Goal: Information Seeking & Learning: Get advice/opinions

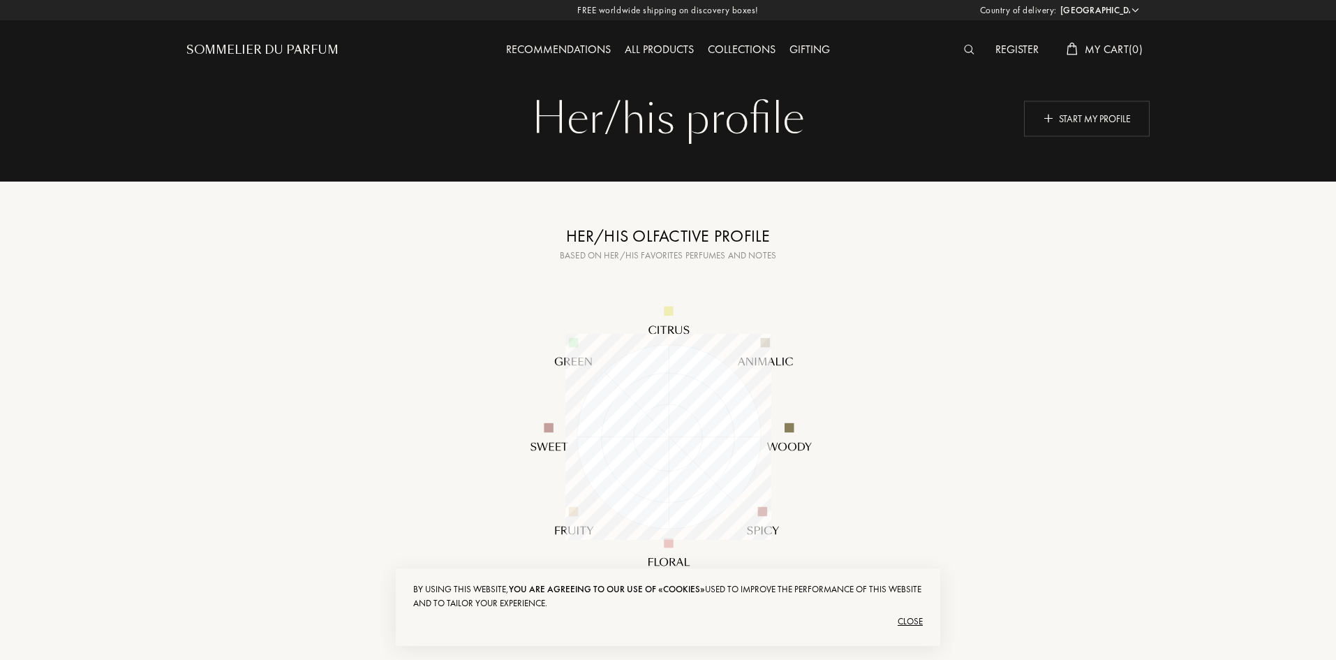
click at [306, 43] on div "Sommelier du Parfum" at bounding box center [262, 50] width 152 height 17
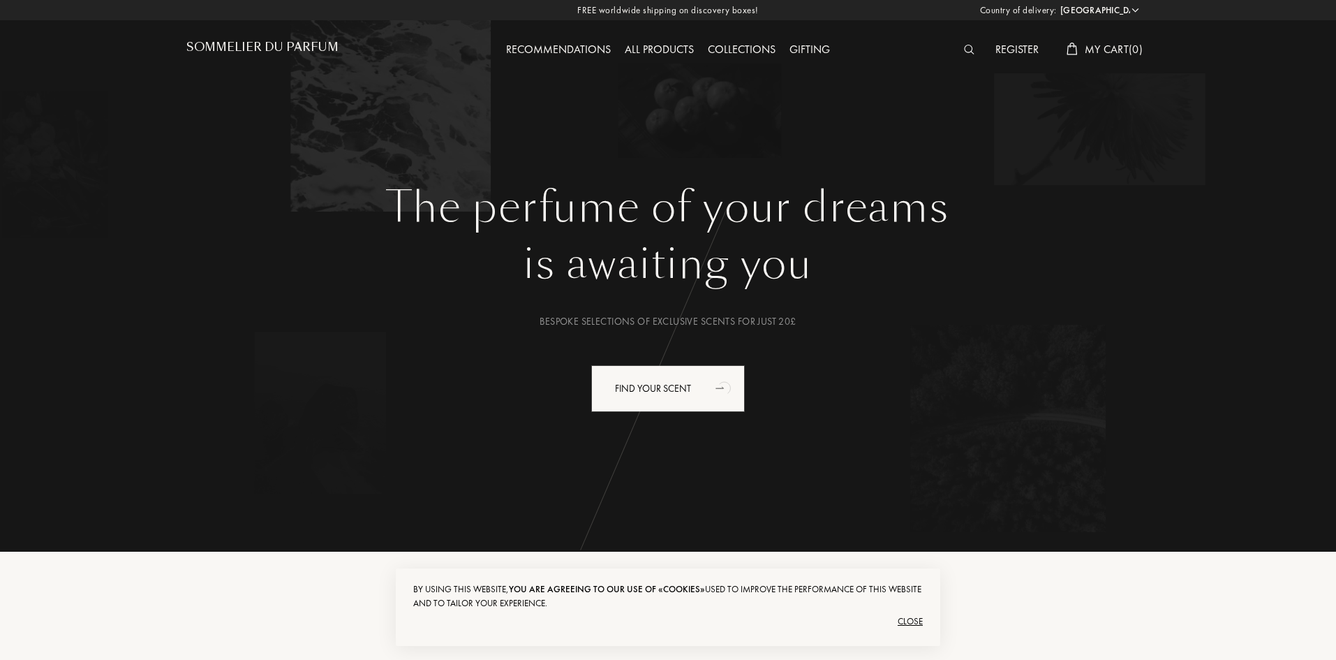
scroll to position [140, 0]
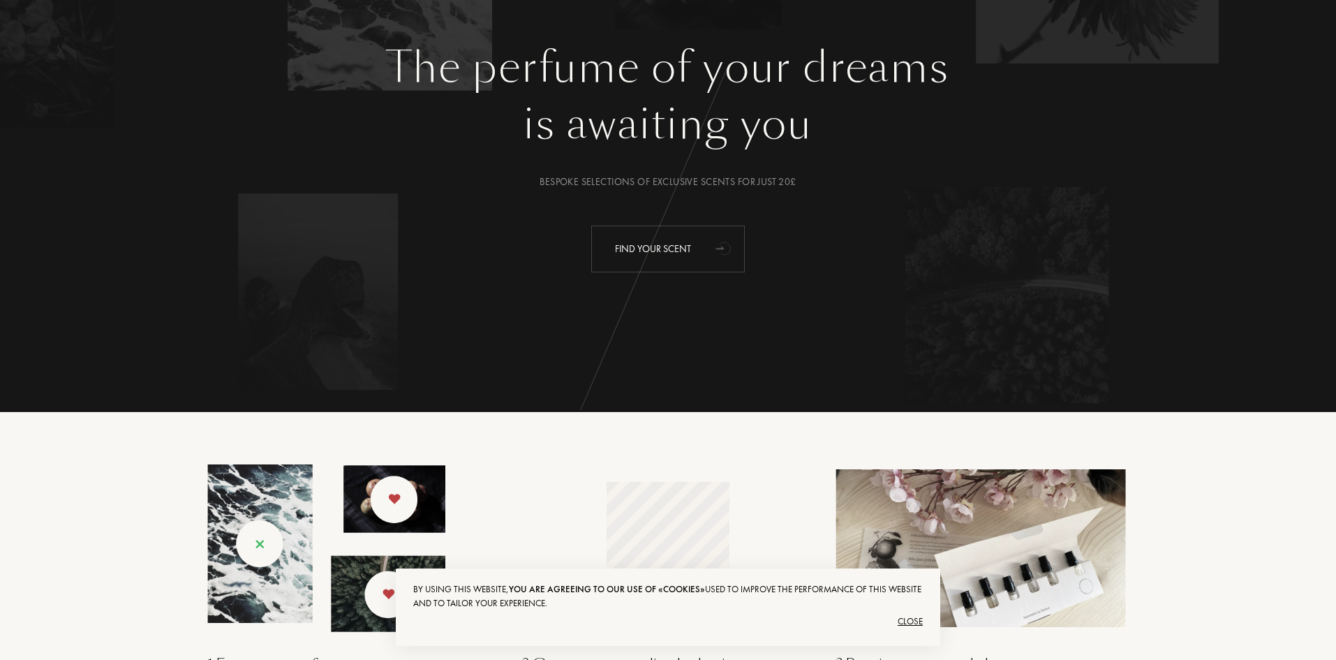
click at [705, 270] on div "Find your scent" at bounding box center [668, 248] width 154 height 47
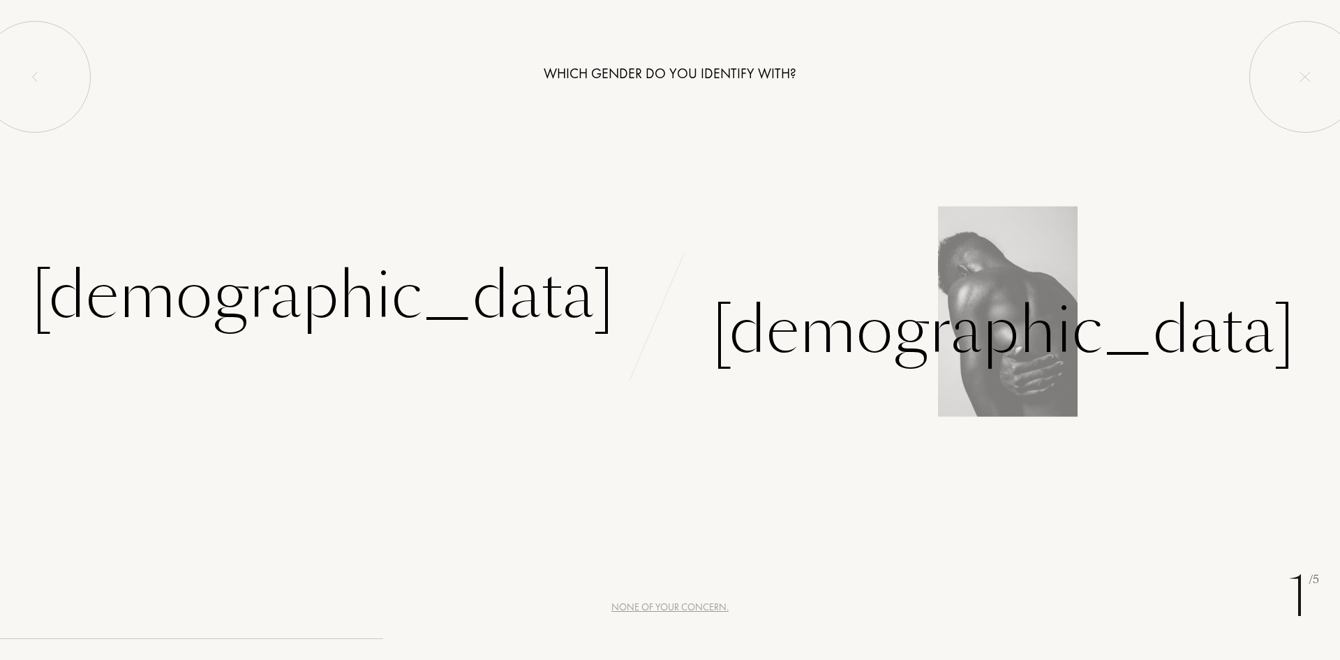
click at [770, 270] on div "Male" at bounding box center [1005, 313] width 670 height 129
click at [772, 327] on div "Male" at bounding box center [1003, 330] width 583 height 94
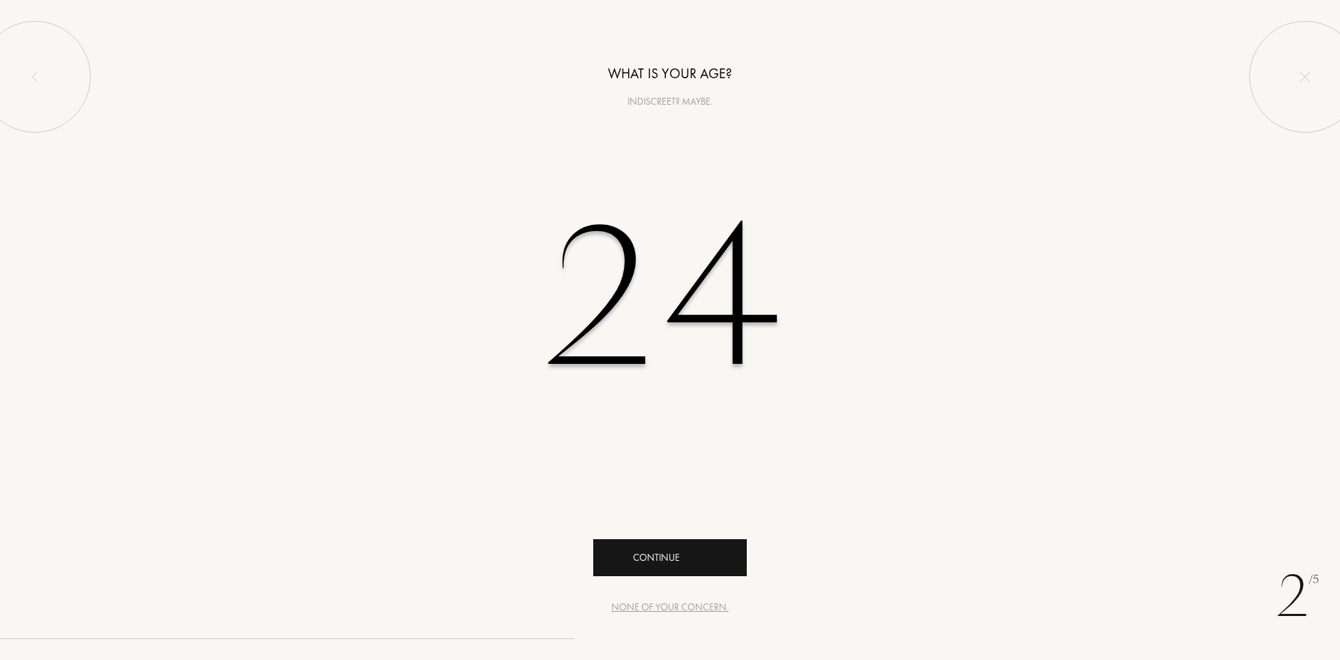
type input "24"
click at [671, 544] on div "Continue" at bounding box center [670, 557] width 154 height 37
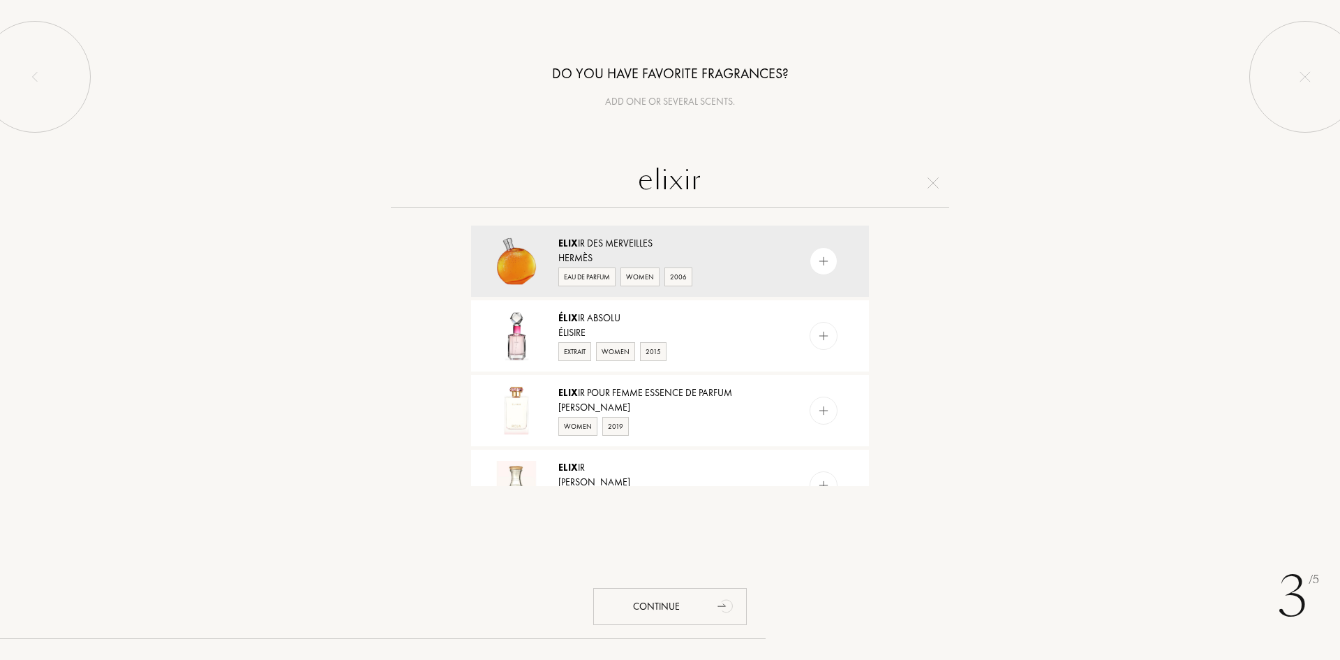
drag, startPoint x: 753, startPoint y: 183, endPoint x: 558, endPoint y: 194, distance: 195.1
click at [558, 194] on input "elixir" at bounding box center [670, 183] width 558 height 50
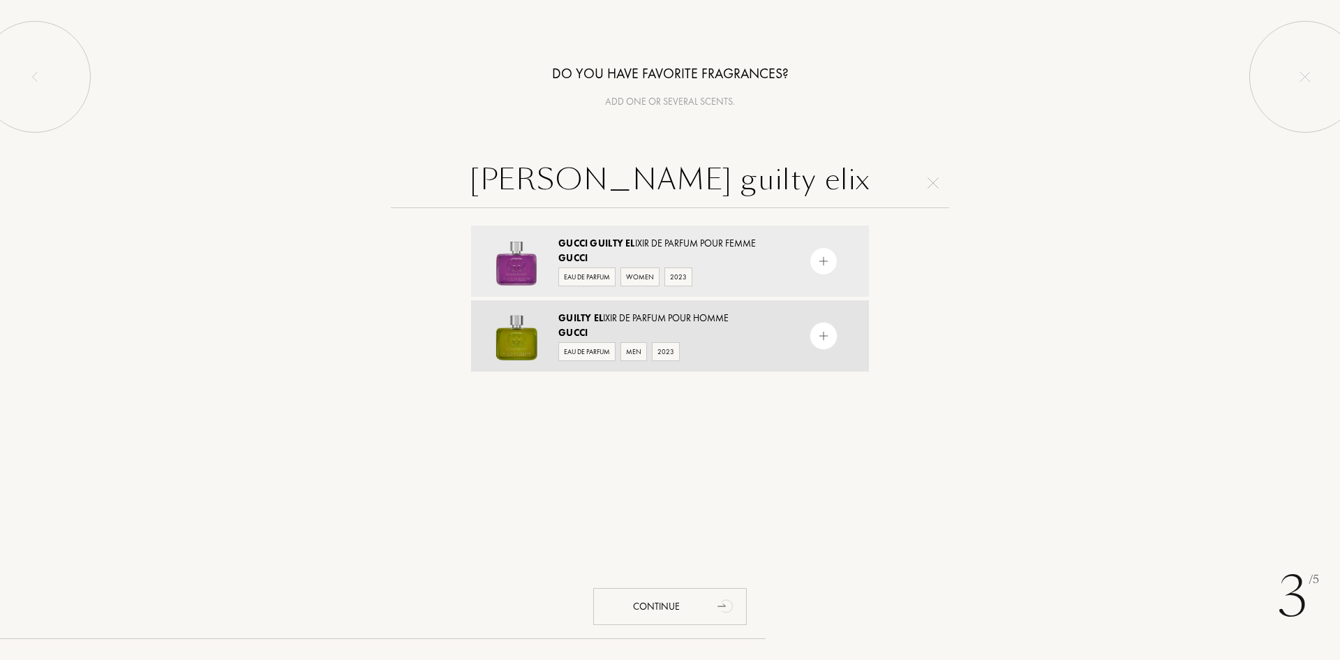
type input "gucci guilty elix"
click at [669, 318] on div "Guilty El ixir de Parfum pour Homme" at bounding box center [669, 318] width 222 height 15
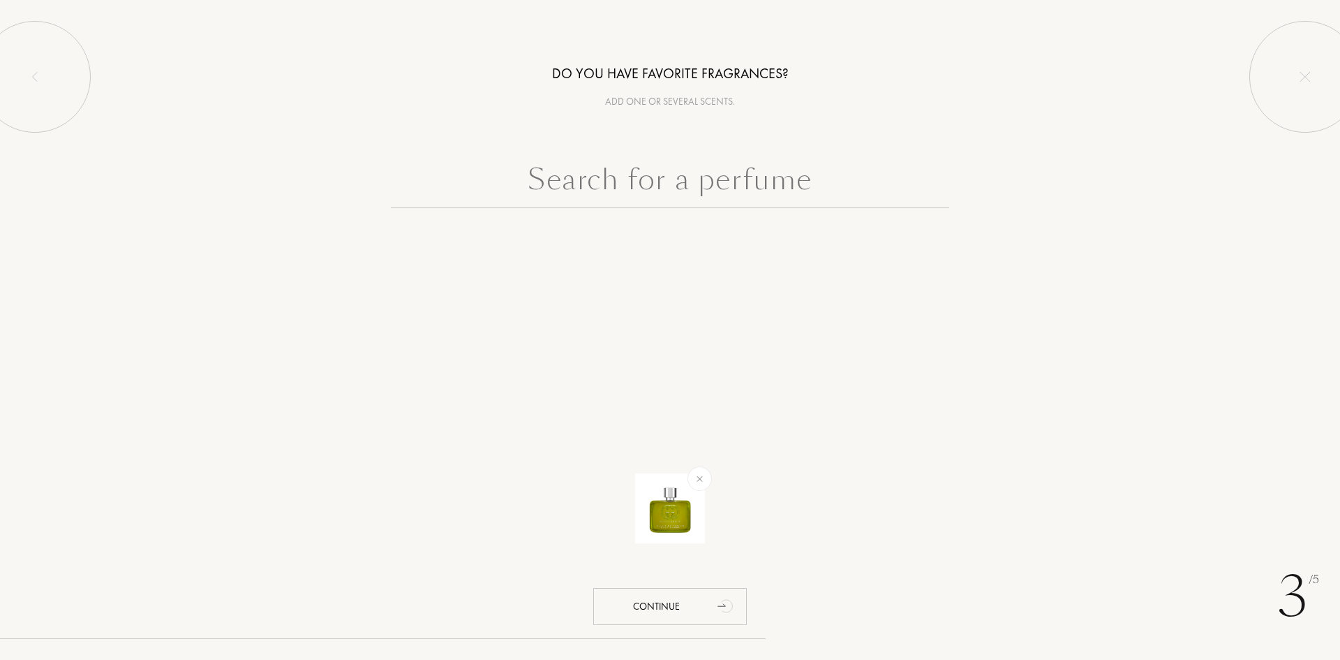
click at [784, 200] on input "text" at bounding box center [670, 183] width 558 height 50
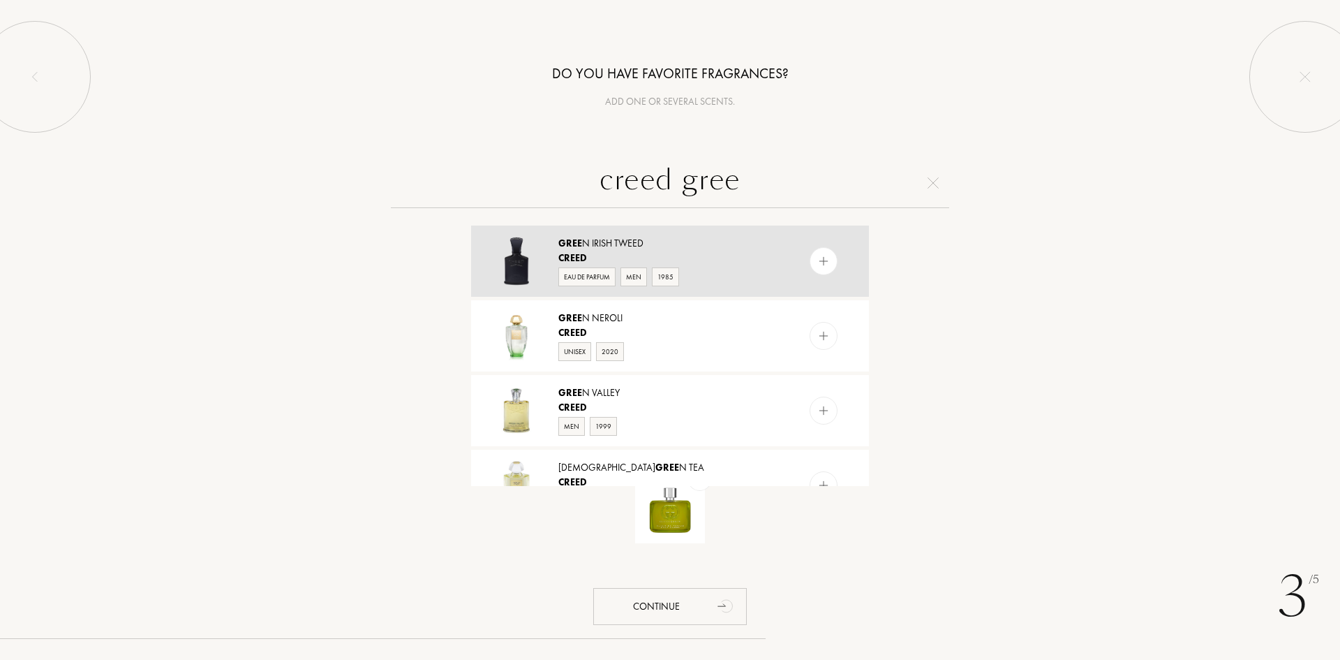
type input "creed gree"
click at [684, 252] on div "Creed" at bounding box center [669, 258] width 222 height 15
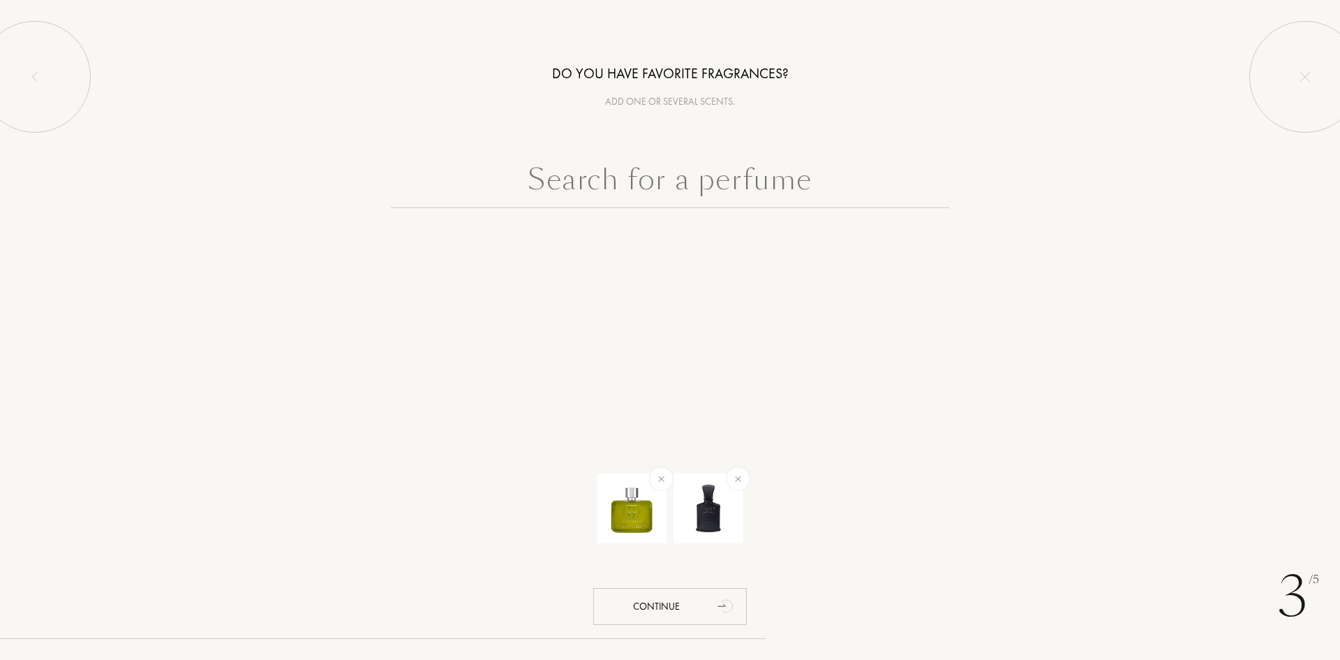
click at [766, 184] on input "text" at bounding box center [670, 183] width 558 height 50
type input "f"
click at [839, 177] on input "dries van noten" at bounding box center [670, 183] width 558 height 50
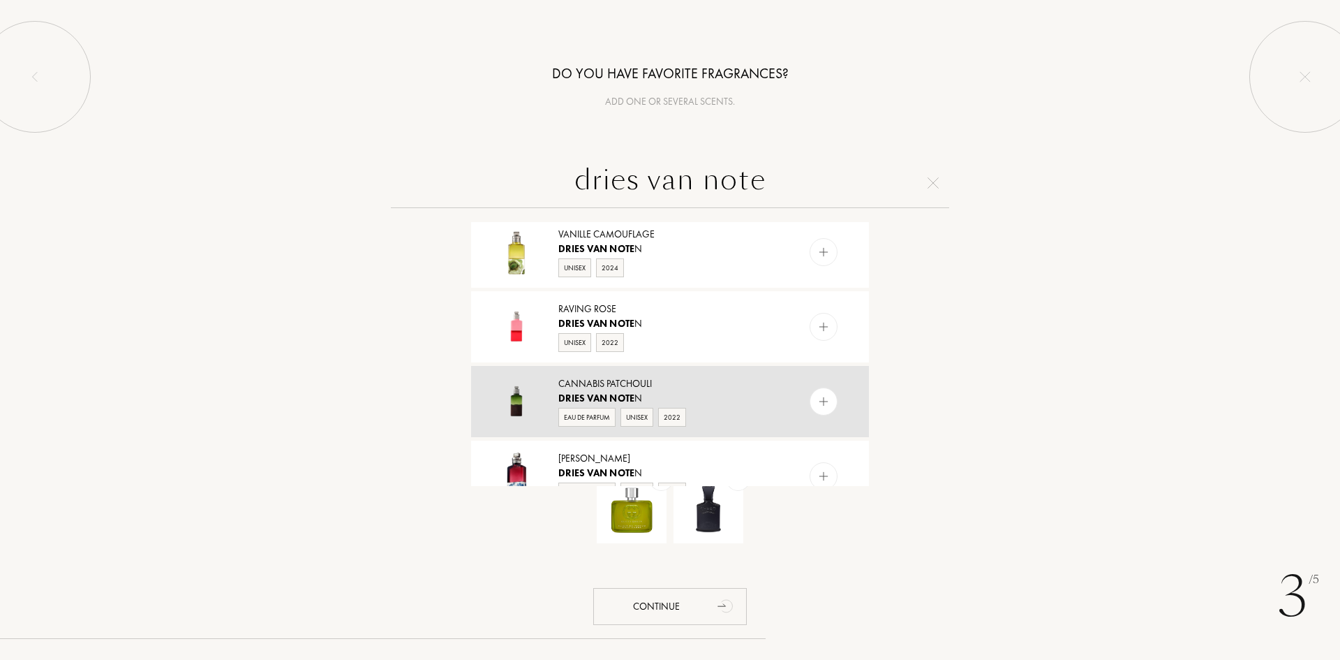
scroll to position [452, 0]
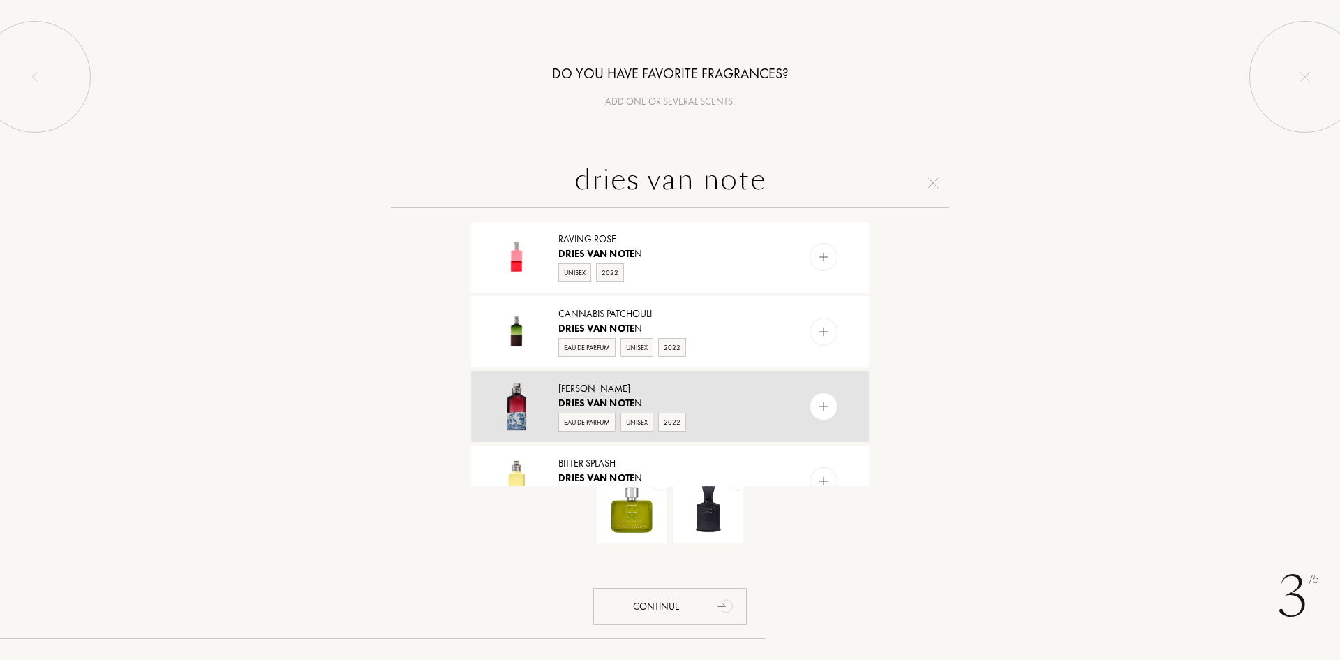
type input "dries van note"
click at [820, 408] on img at bounding box center [823, 406] width 13 height 13
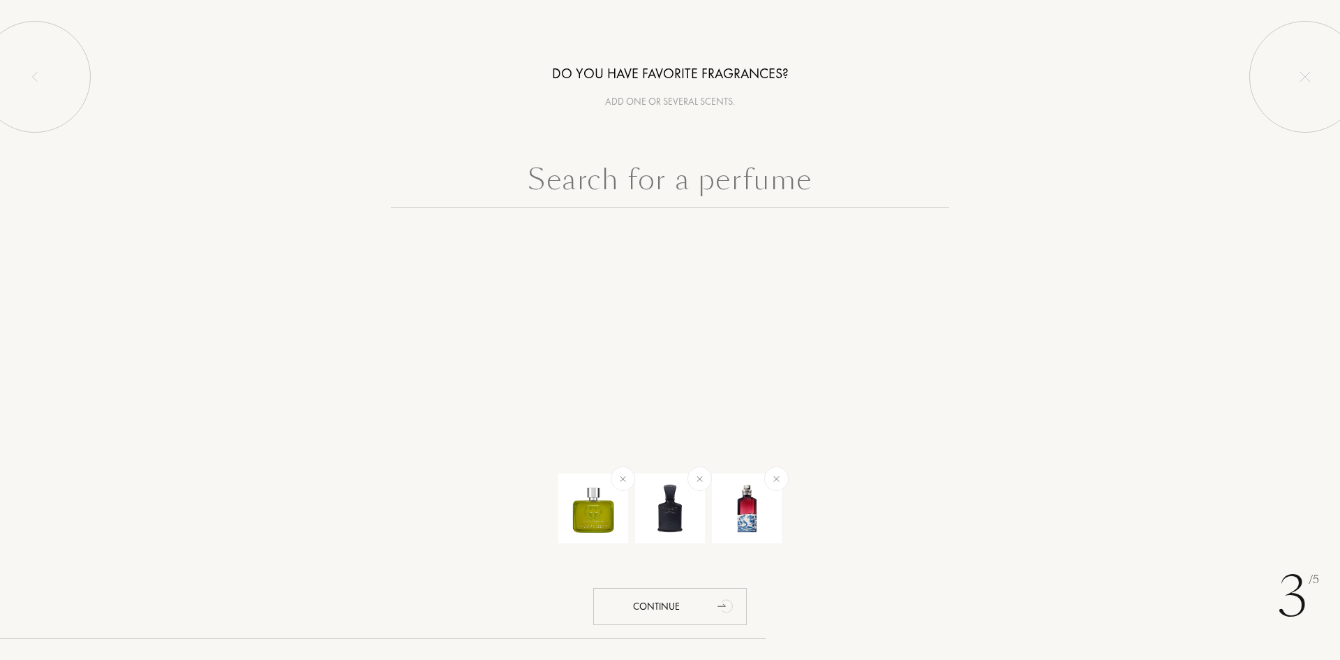
scroll to position [0, 0]
click at [726, 194] on input "text" at bounding box center [670, 183] width 558 height 50
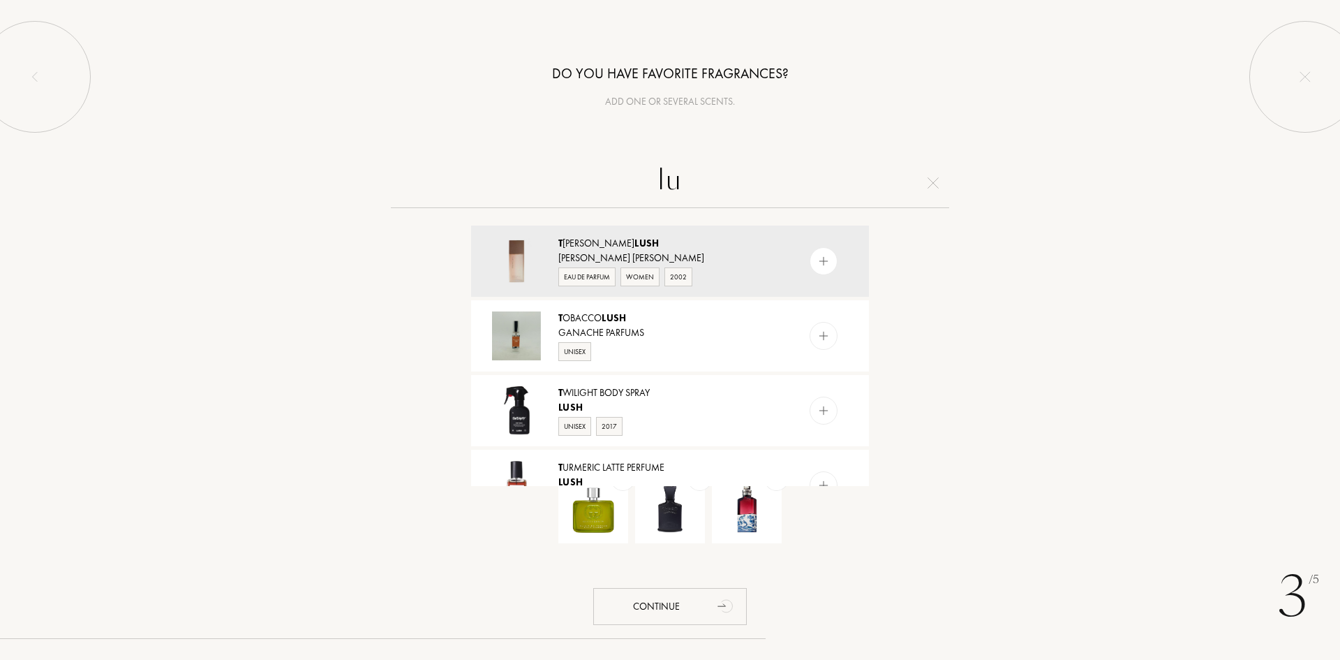
type input "l"
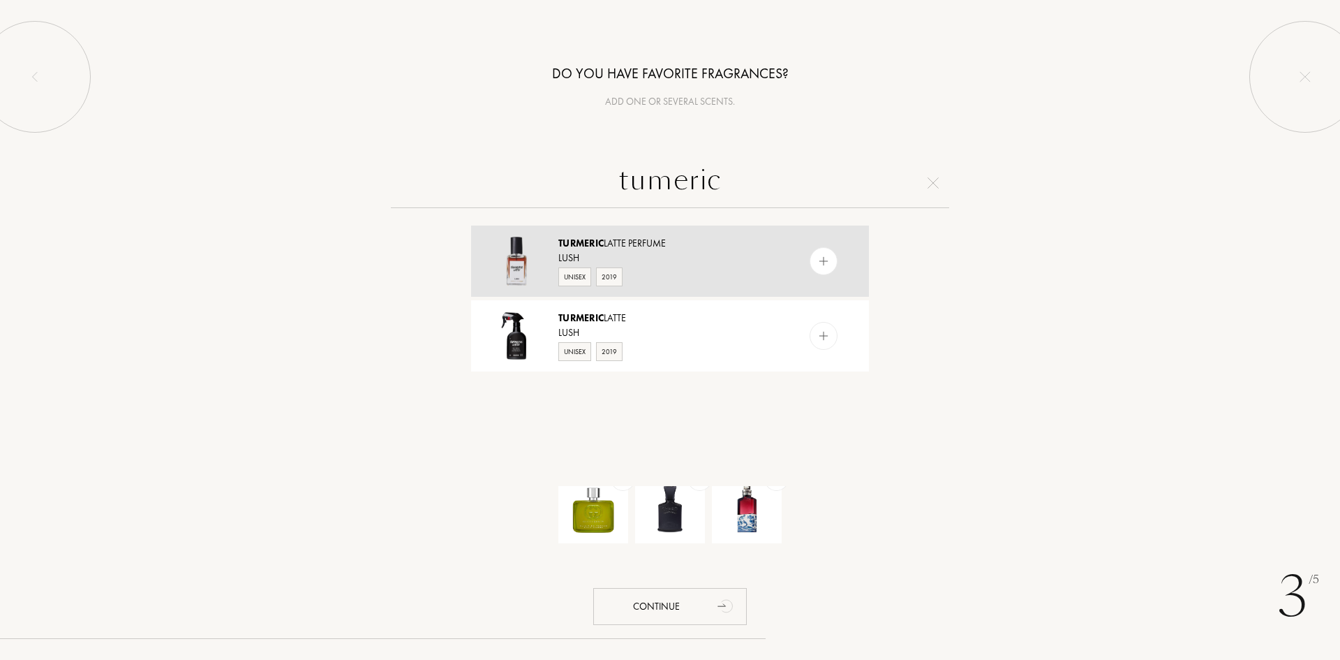
type input "tumeric"
click at [824, 260] on img at bounding box center [823, 261] width 13 height 13
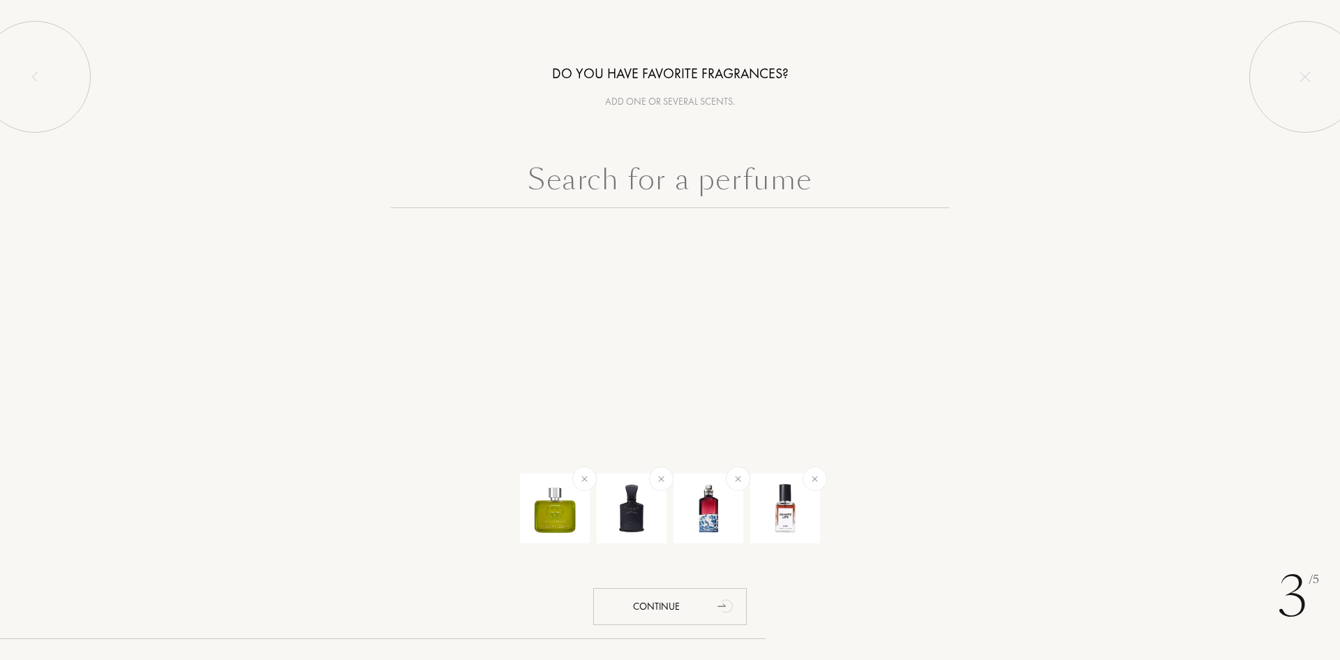
click at [797, 171] on input "text" at bounding box center [670, 183] width 558 height 50
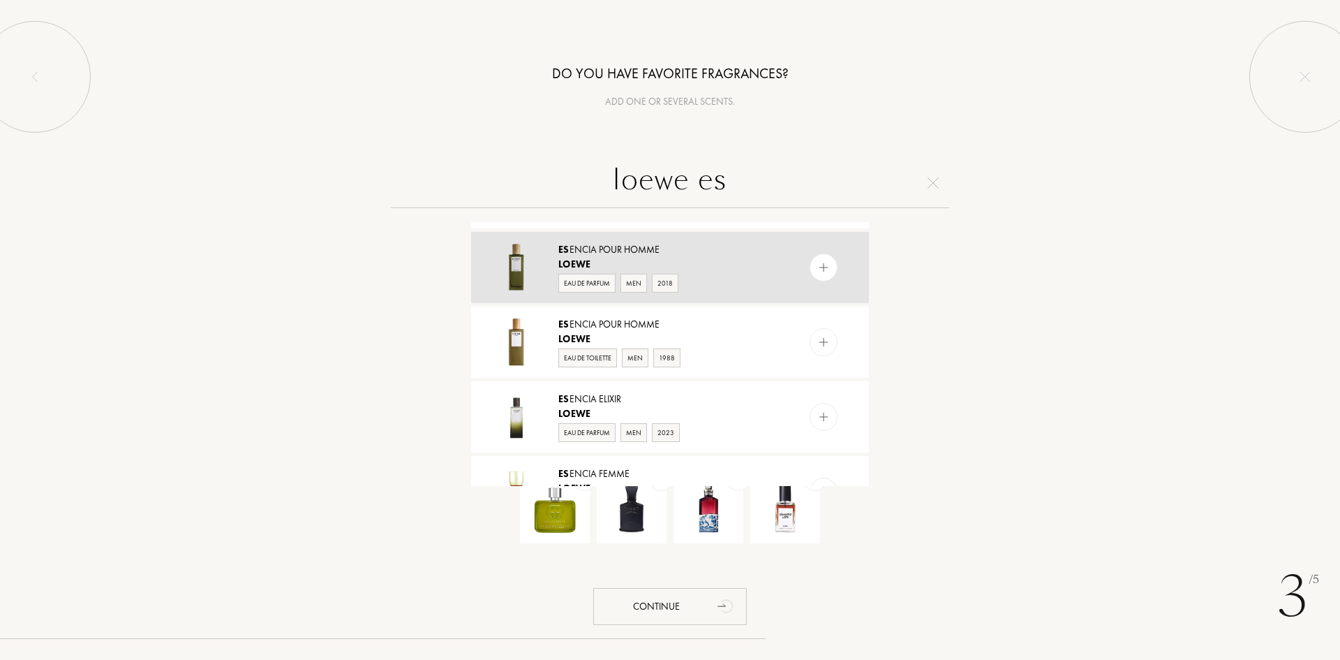
scroll to position [269, 0]
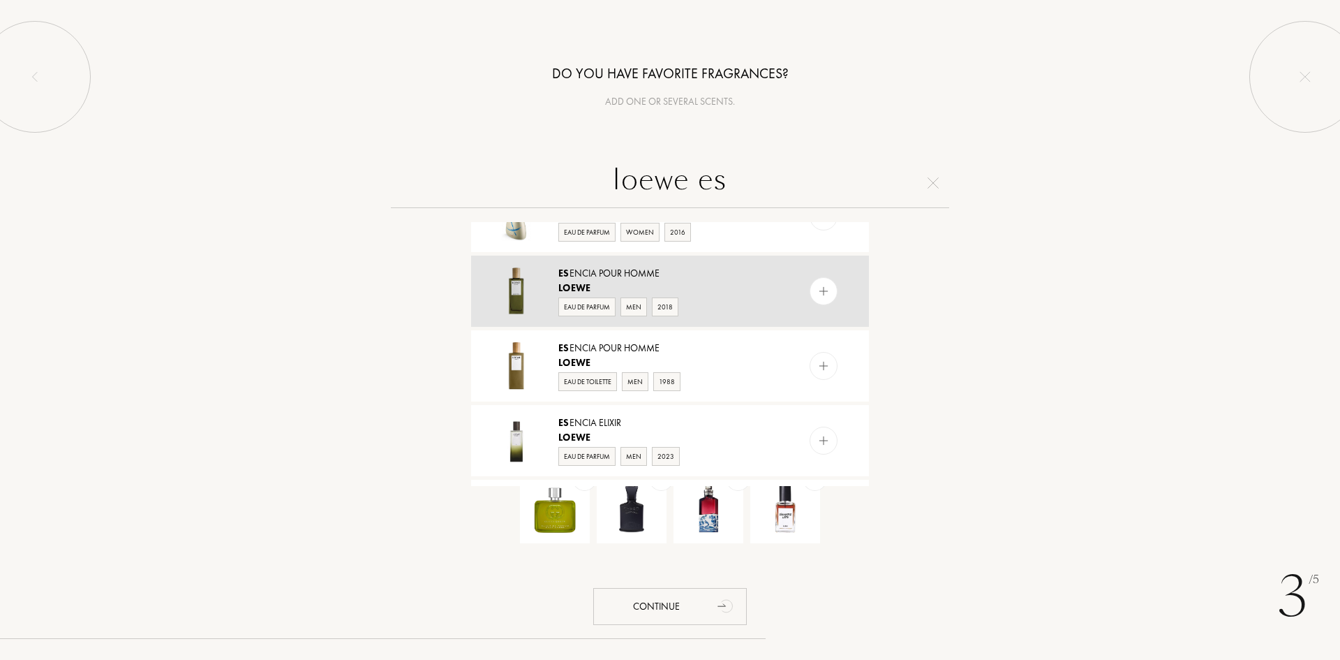
type input "loewe es"
click at [820, 291] on img at bounding box center [823, 291] width 13 height 13
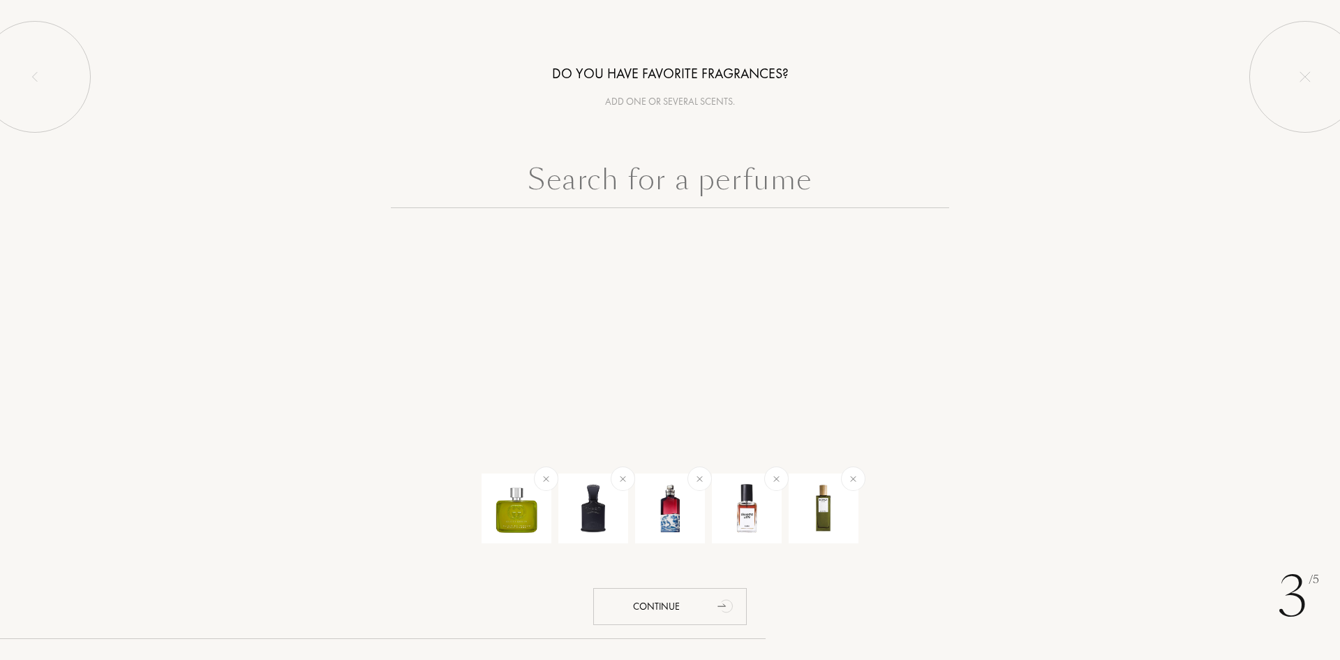
click at [795, 193] on input "text" at bounding box center [670, 183] width 558 height 50
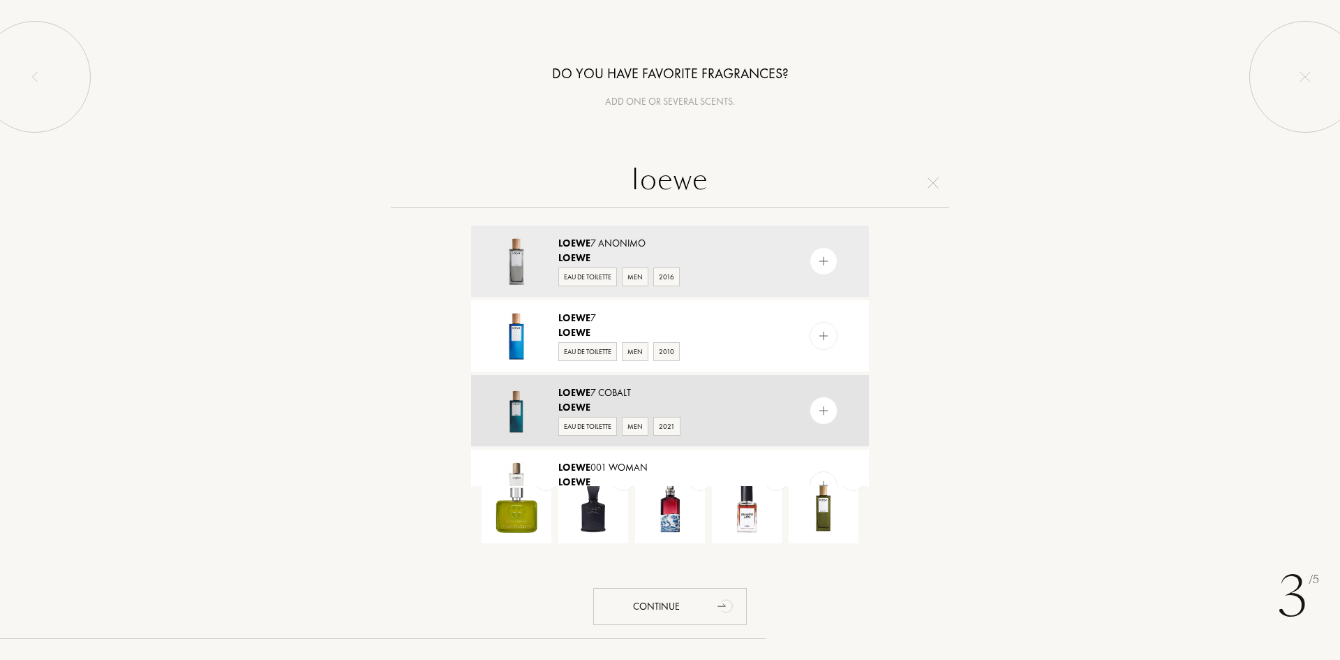
type input "loewe"
click at [826, 413] on img at bounding box center [823, 410] width 13 height 13
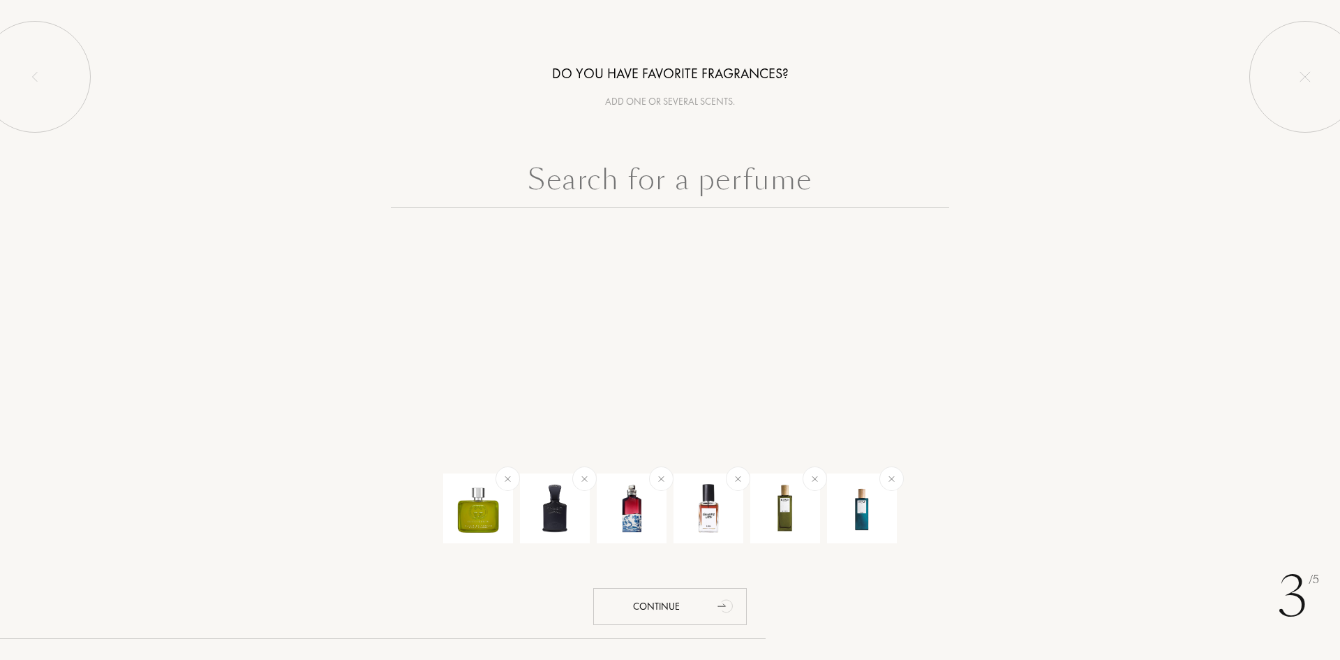
click at [793, 159] on input "text" at bounding box center [670, 183] width 558 height 50
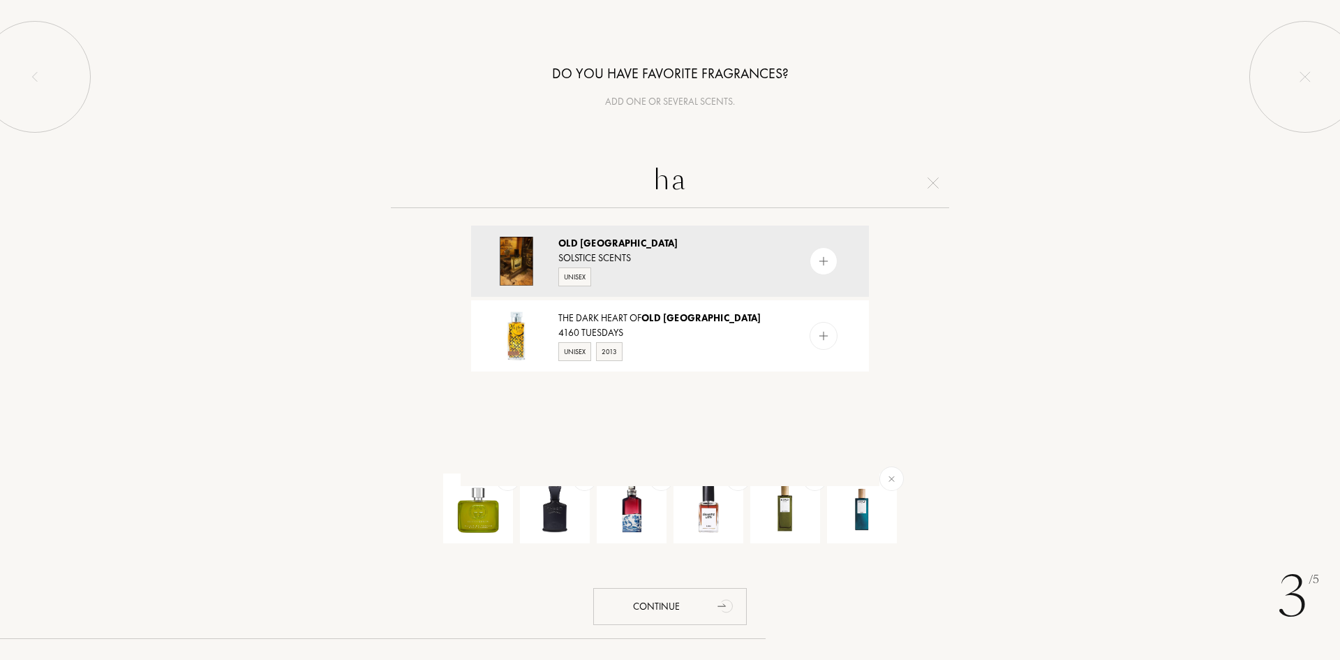
type input "h"
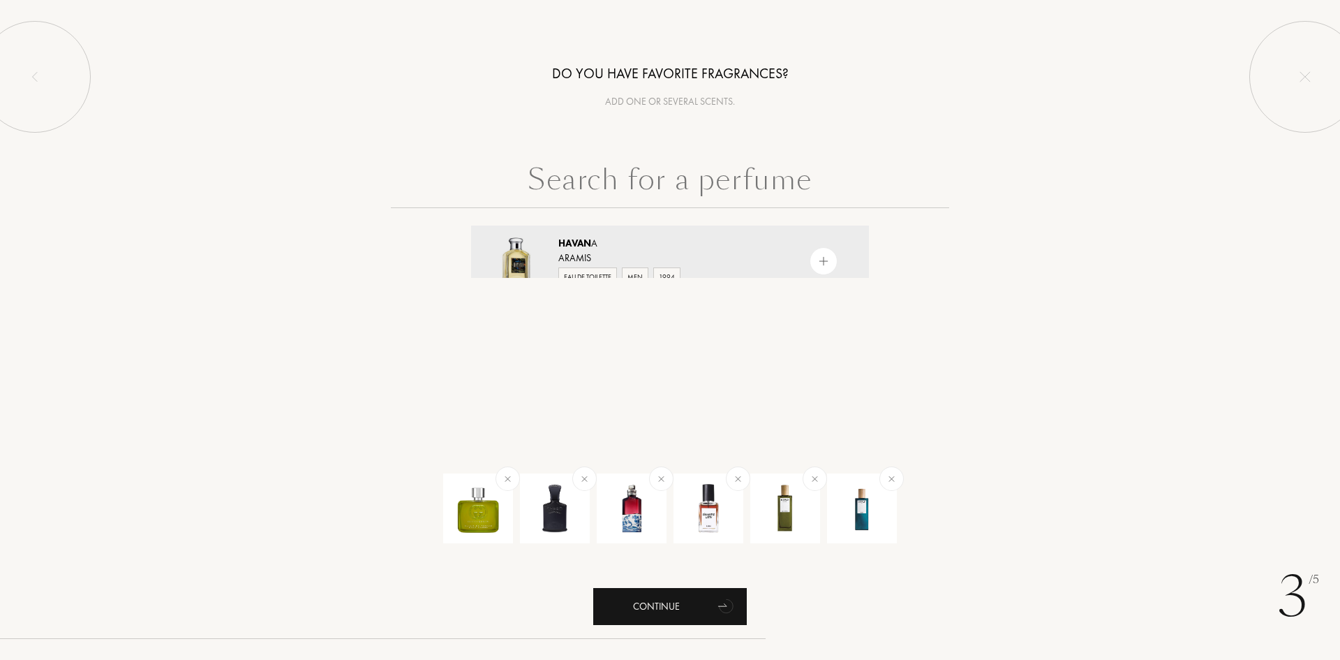
click at [683, 598] on div "Continue" at bounding box center [670, 606] width 154 height 37
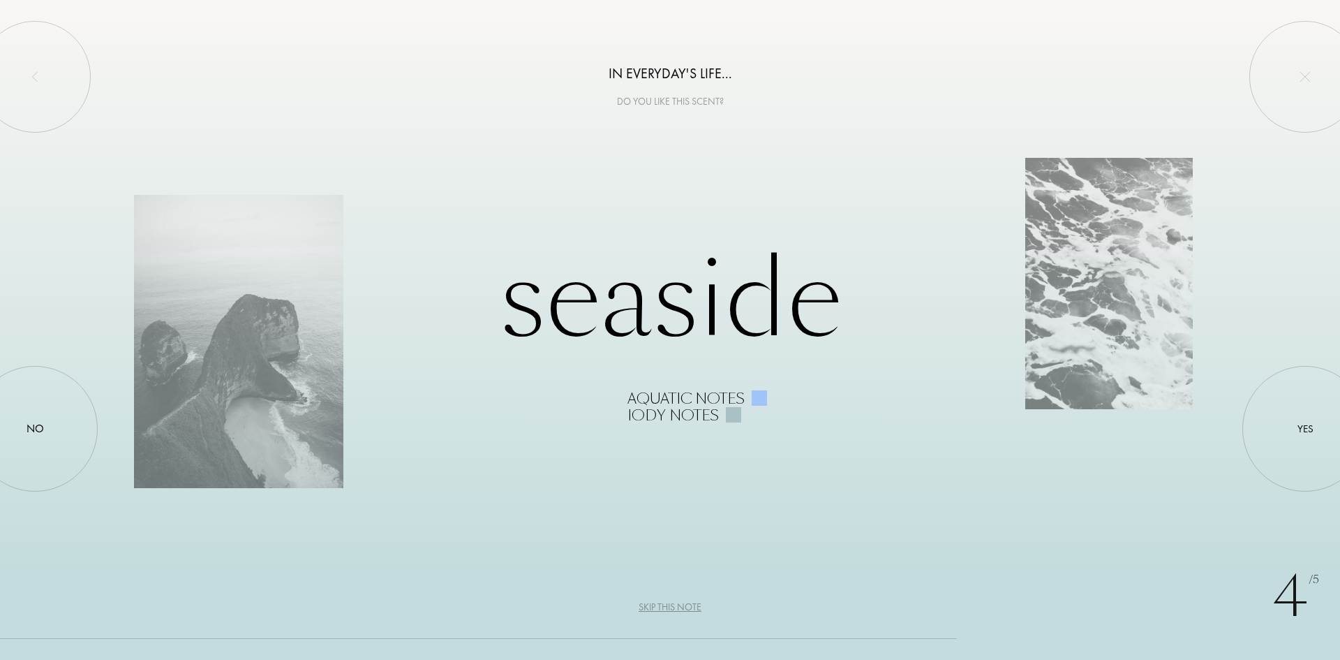
click at [684, 309] on div "Seaside Aquatic notes Iody notes" at bounding box center [670, 330] width 1072 height 187
click at [1030, 336] on div "Seaside Aquatic notes Iody notes" at bounding box center [670, 330] width 1072 height 187
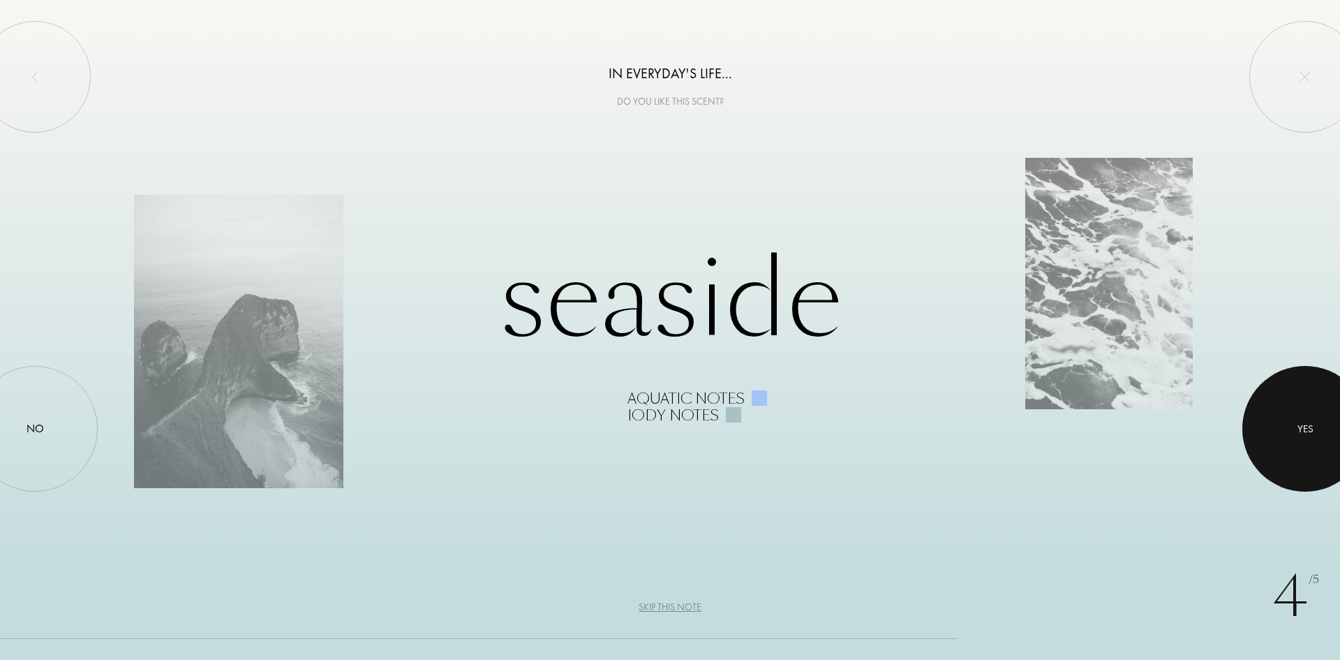
click at [1262, 422] on div "Yes" at bounding box center [1306, 429] width 126 height 126
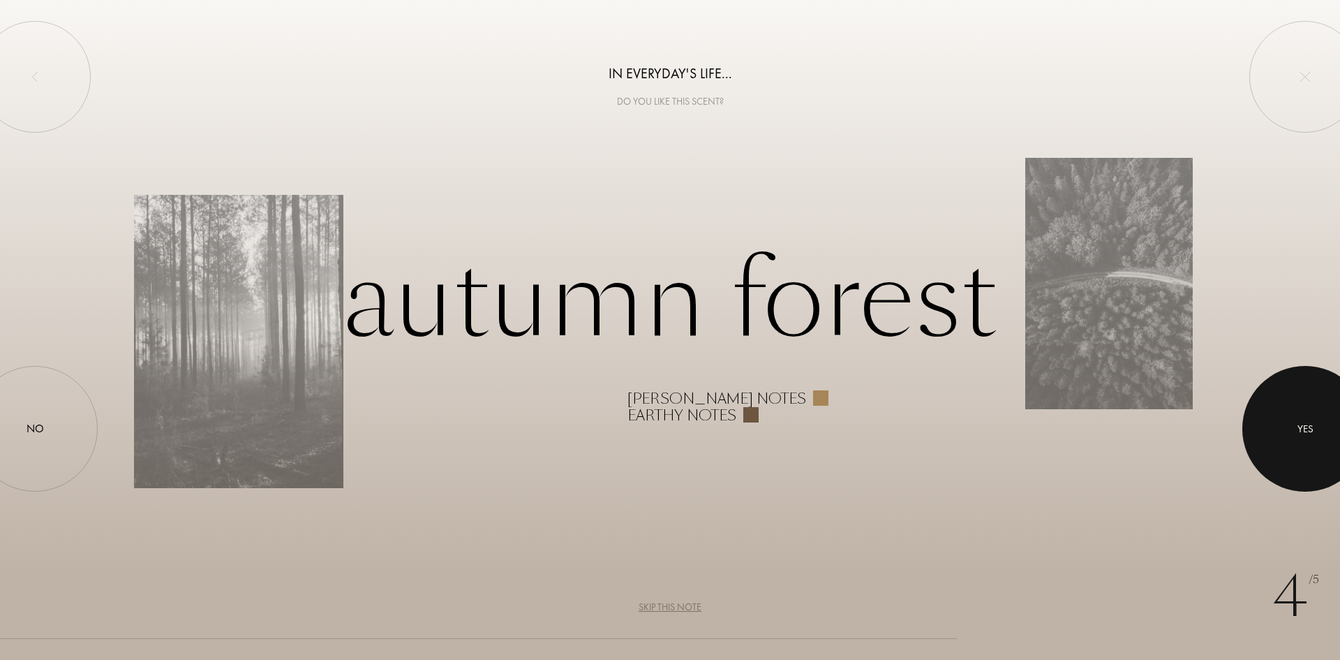
click at [1287, 441] on div at bounding box center [1306, 429] width 126 height 126
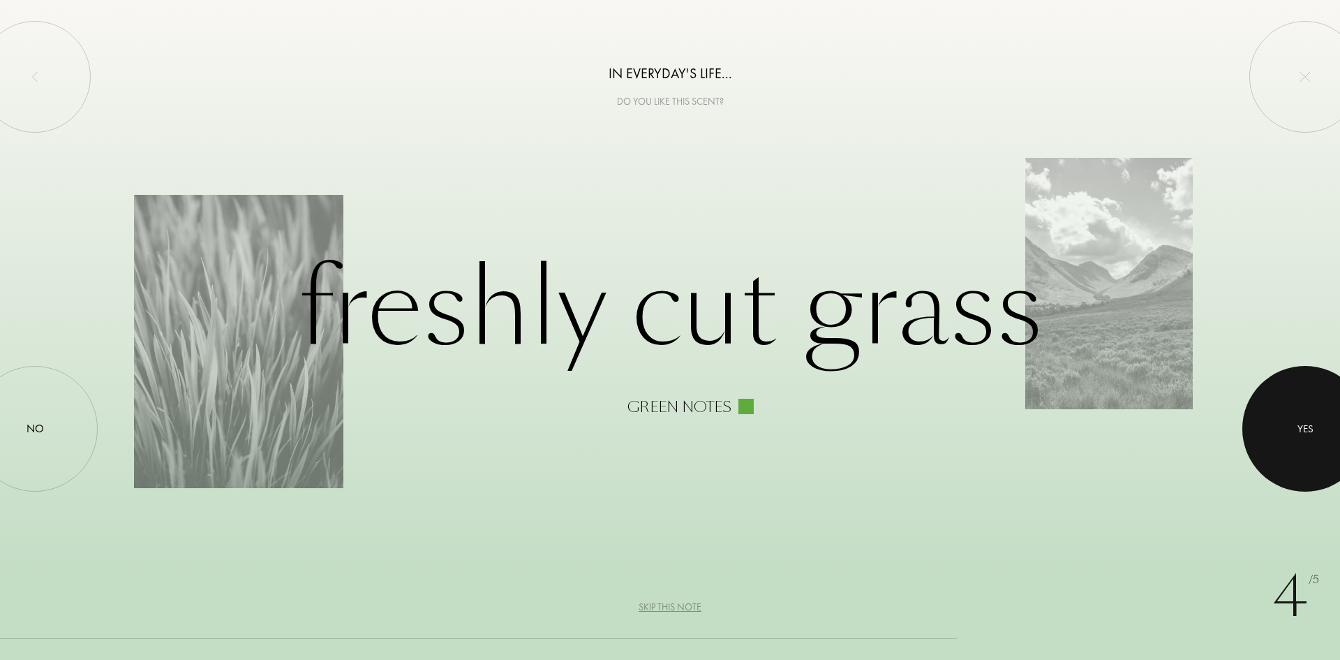
click at [1291, 433] on div at bounding box center [1306, 429] width 126 height 126
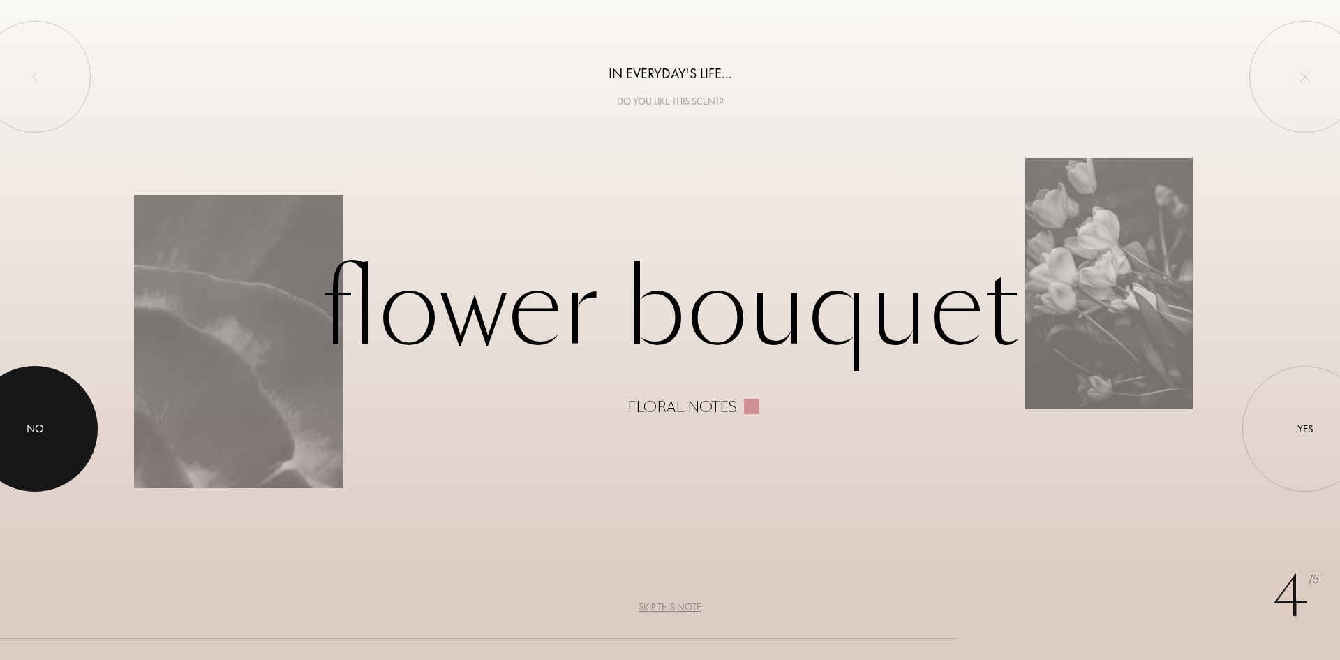
click at [43, 413] on div at bounding box center [35, 429] width 126 height 126
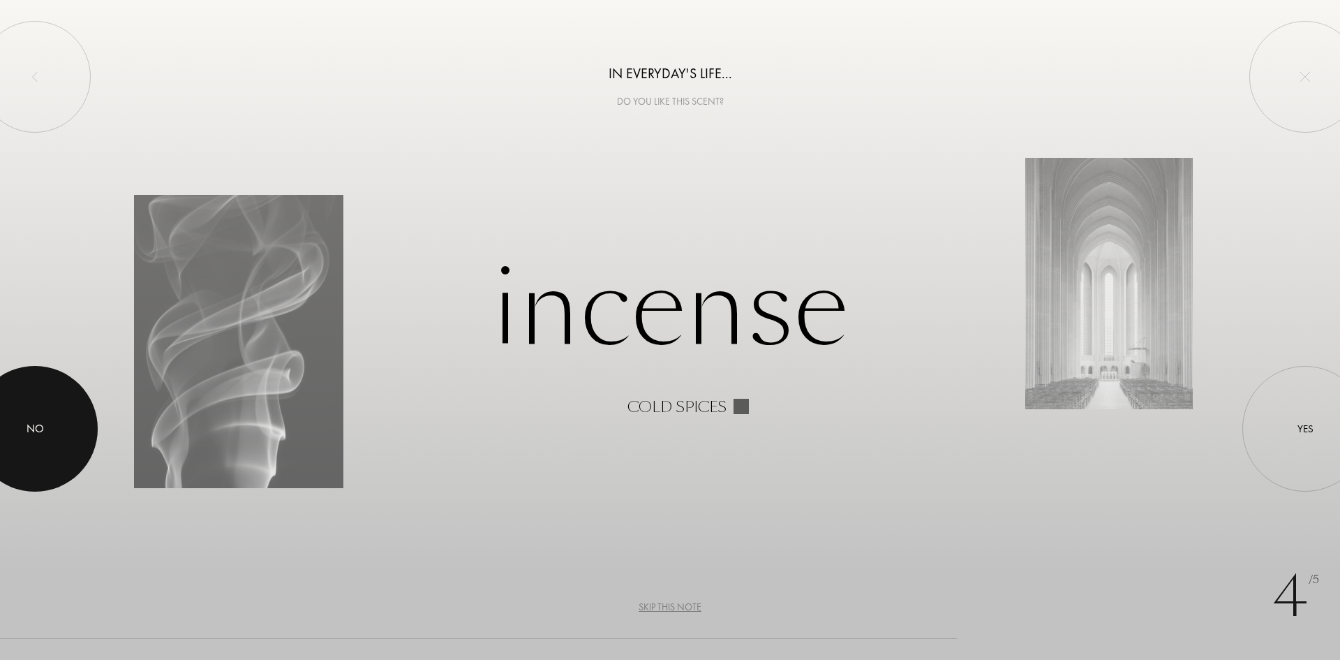
click at [22, 437] on div at bounding box center [35, 429] width 126 height 126
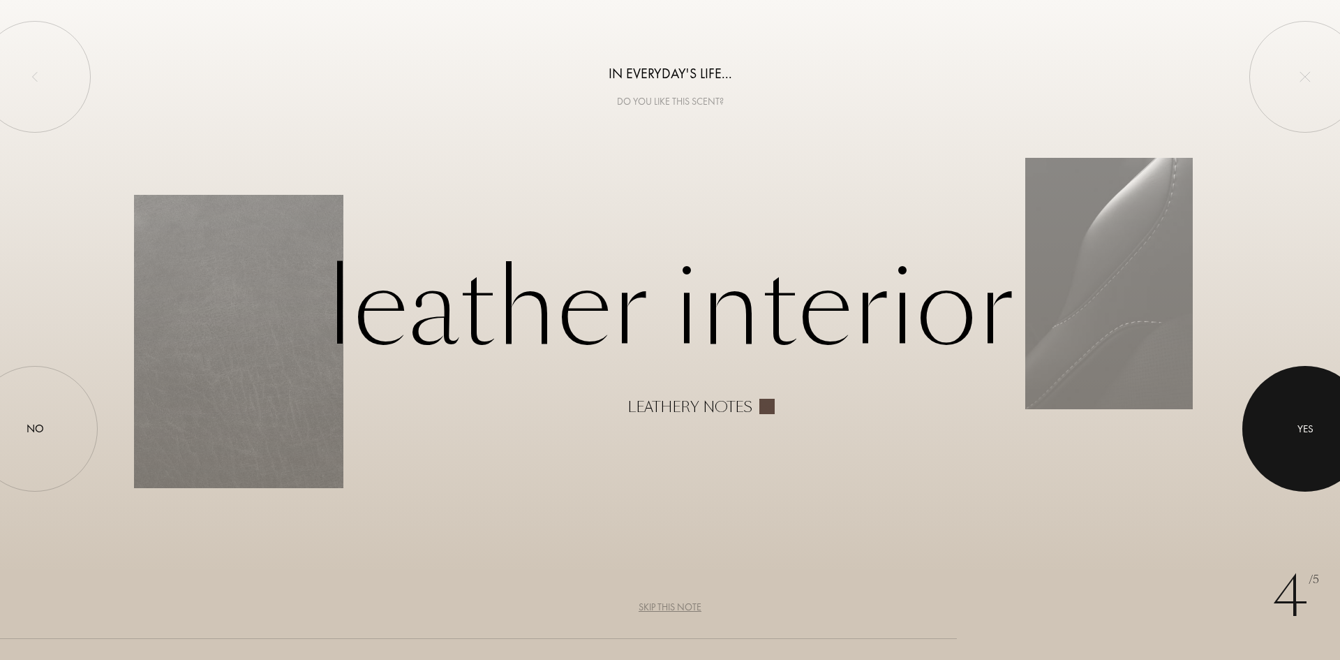
click at [1265, 434] on div "Yes" at bounding box center [1306, 429] width 126 height 126
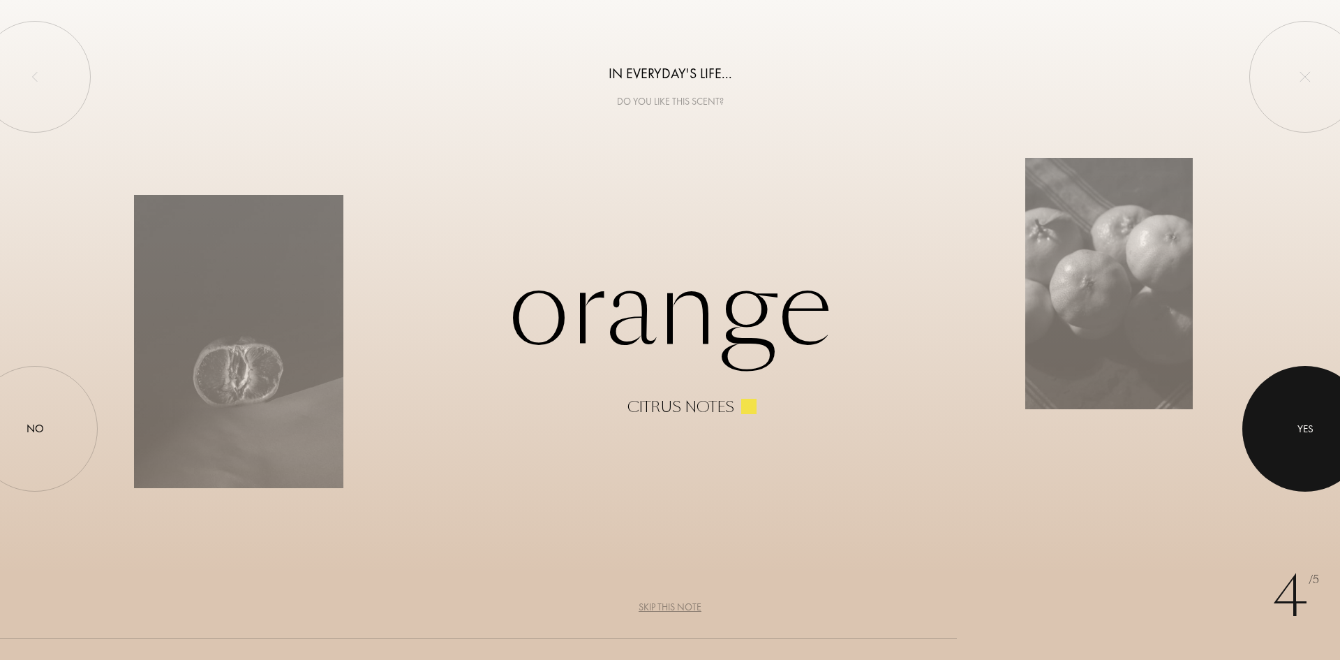
click at [1270, 406] on div "Yes" at bounding box center [1306, 429] width 126 height 126
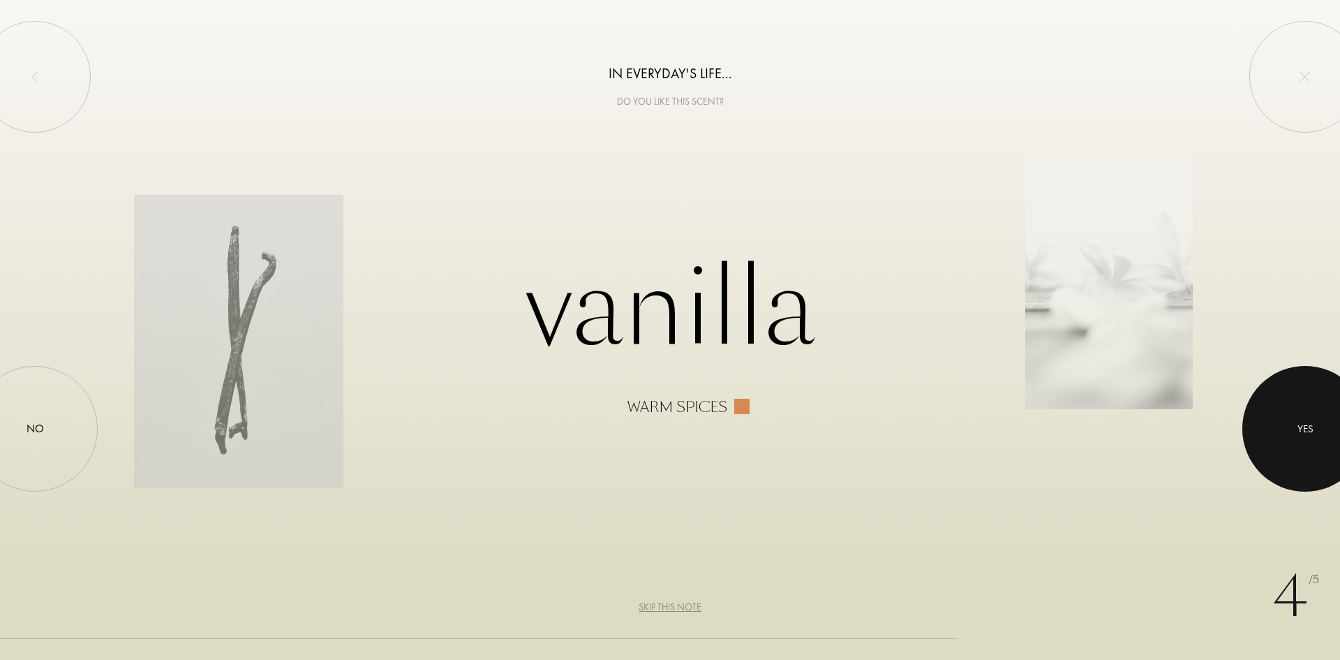
click at [1298, 423] on div "Yes" at bounding box center [1306, 429] width 16 height 16
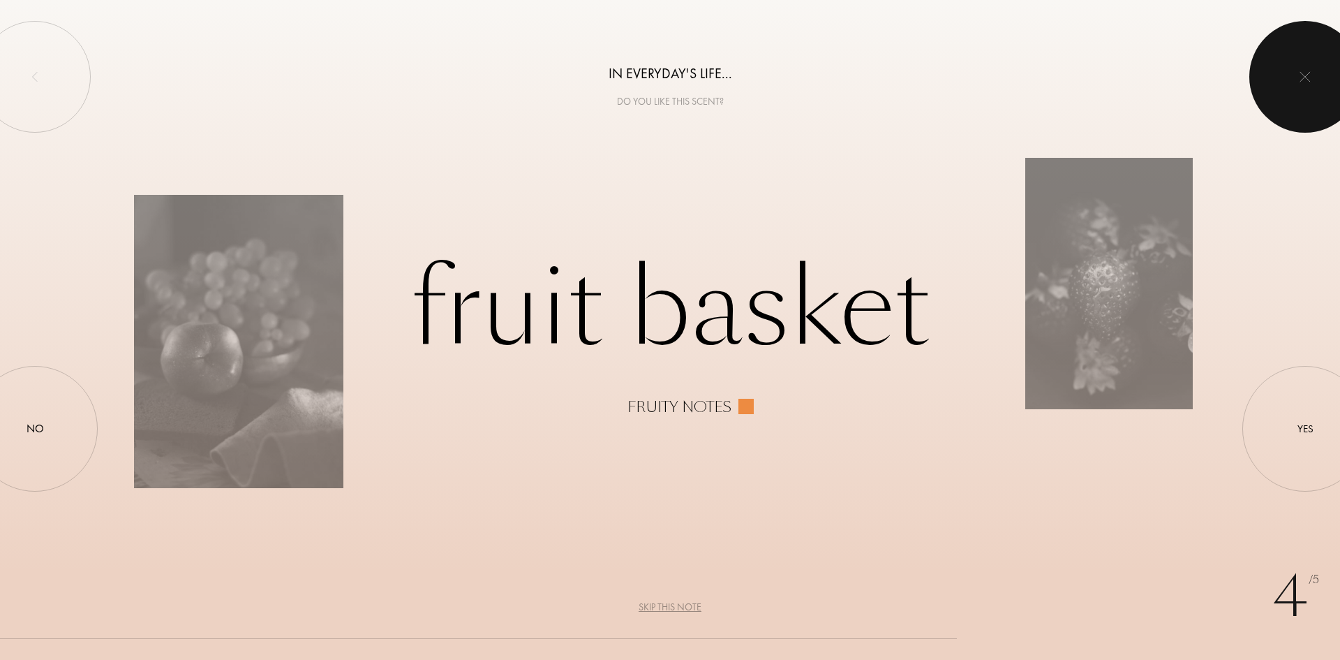
click at [1310, 69] on div at bounding box center [1306, 77] width 112 height 112
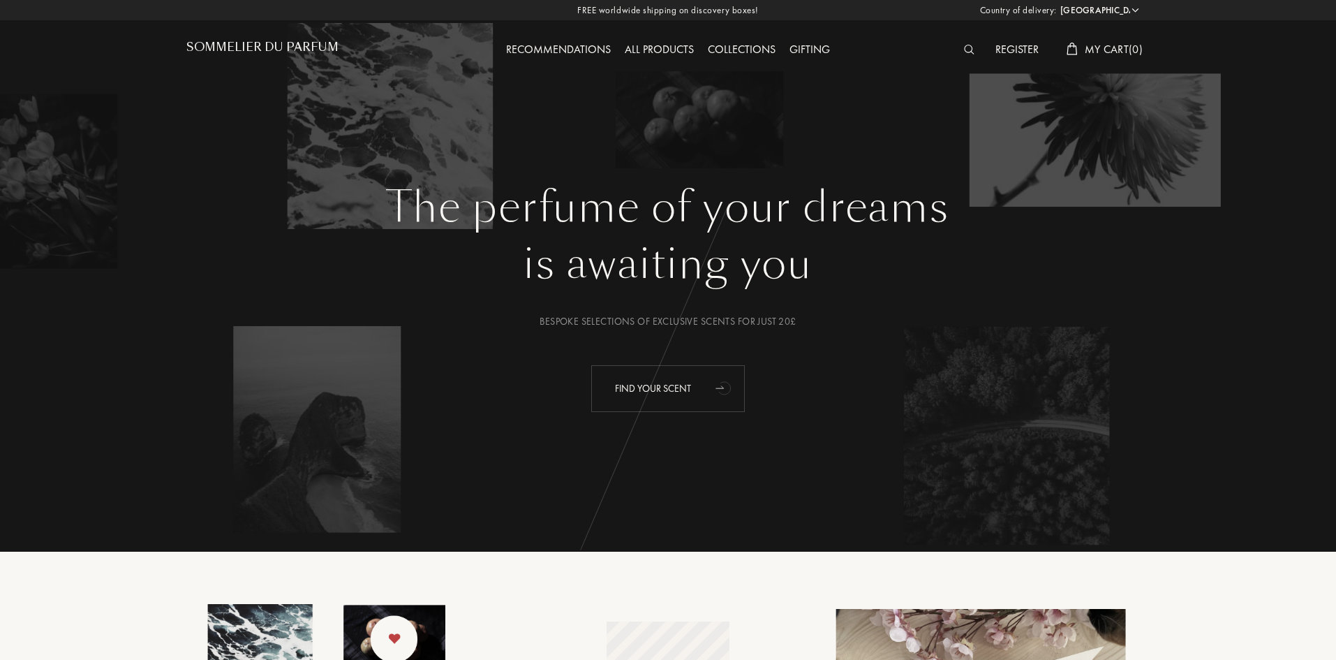
drag, startPoint x: 716, startPoint y: 373, endPoint x: 713, endPoint y: 380, distance: 8.2
click at [713, 380] on icon "animation" at bounding box center [725, 387] width 28 height 28
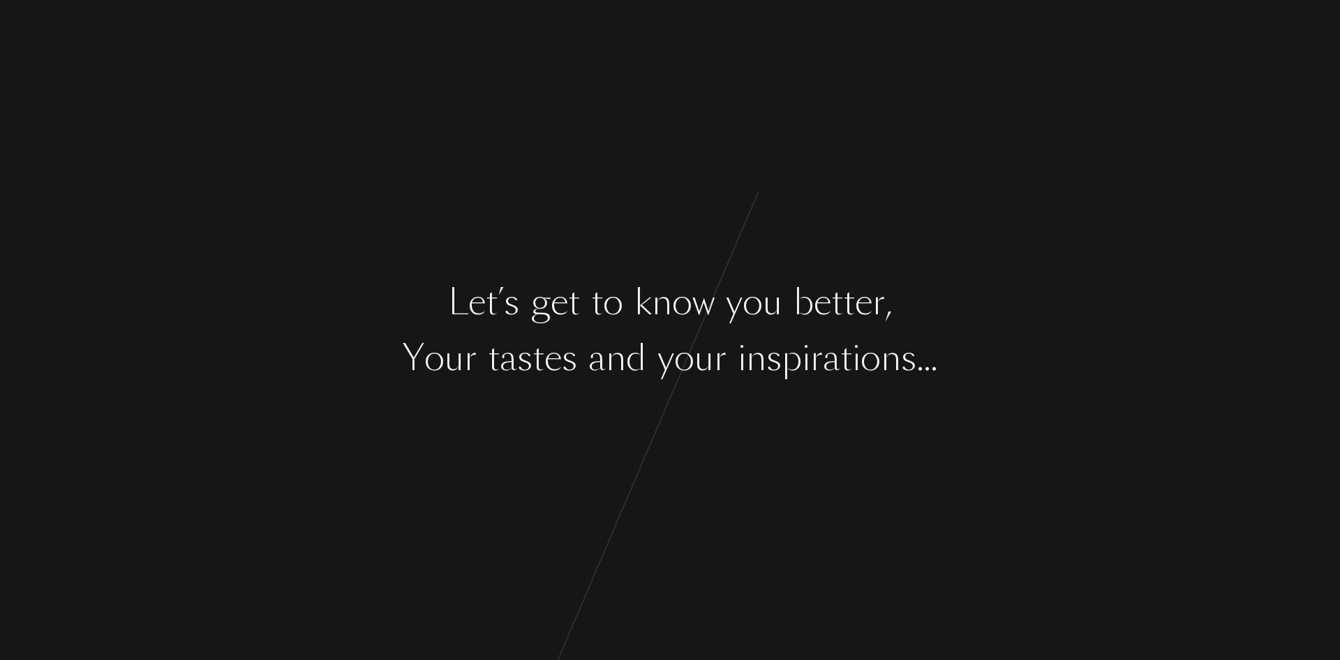
click at [718, 401] on div "L e t ’ s g e t t o k n o w y o u b e t t e r , Y o u r t a s t e s a n d y o u…" at bounding box center [670, 330] width 1340 height 660
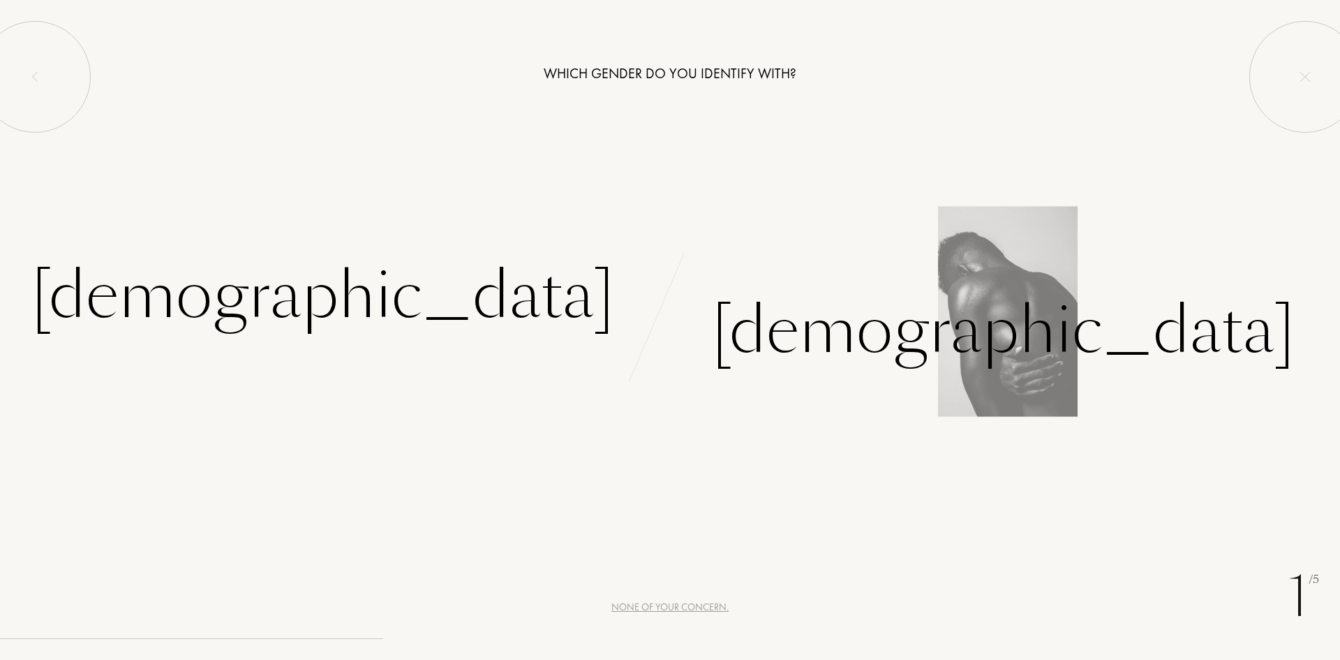
click at [850, 320] on div "[DEMOGRAPHIC_DATA]" at bounding box center [1005, 313] width 670 height 129
click at [829, 321] on div "[DEMOGRAPHIC_DATA]" at bounding box center [1003, 330] width 583 height 94
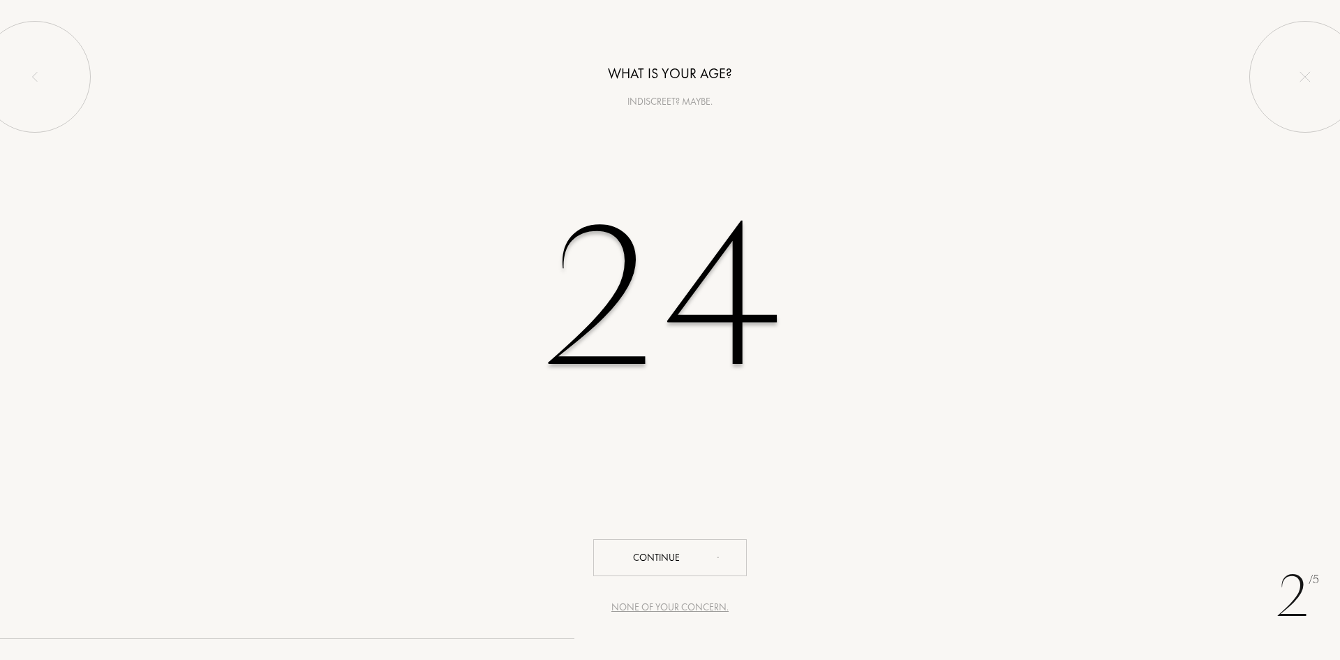
type input "24"
click at [662, 581] on div "2 /5 None of your concern. What is your age? Indiscreet? Maybe. 24 Continue" at bounding box center [670, 330] width 1340 height 660
click at [672, 565] on div "Continue" at bounding box center [670, 557] width 154 height 37
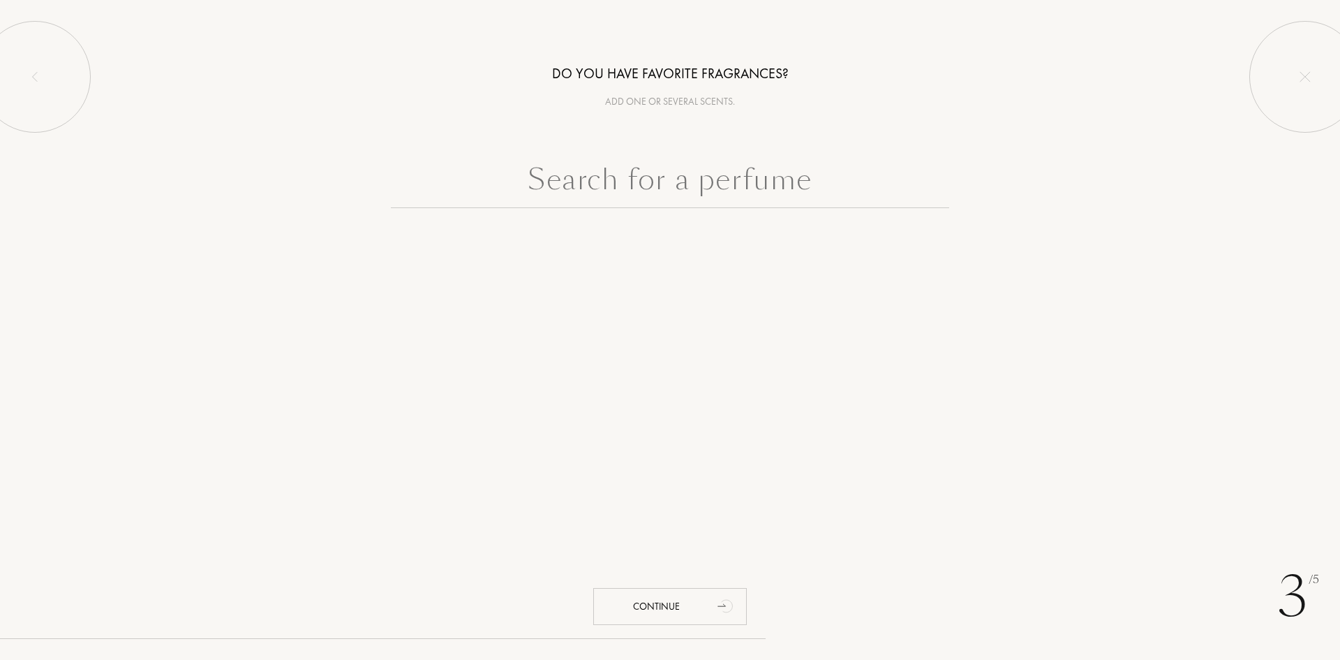
click at [623, 194] on input "text" at bounding box center [670, 183] width 558 height 50
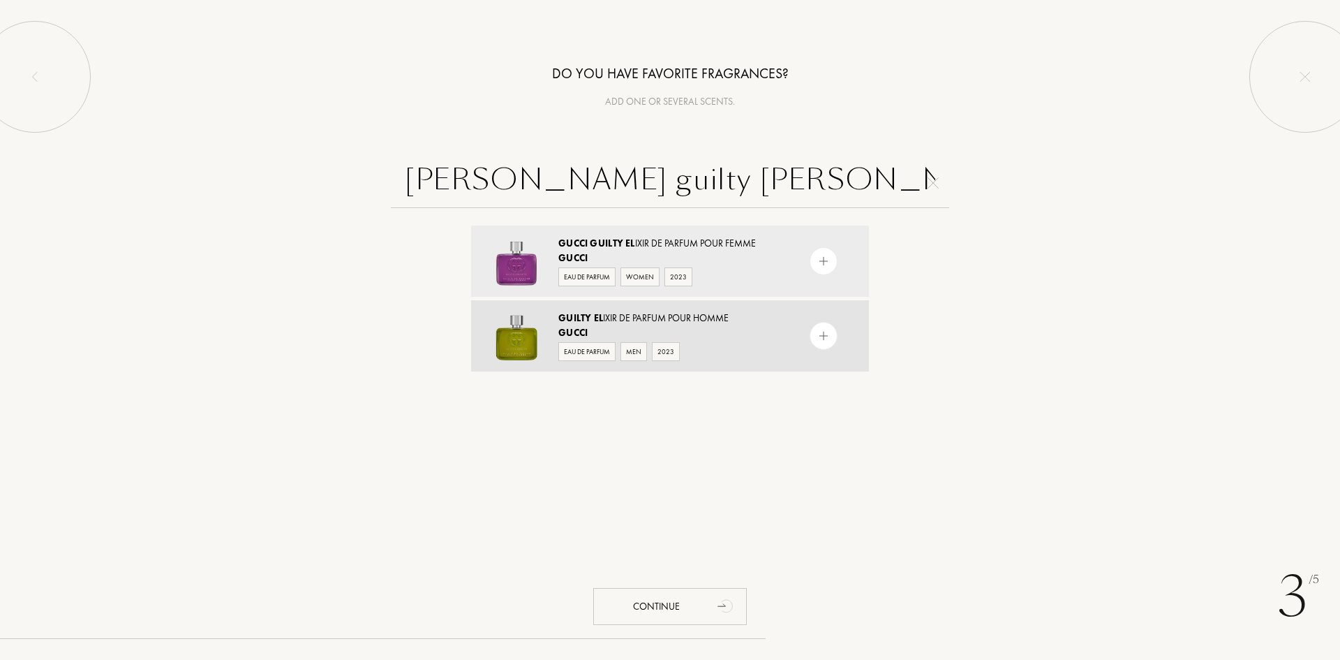
type input "[PERSON_NAME] guilty [PERSON_NAME]"
click at [669, 318] on div "Guilty El ixir de Parfum pour Homme" at bounding box center [669, 318] width 222 height 15
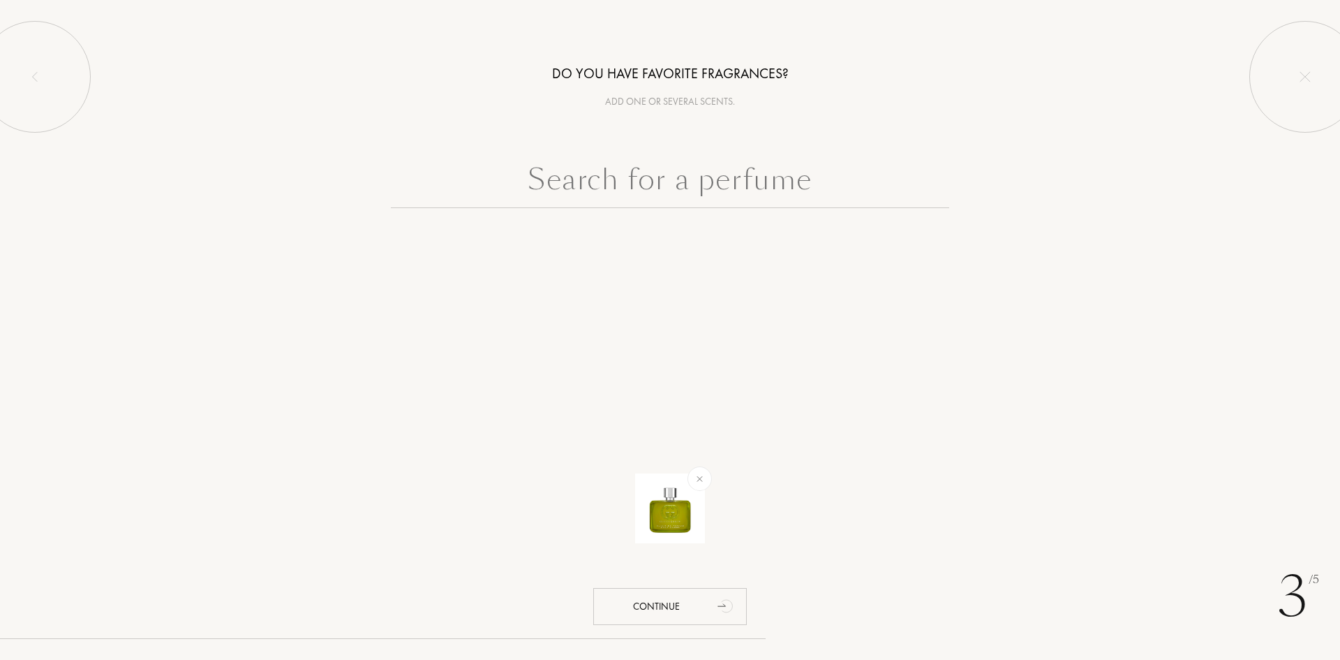
click at [762, 186] on input "text" at bounding box center [670, 183] width 558 height 50
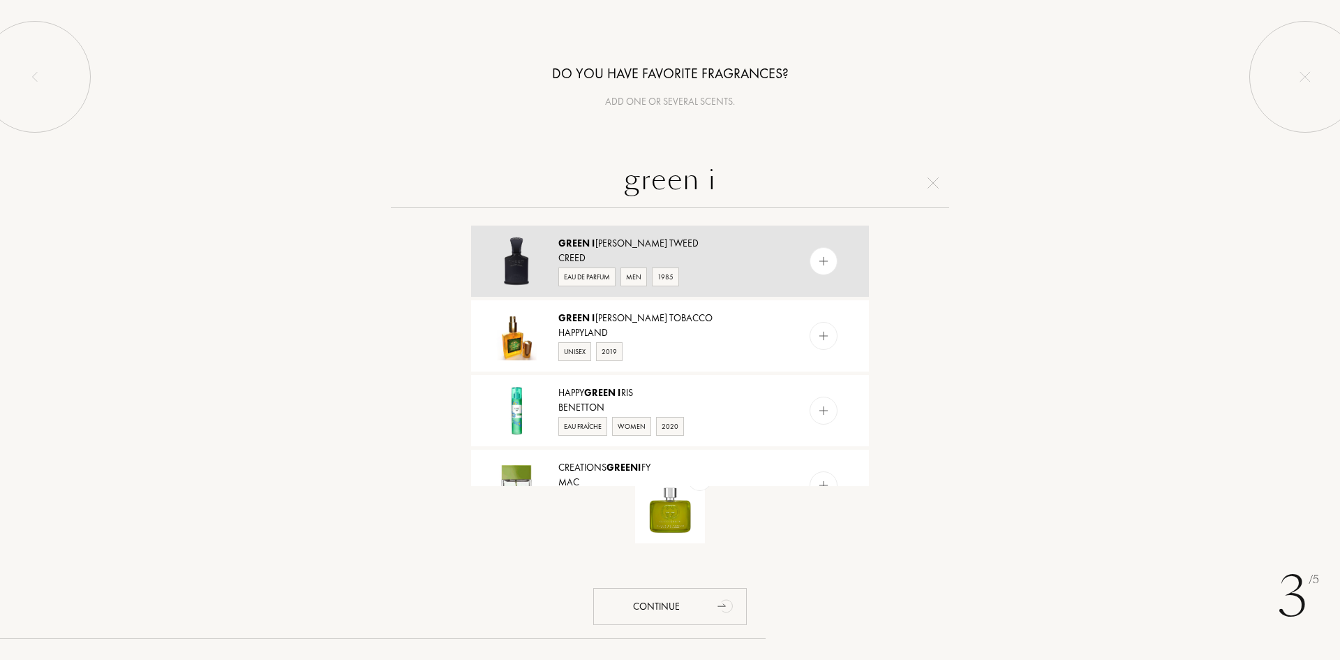
type input "green i"
click at [621, 241] on div "Green I rish Tweed" at bounding box center [669, 243] width 222 height 15
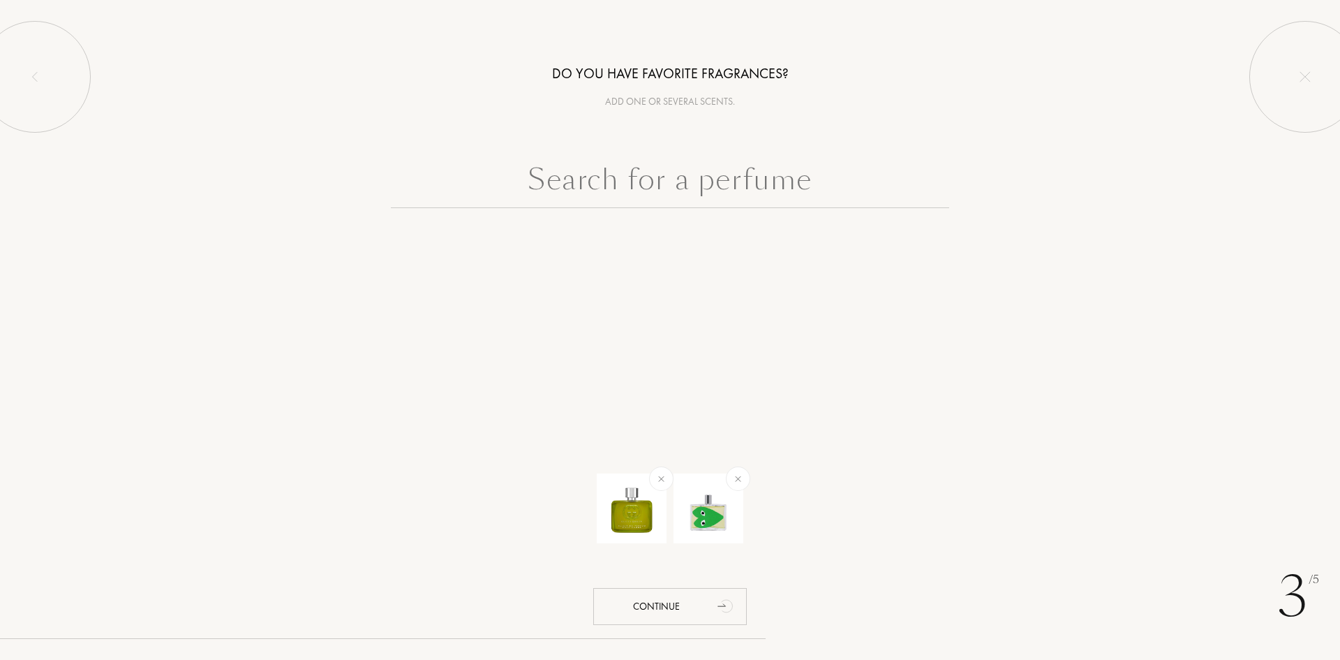
drag, startPoint x: 744, startPoint y: 146, endPoint x: 711, endPoint y: 417, distance: 272.8
click at [744, 165] on div "Do you have favorite fragrances? Add one or several scents. Continue" at bounding box center [670, 139] width 1340 height 278
click at [734, 477] on img at bounding box center [738, 478] width 16 height 16
click at [673, 159] on input "text" at bounding box center [670, 183] width 558 height 50
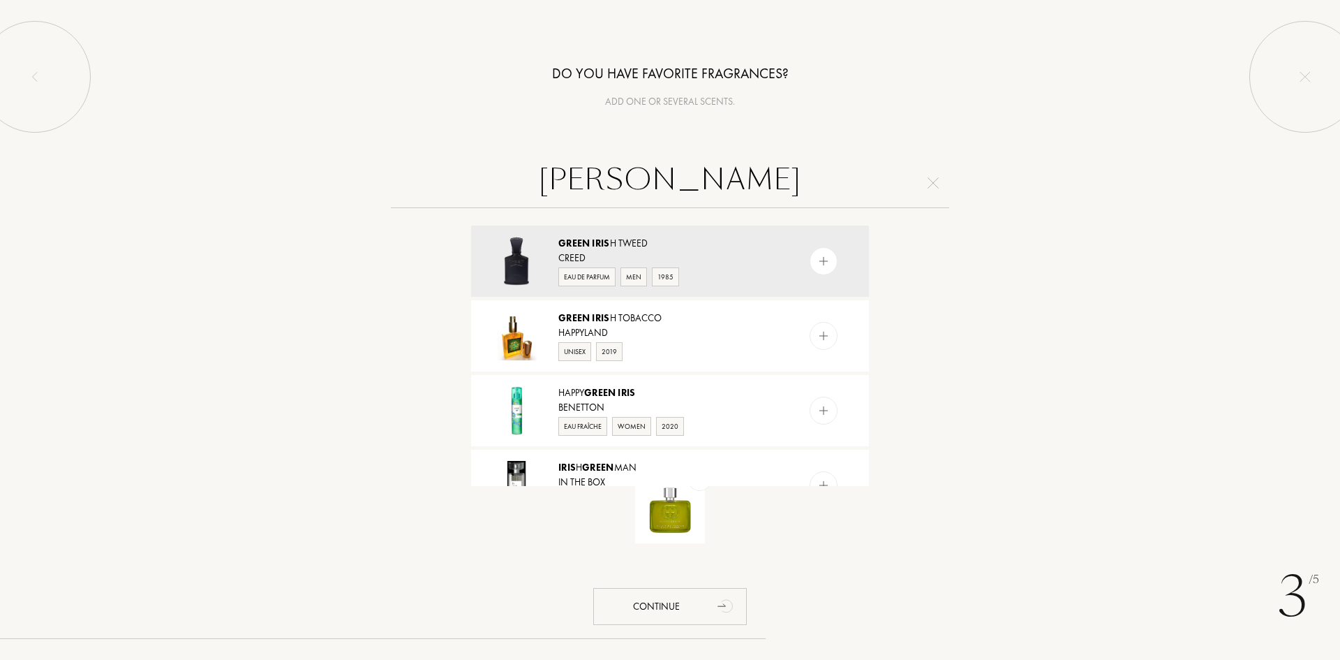
type input "green iris"
click at [593, 242] on span "Iris" at bounding box center [600, 243] width 17 height 13
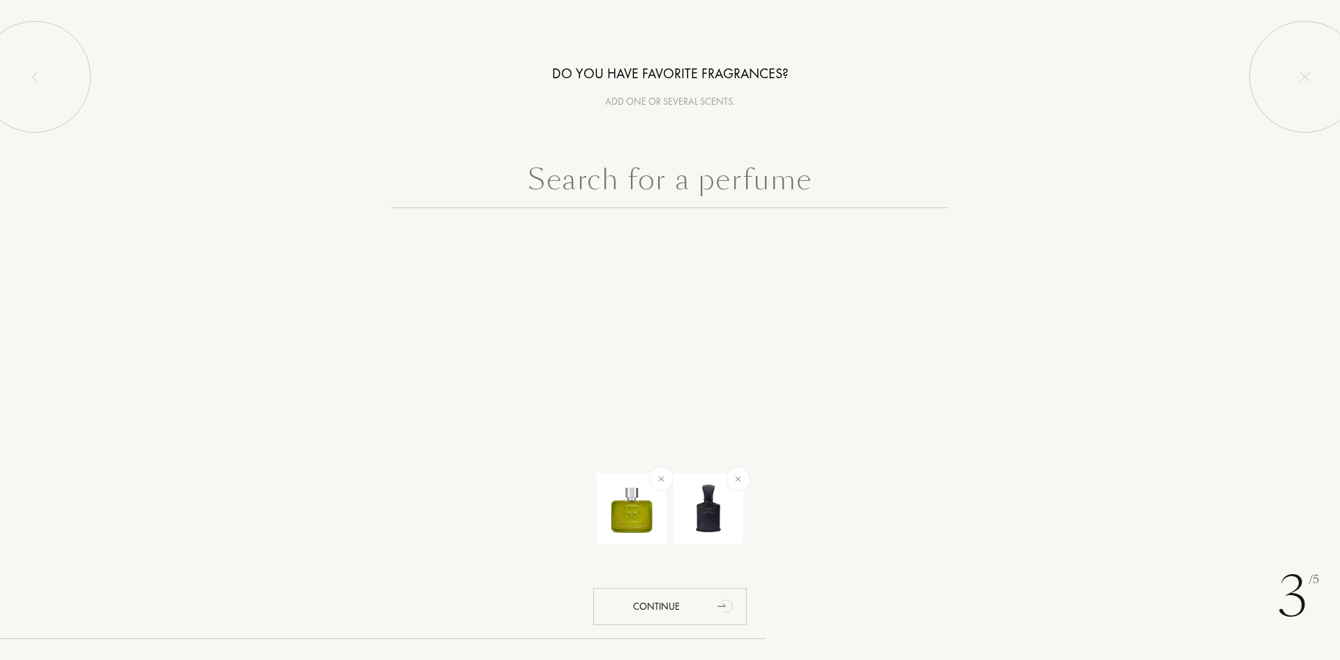
click at [573, 175] on input "text" at bounding box center [670, 183] width 558 height 50
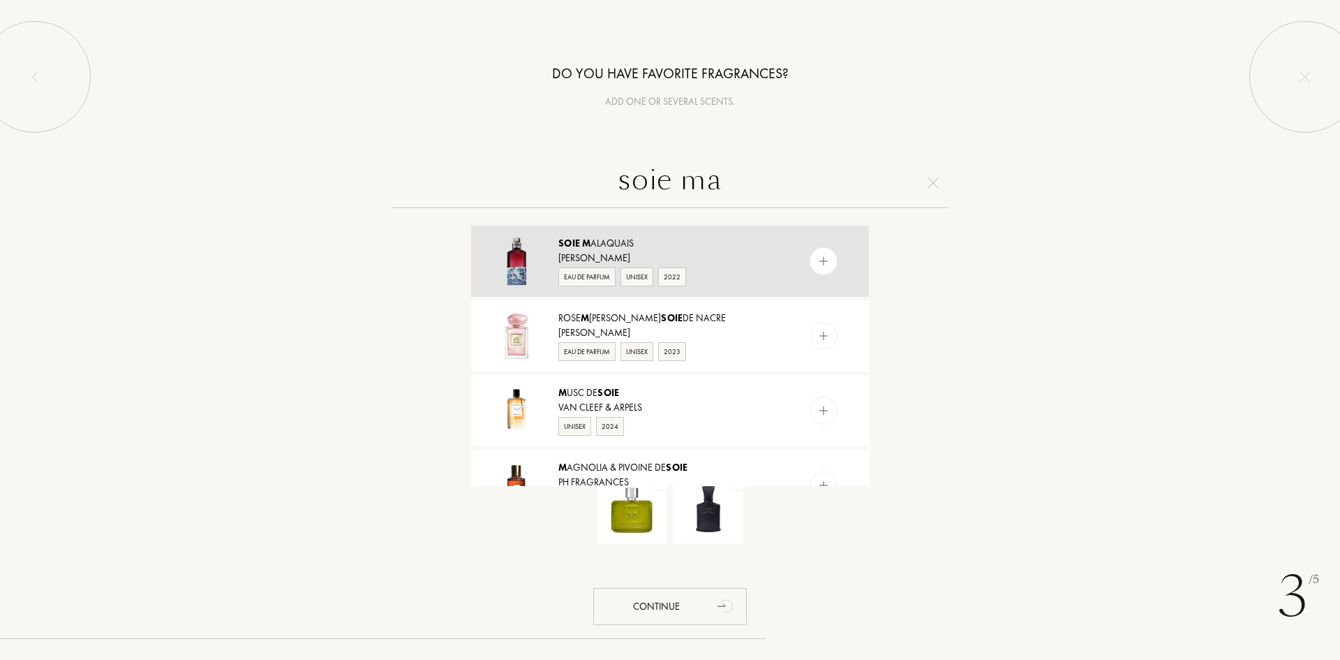
type input "soie ma"
click at [598, 244] on div "Soie M alaquais" at bounding box center [669, 243] width 222 height 15
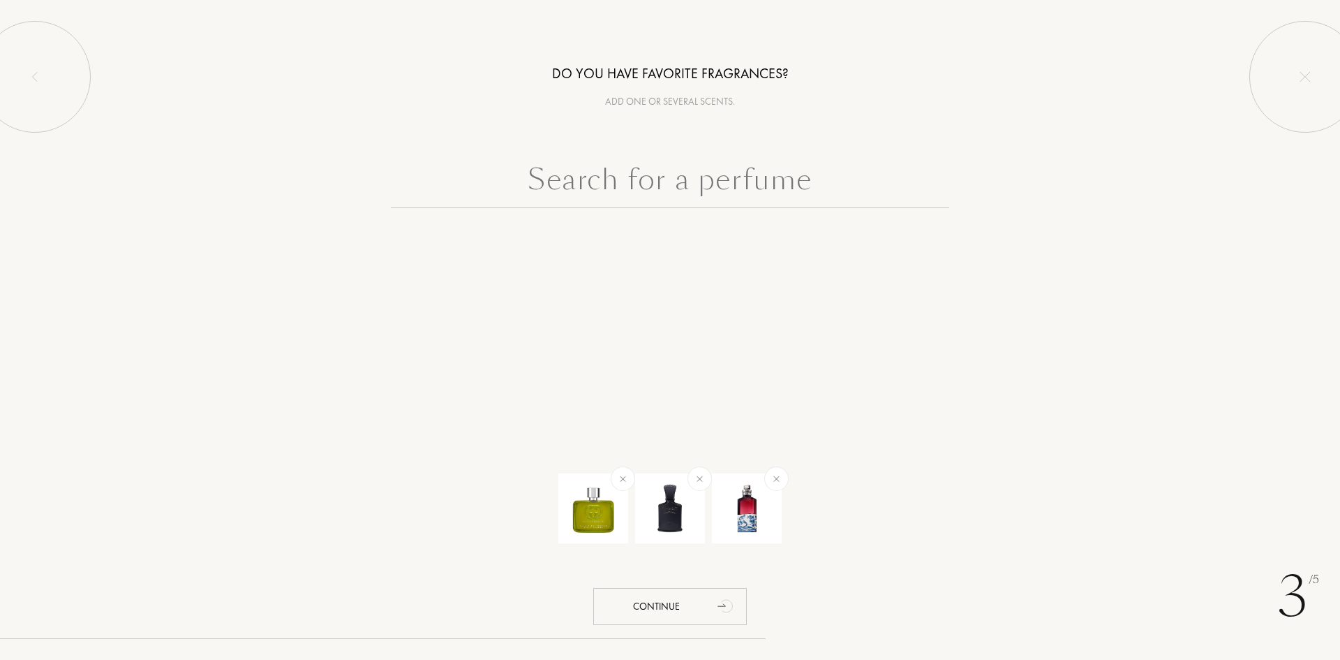
click at [785, 194] on input "text" at bounding box center [670, 183] width 558 height 50
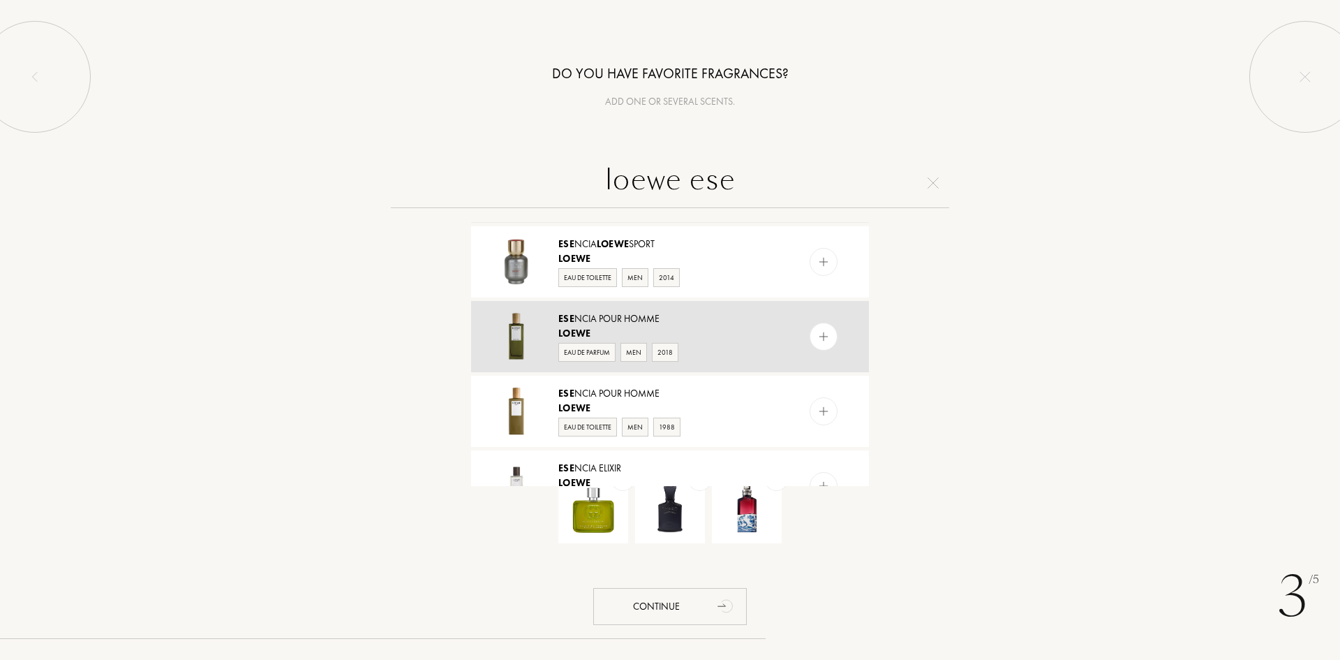
scroll to position [50, 0]
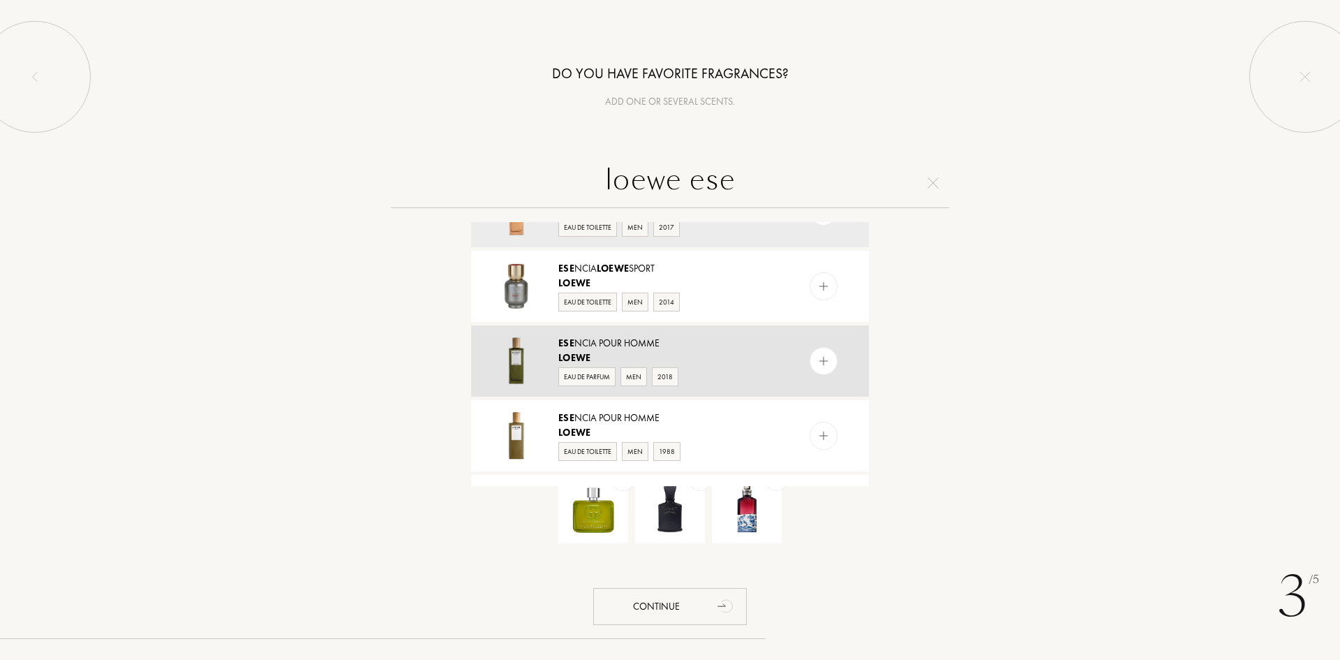
type input "loewe ese"
click at [514, 373] on img at bounding box center [516, 360] width 49 height 49
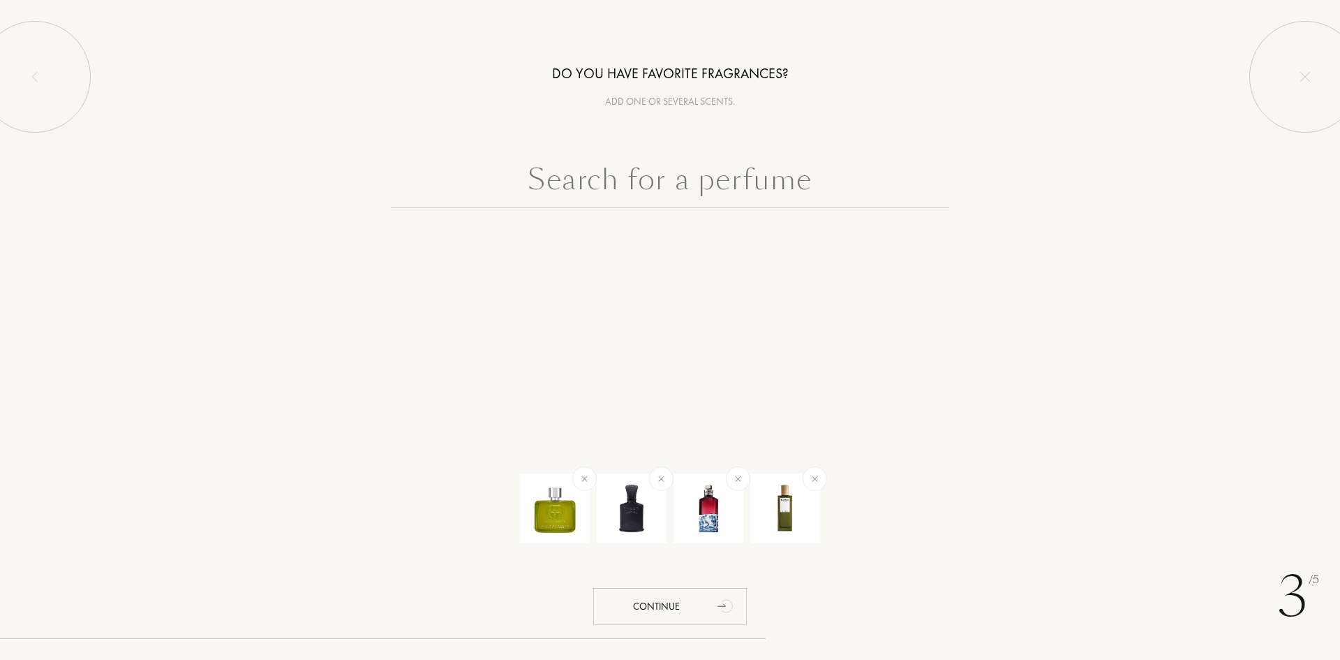
scroll to position [0, 0]
click at [776, 522] on img at bounding box center [785, 508] width 49 height 49
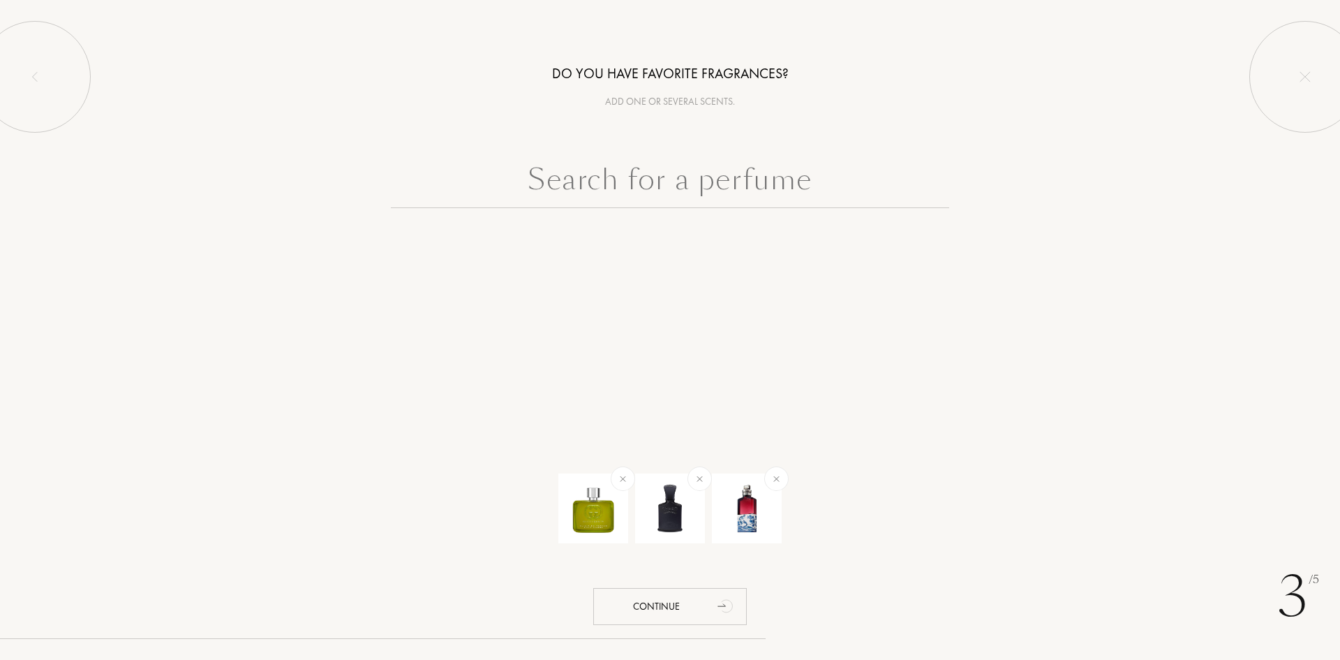
click at [689, 198] on input "text" at bounding box center [670, 183] width 558 height 50
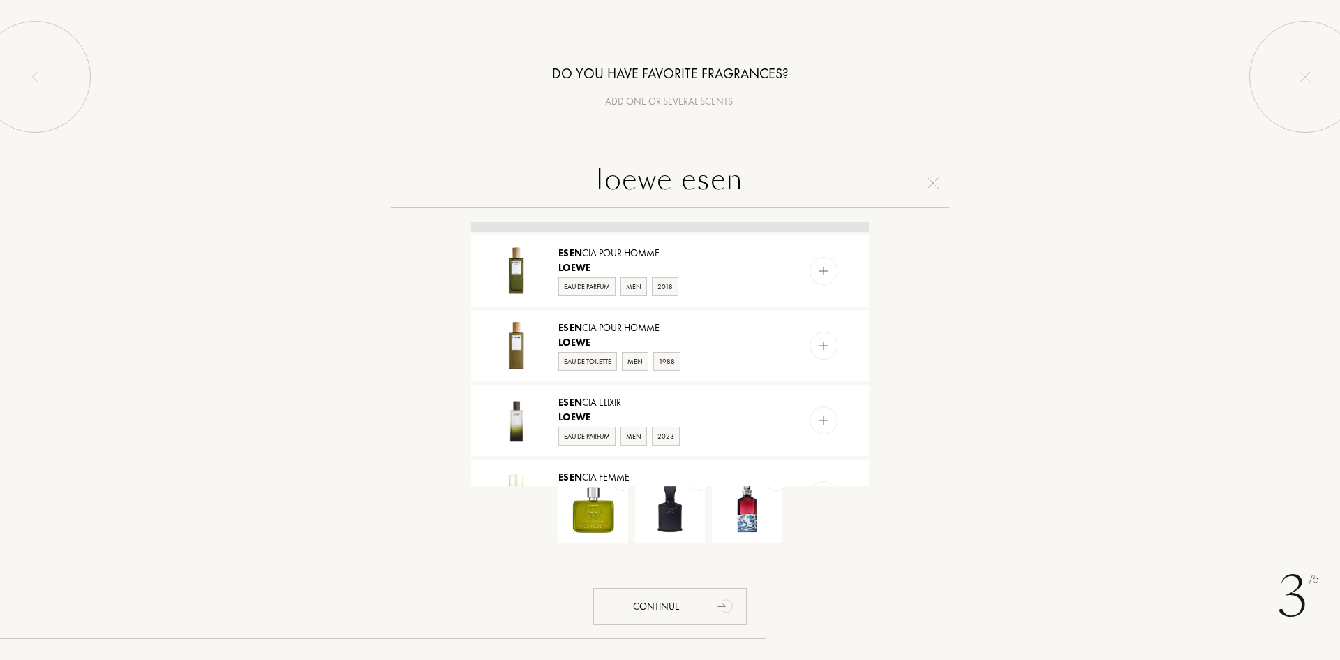
scroll to position [70, 0]
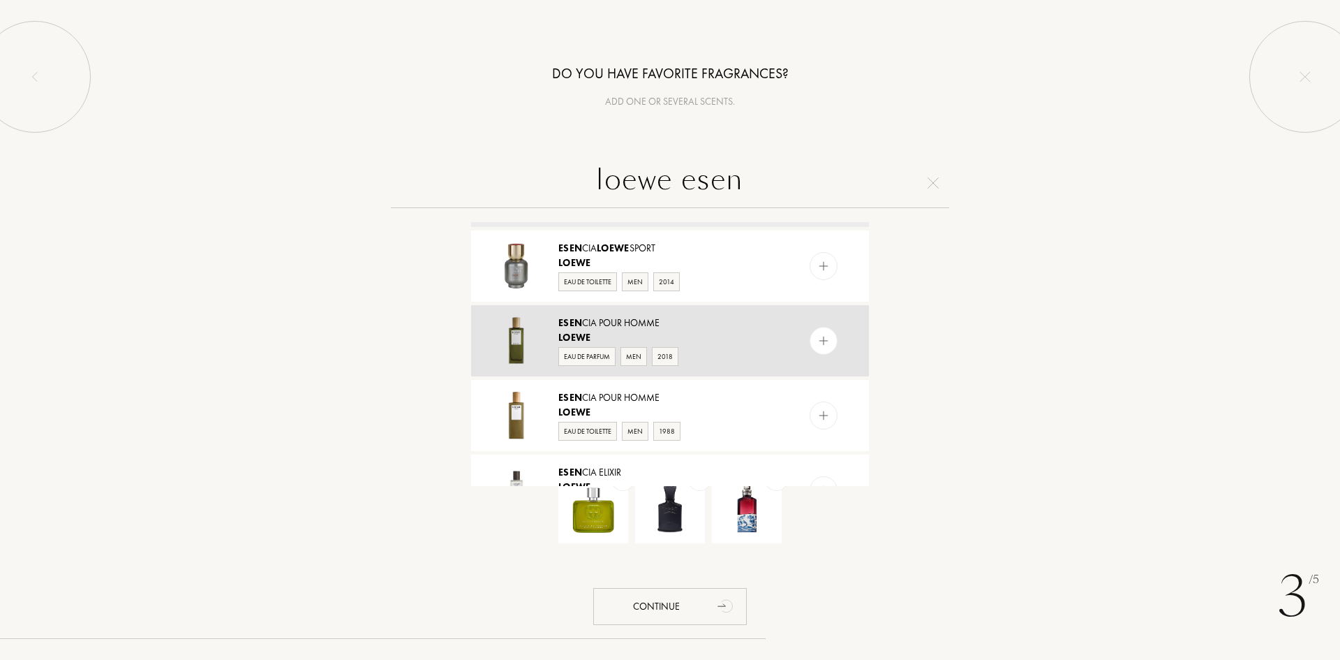
type input "loewe esen"
click at [740, 342] on div "Loewe" at bounding box center [669, 337] width 222 height 15
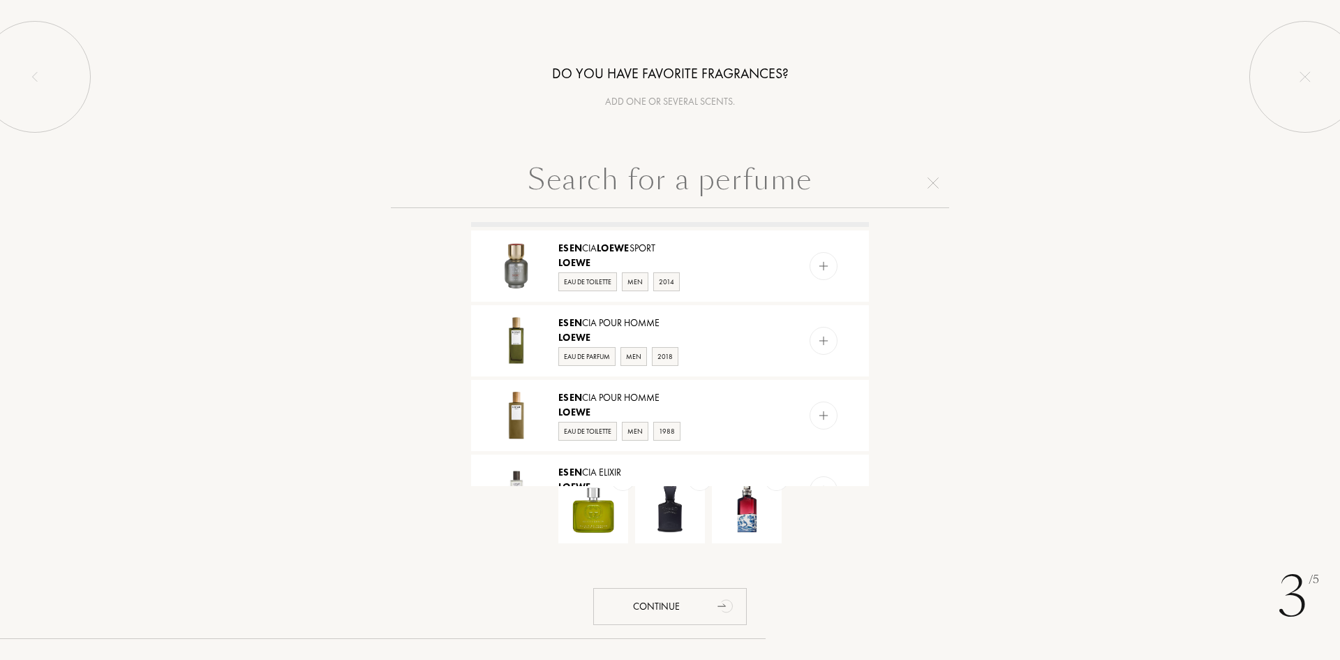
scroll to position [0, 0]
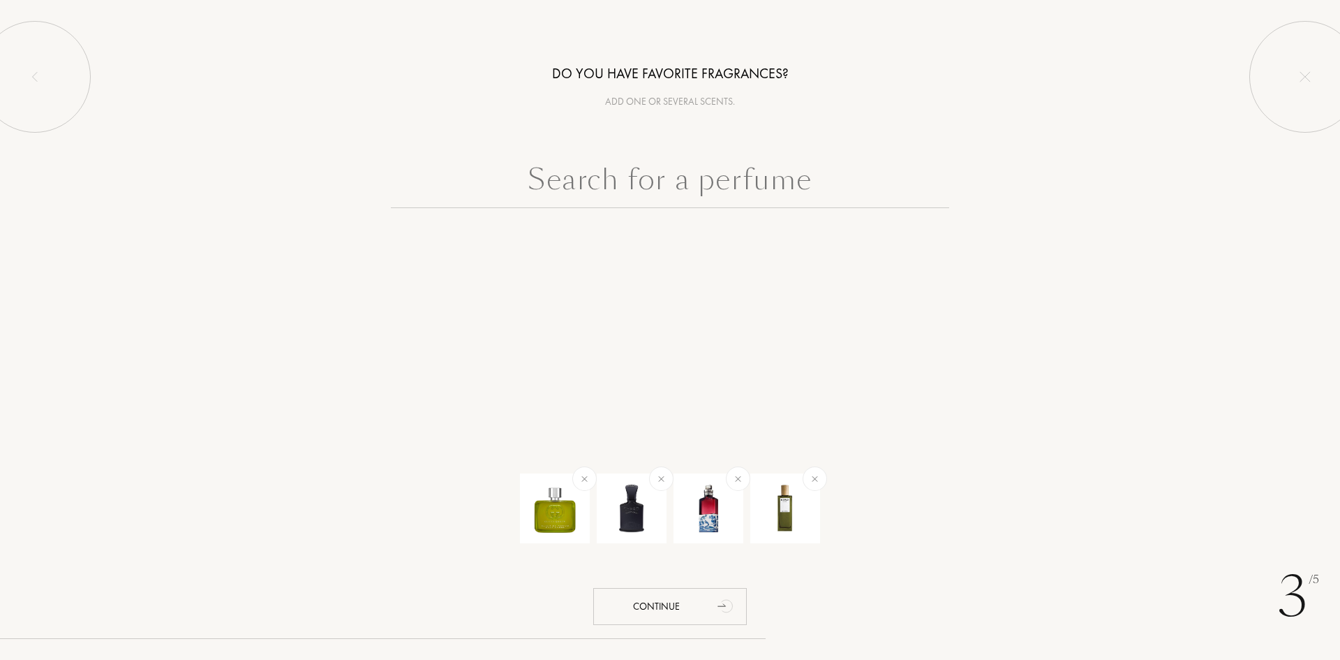
drag, startPoint x: 771, startPoint y: 207, endPoint x: 827, endPoint y: 194, distance: 57.9
click at [794, 203] on input "text" at bounding box center [670, 183] width 558 height 50
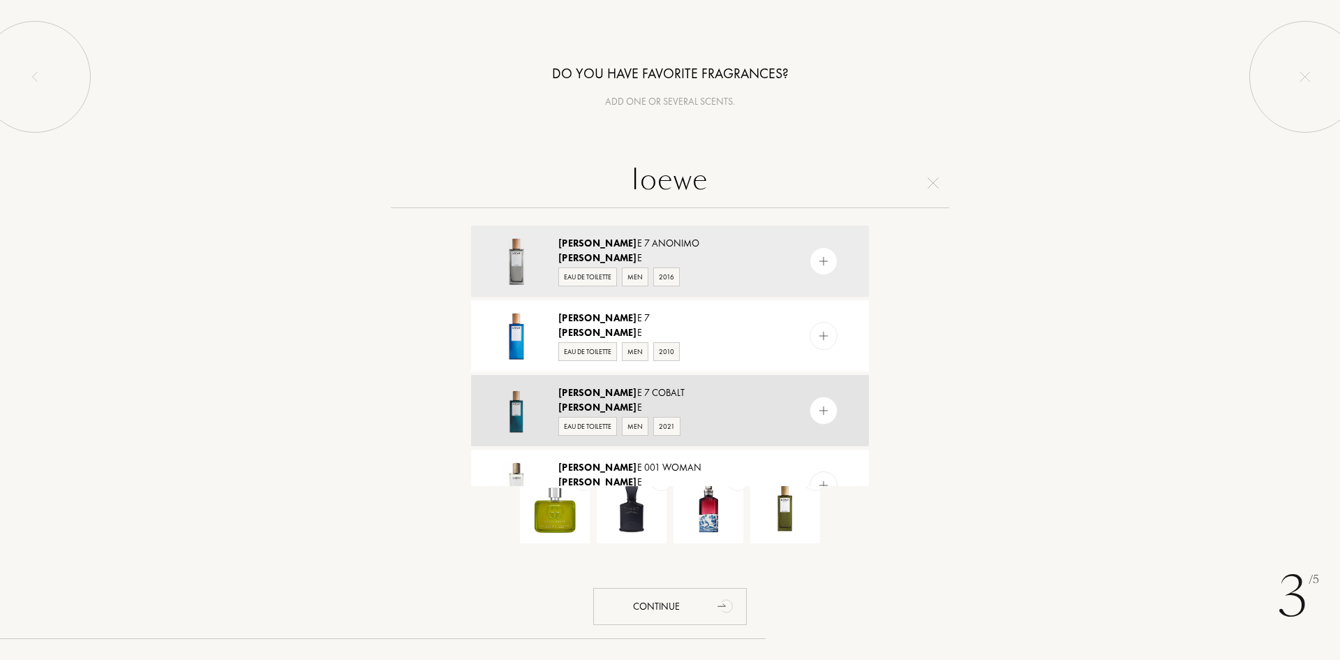
type input "loewe"
click at [820, 413] on img at bounding box center [823, 410] width 13 height 13
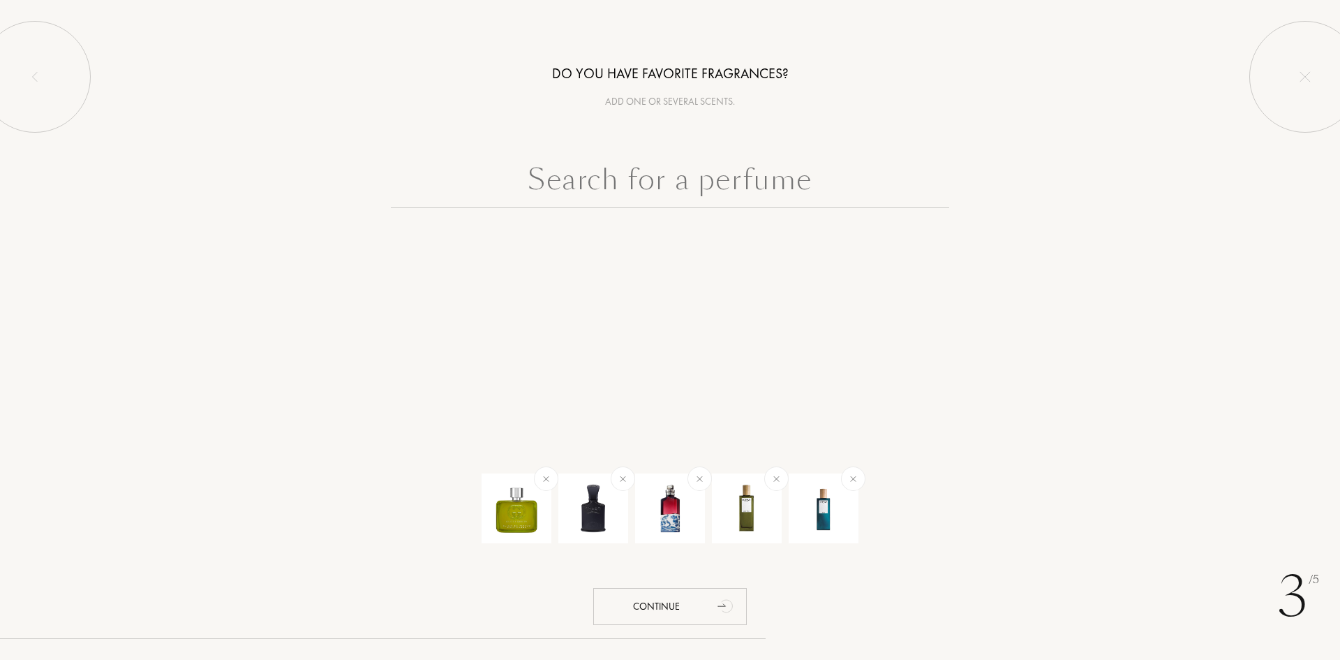
click at [636, 147] on div "Do you have favorite fragrances? Add one or several scents. Continue" at bounding box center [670, 139] width 1340 height 278
click at [618, 200] on input "text" at bounding box center [670, 183] width 558 height 50
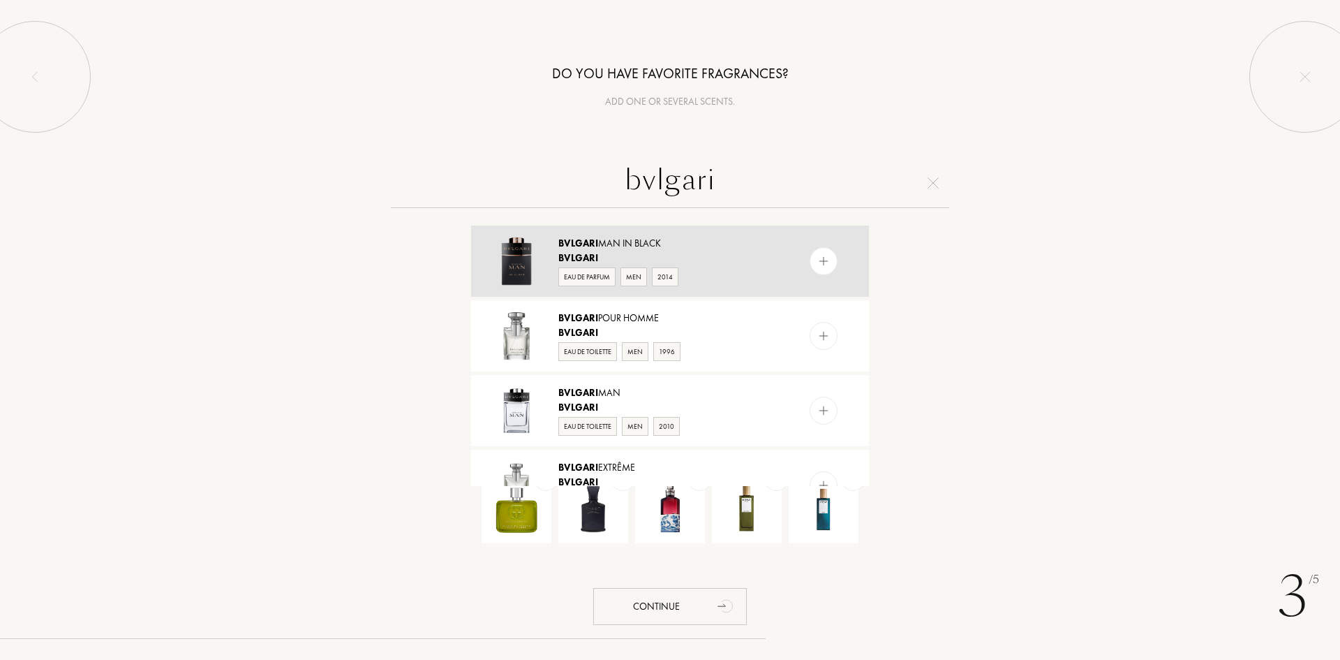
type input "bvlgari"
click at [812, 234] on div "Bvlgari Man In Black Bvlgari Eau de Parfum Men 2014" at bounding box center [670, 260] width 398 height 71
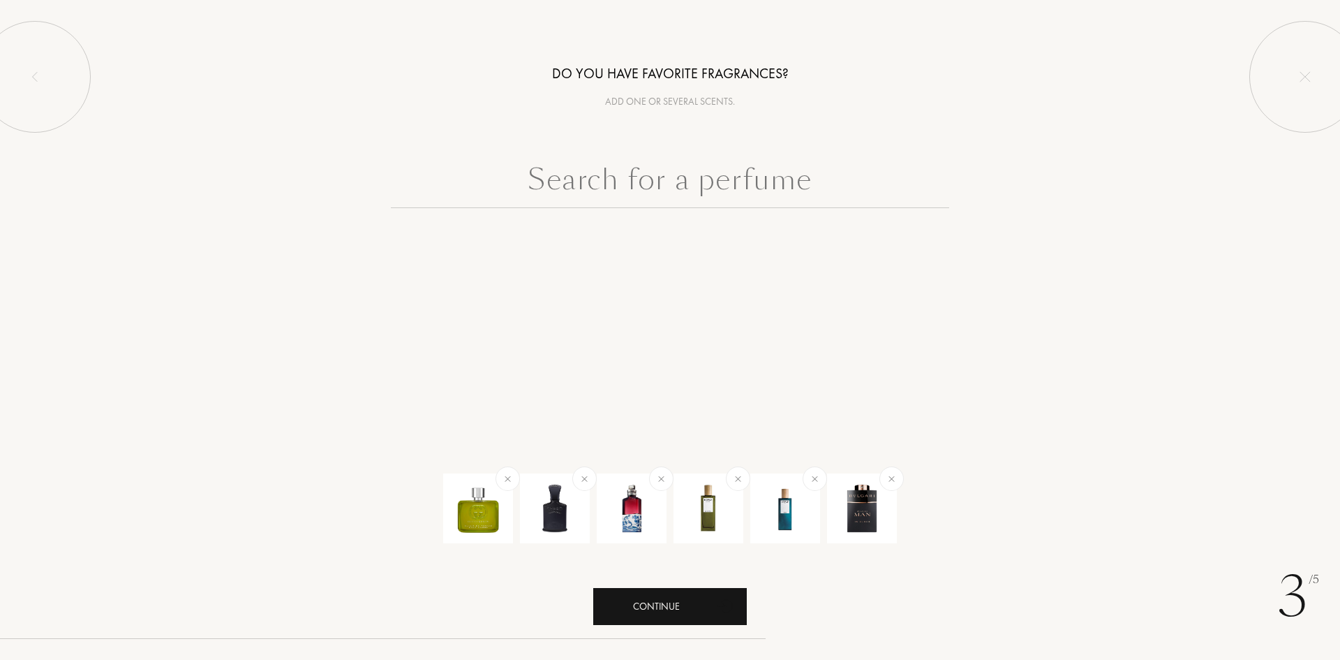
click at [672, 605] on div "Continue" at bounding box center [670, 606] width 154 height 37
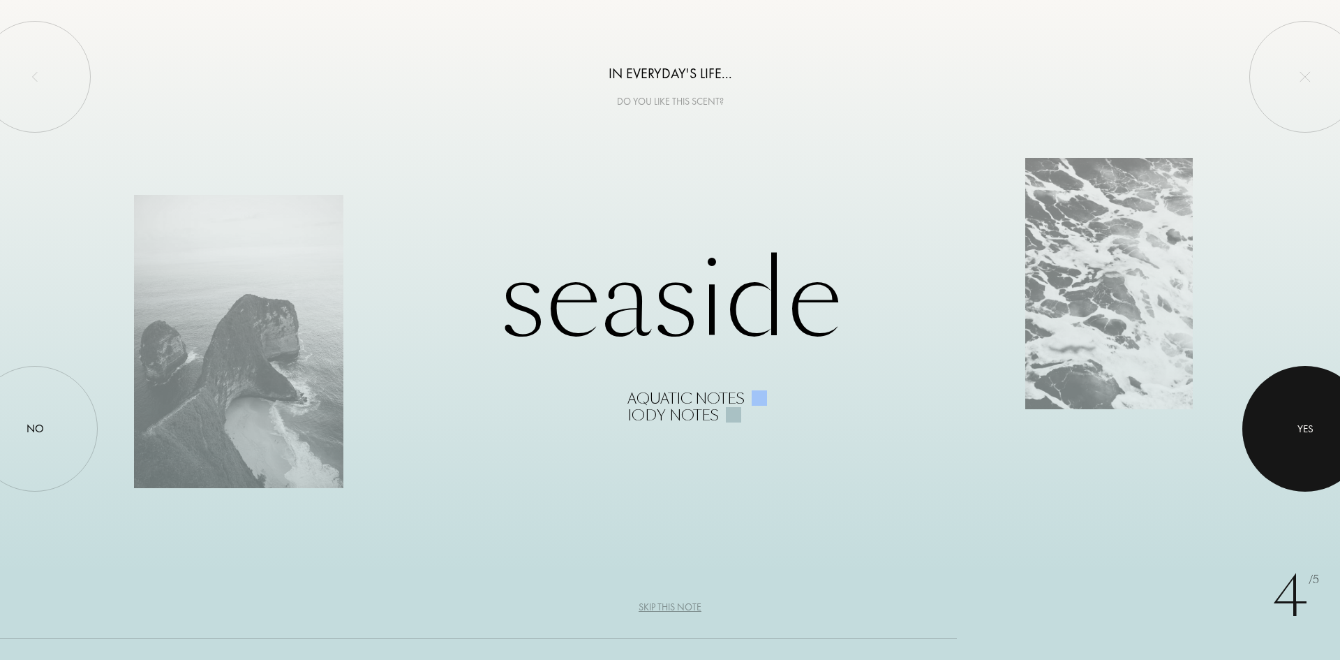
click at [1300, 442] on div at bounding box center [1306, 429] width 126 height 126
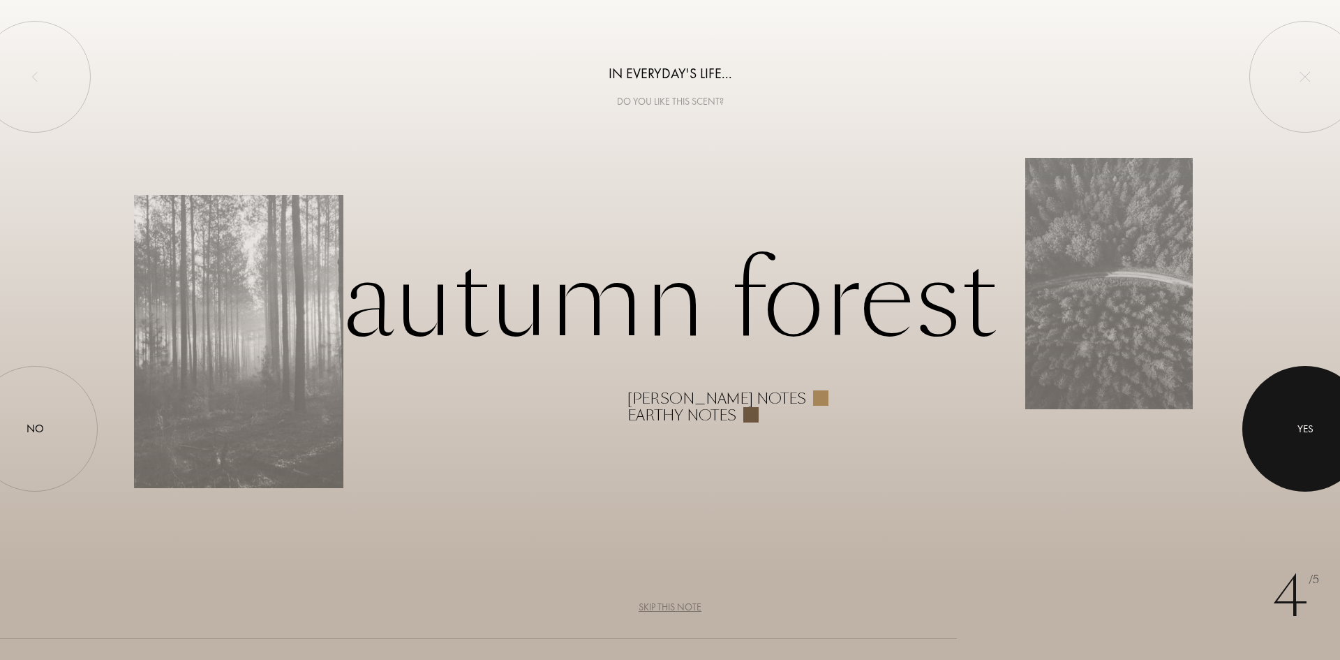
click at [1282, 440] on div "Yes" at bounding box center [1306, 429] width 126 height 126
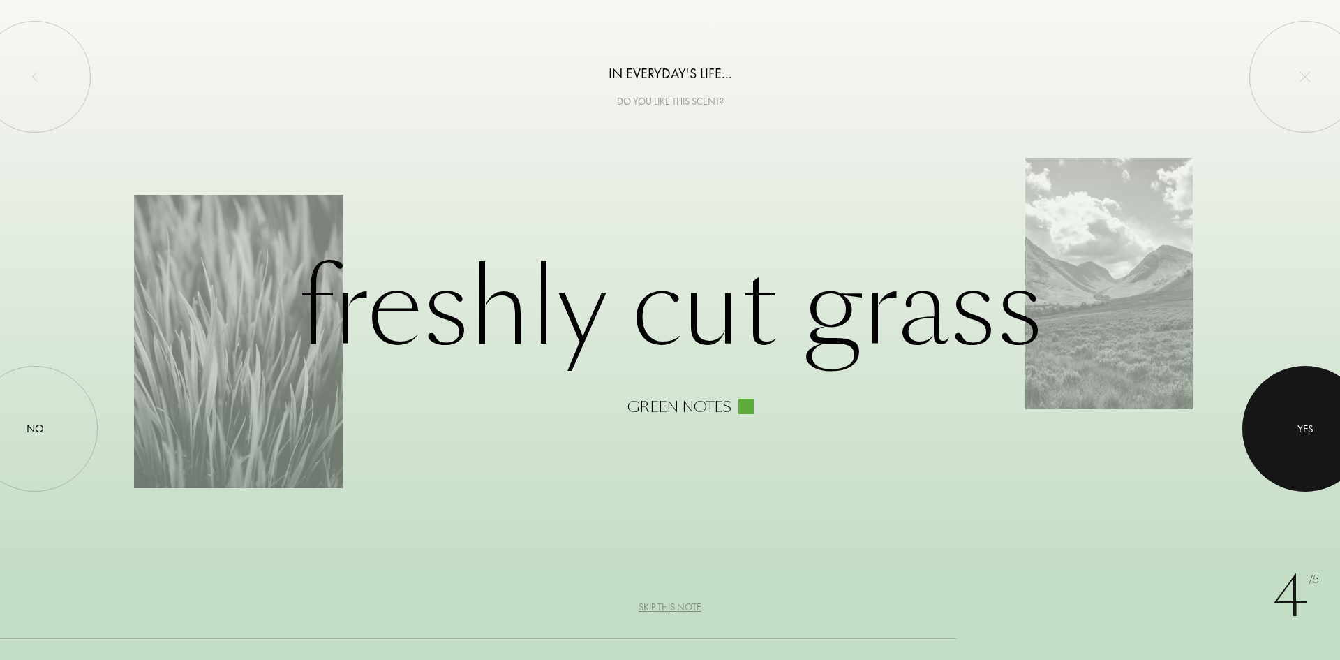
click at [1313, 453] on div "Yes" at bounding box center [1306, 429] width 126 height 126
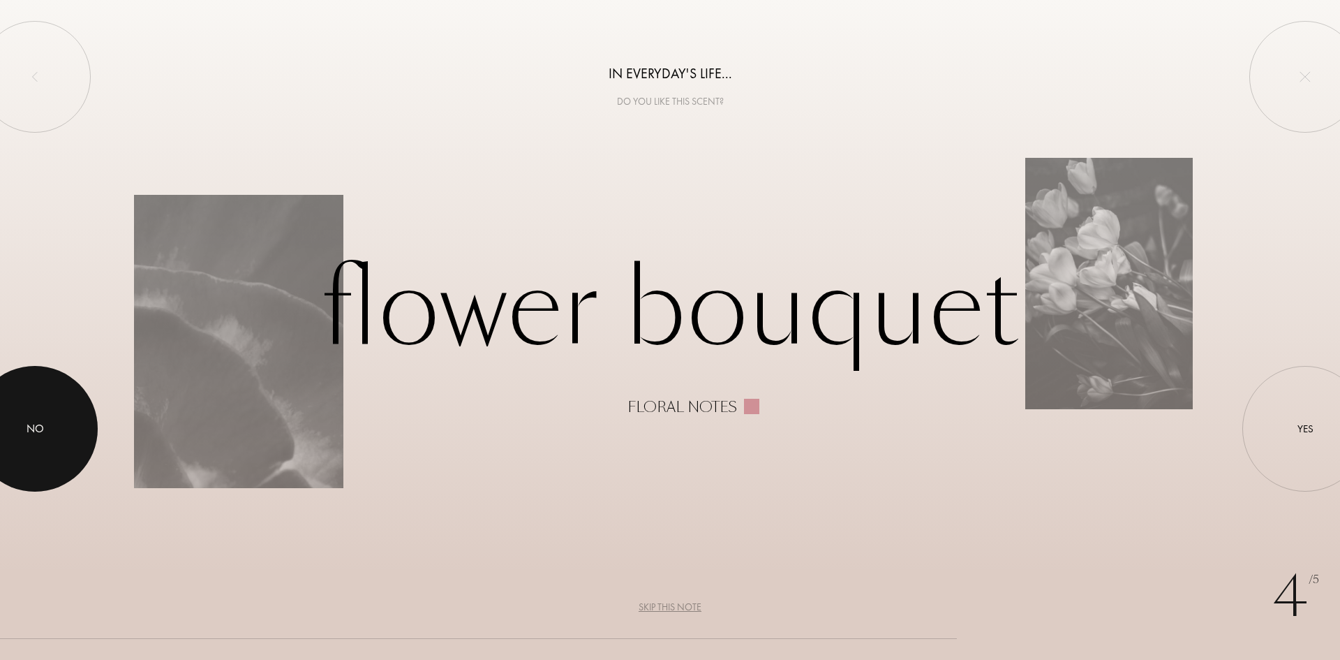
click at [59, 438] on div at bounding box center [35, 429] width 126 height 126
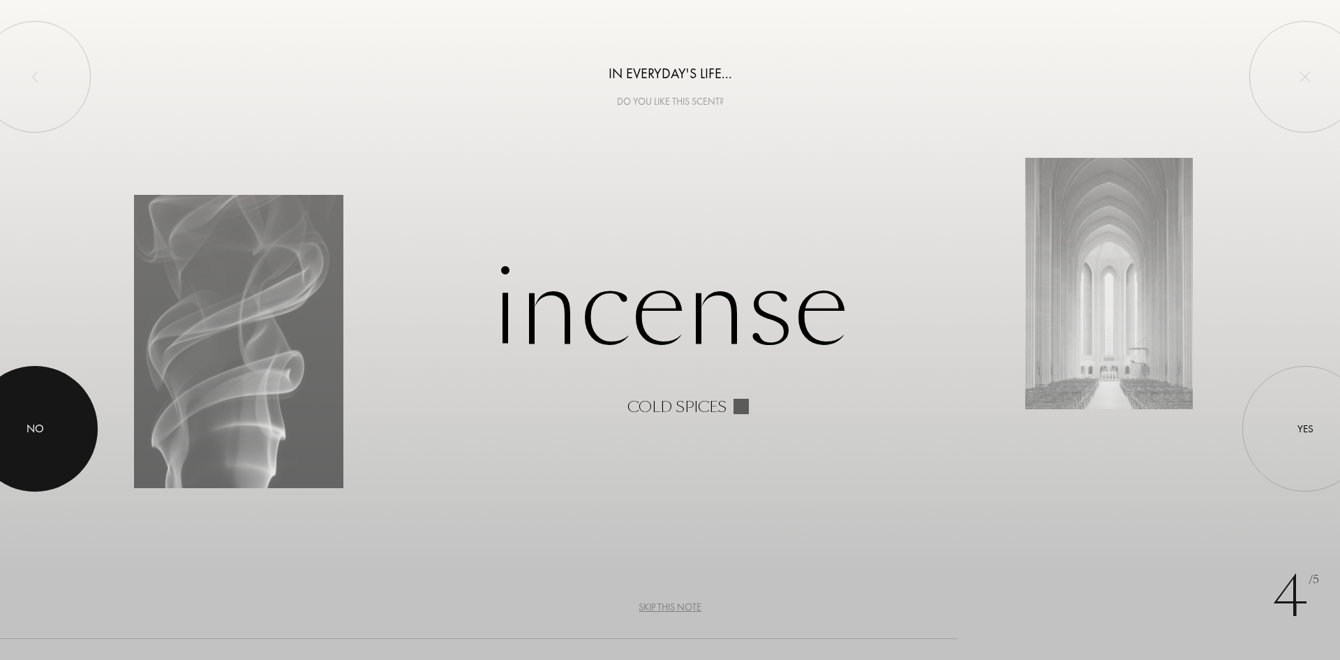
click at [61, 387] on div "No" at bounding box center [35, 429] width 126 height 126
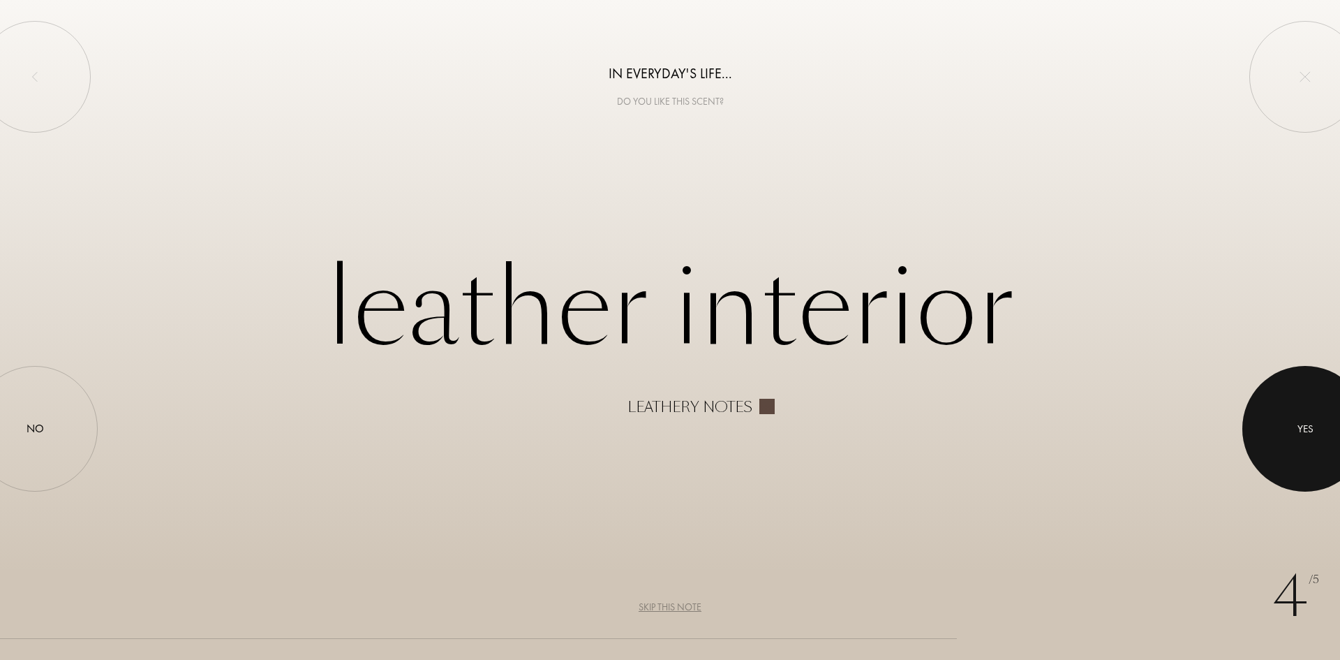
click at [1307, 438] on div at bounding box center [1306, 429] width 126 height 126
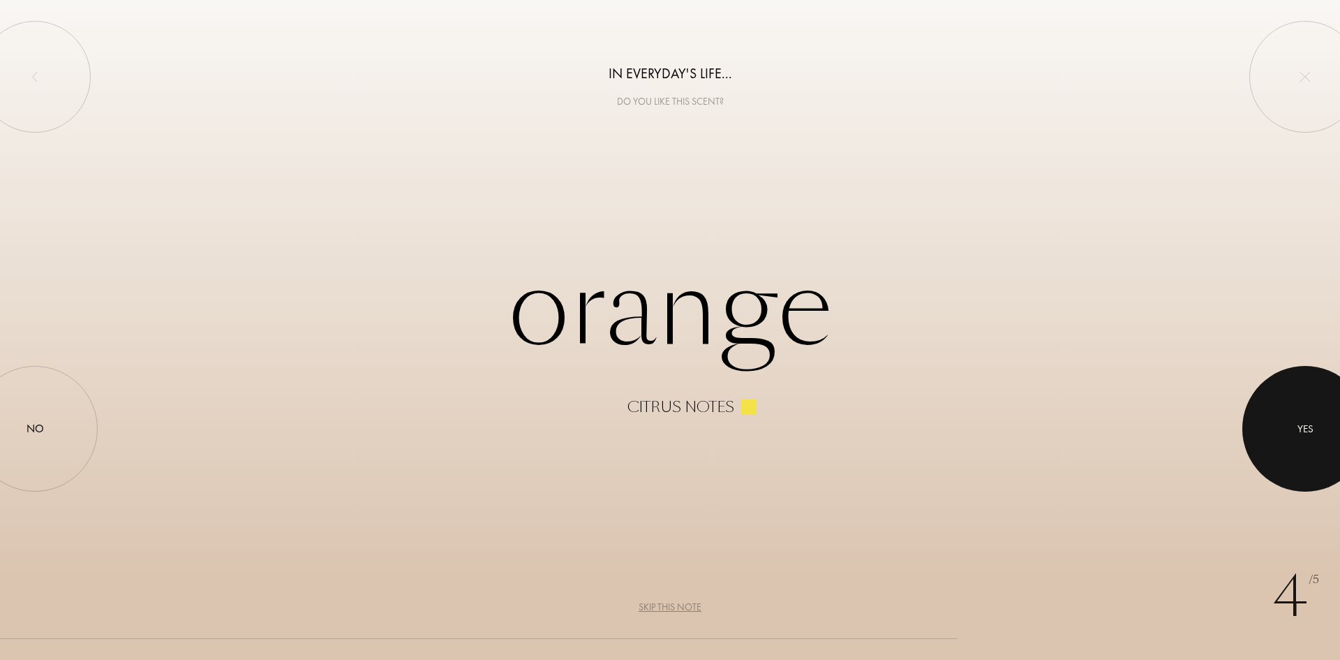
click at [1340, 423] on div at bounding box center [1306, 429] width 126 height 126
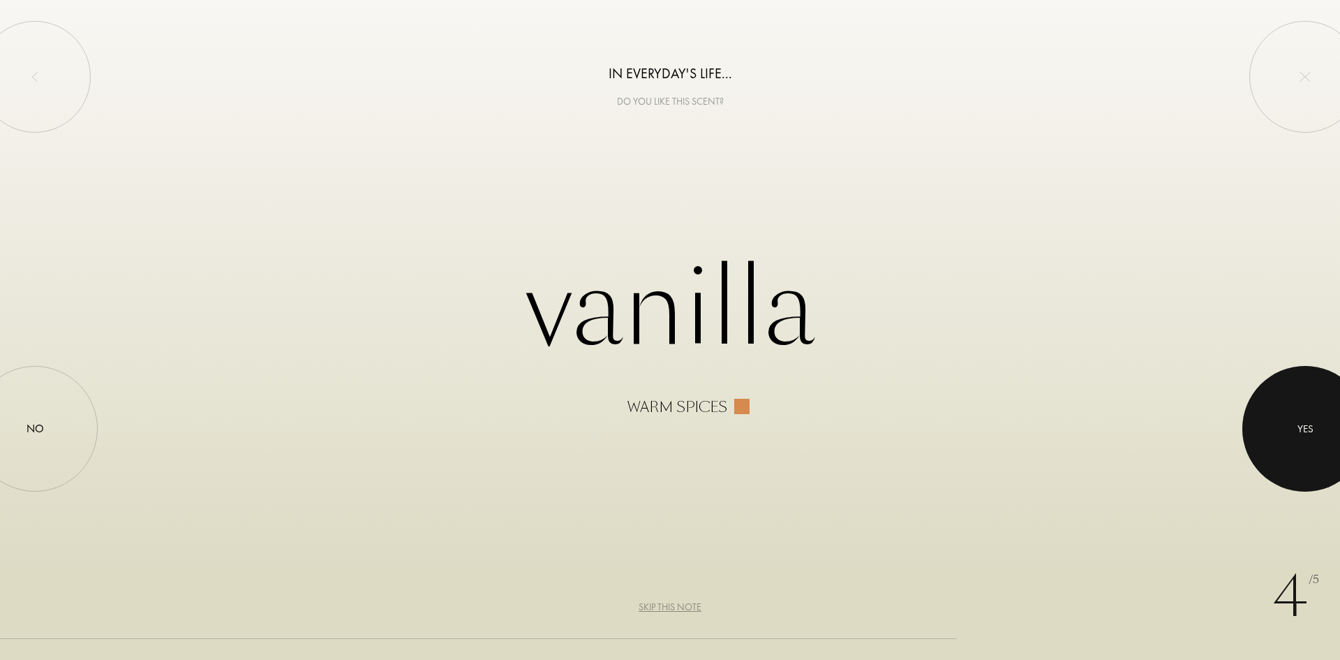
click at [1321, 455] on div at bounding box center [1306, 429] width 126 height 126
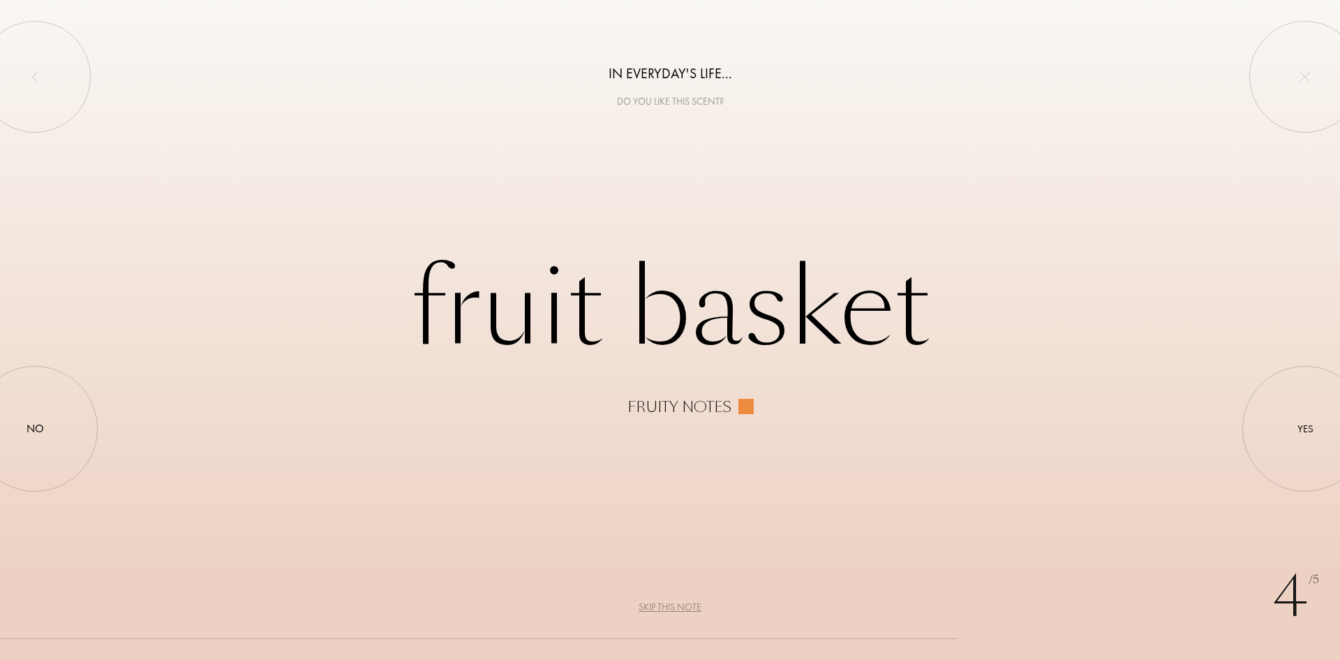
click at [662, 609] on div "Skip this note" at bounding box center [670, 607] width 63 height 15
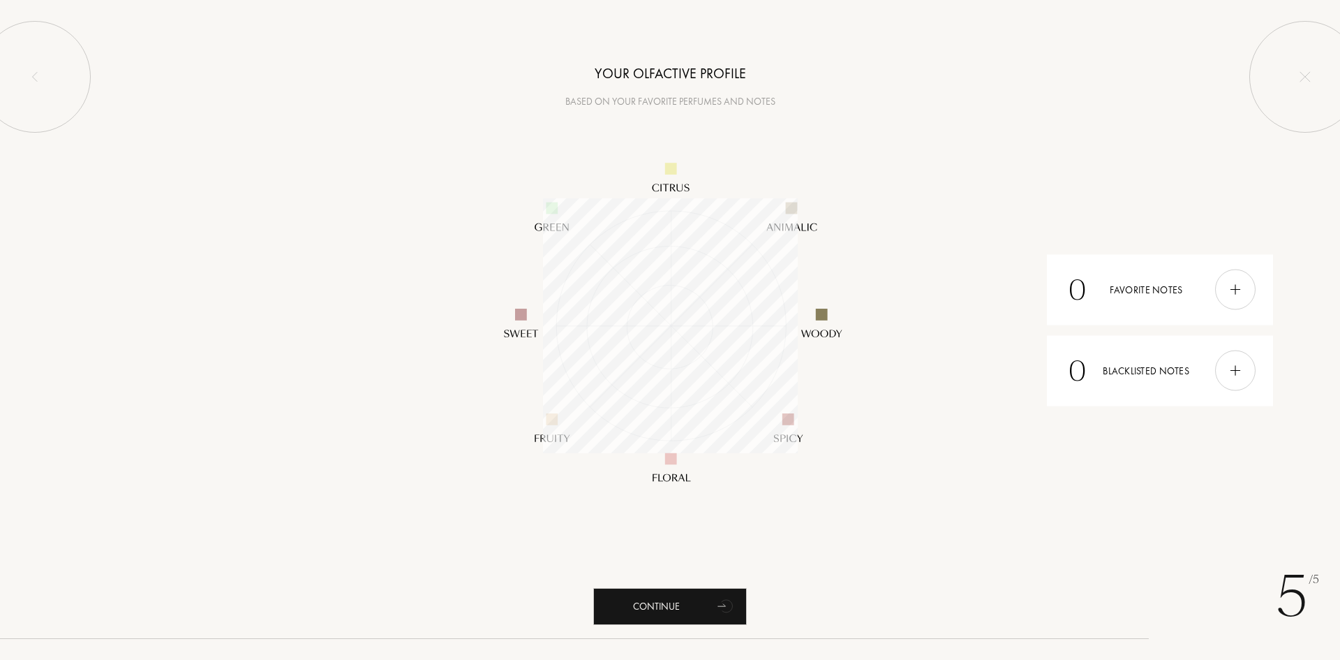
scroll to position [255, 255]
click at [1240, 286] on img at bounding box center [1235, 289] width 15 height 15
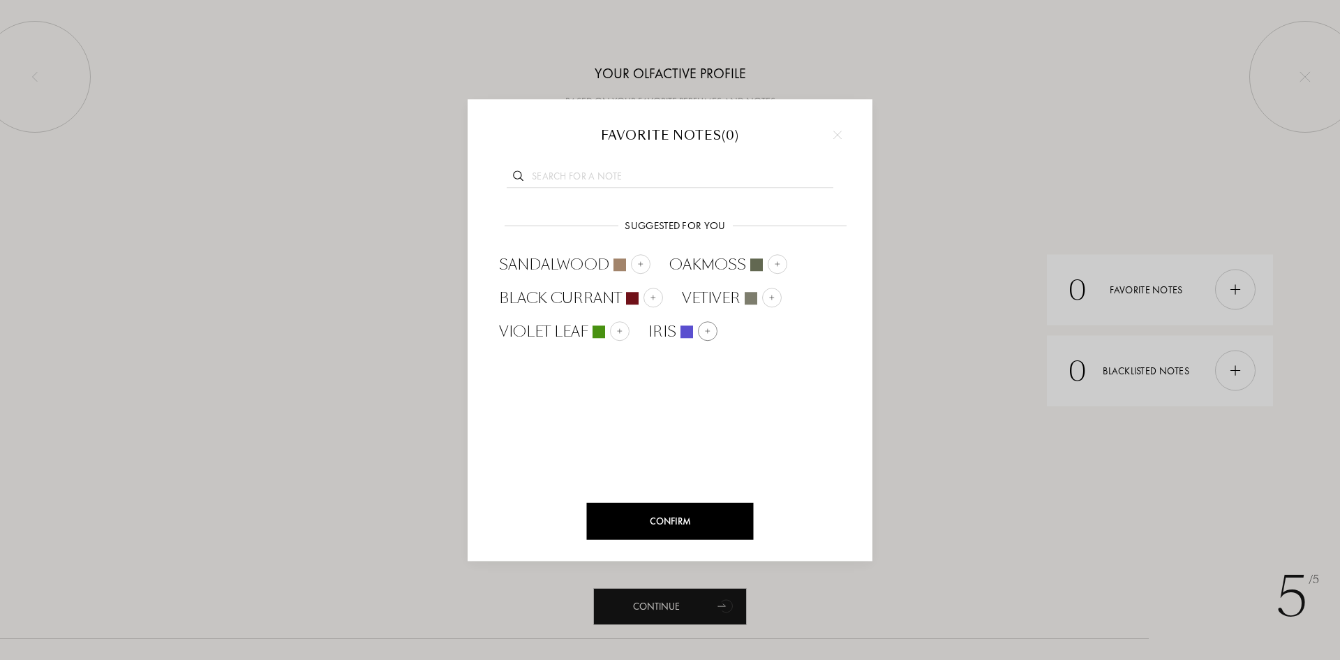
click at [711, 321] on div "Iris" at bounding box center [683, 331] width 69 height 21
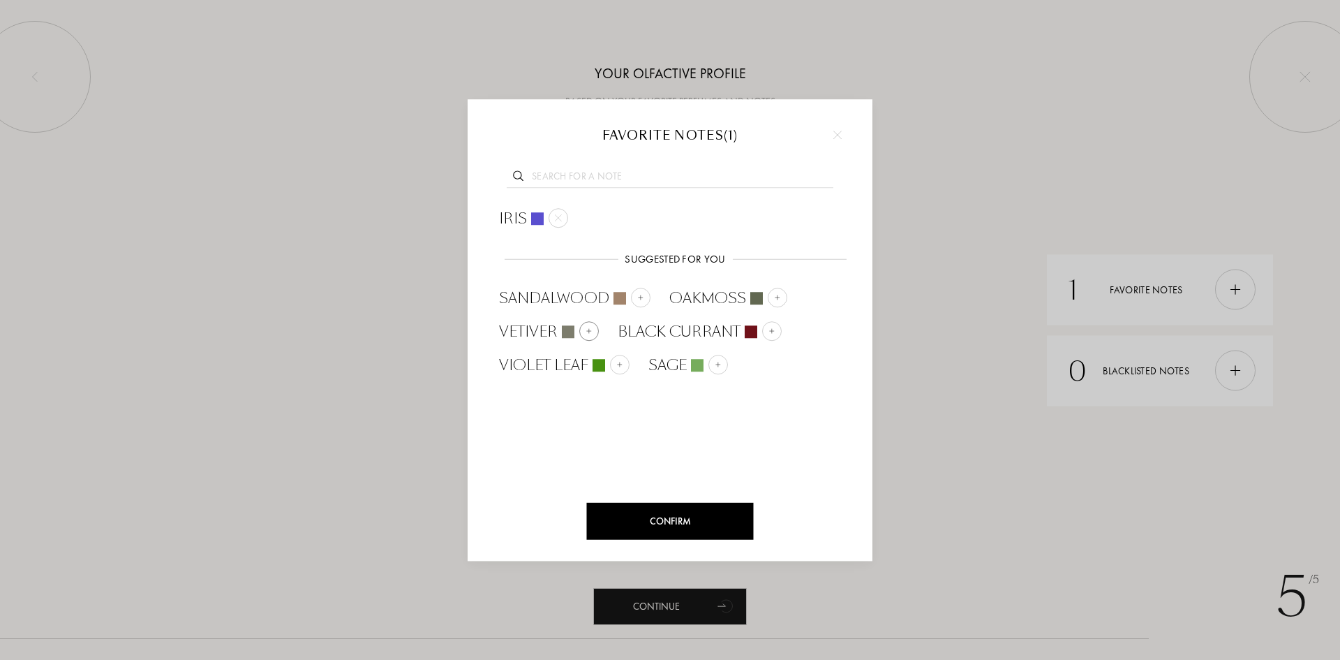
click at [583, 335] on div at bounding box center [589, 331] width 20 height 20
click at [794, 329] on div at bounding box center [803, 331] width 20 height 20
click at [762, 306] on div "Oakmoss" at bounding box center [728, 298] width 118 height 21
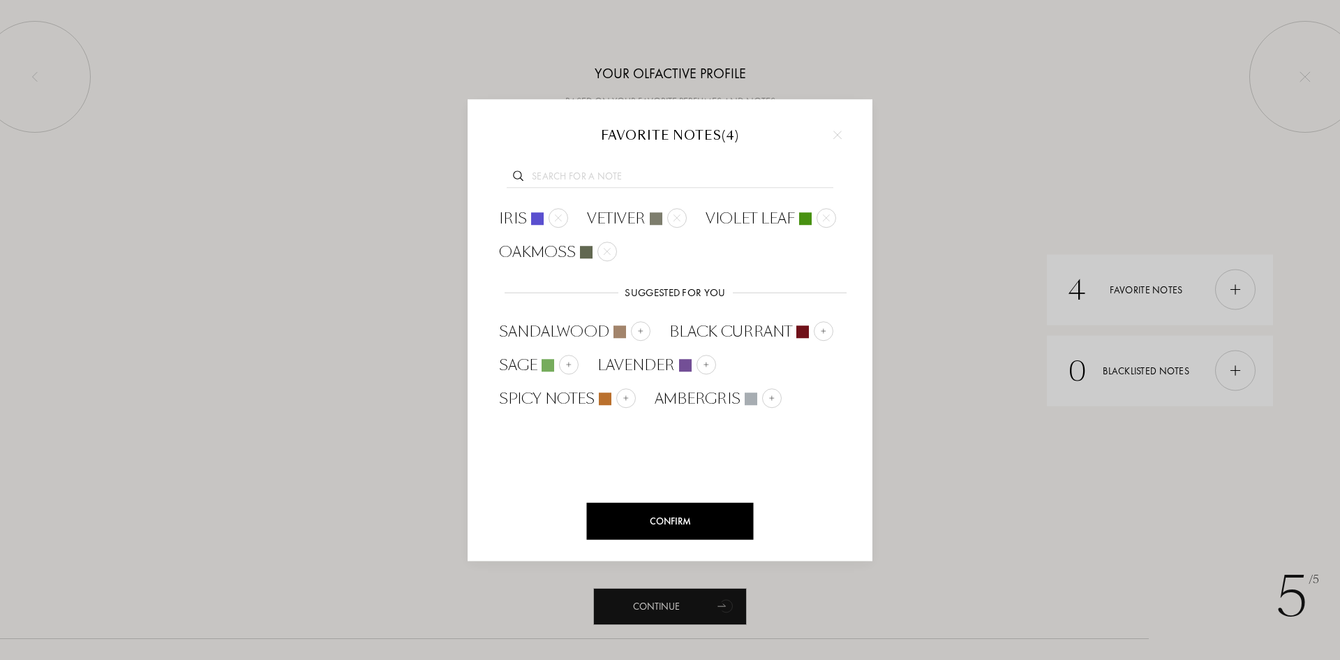
click at [649, 510] on div "Confirm" at bounding box center [670, 521] width 167 height 37
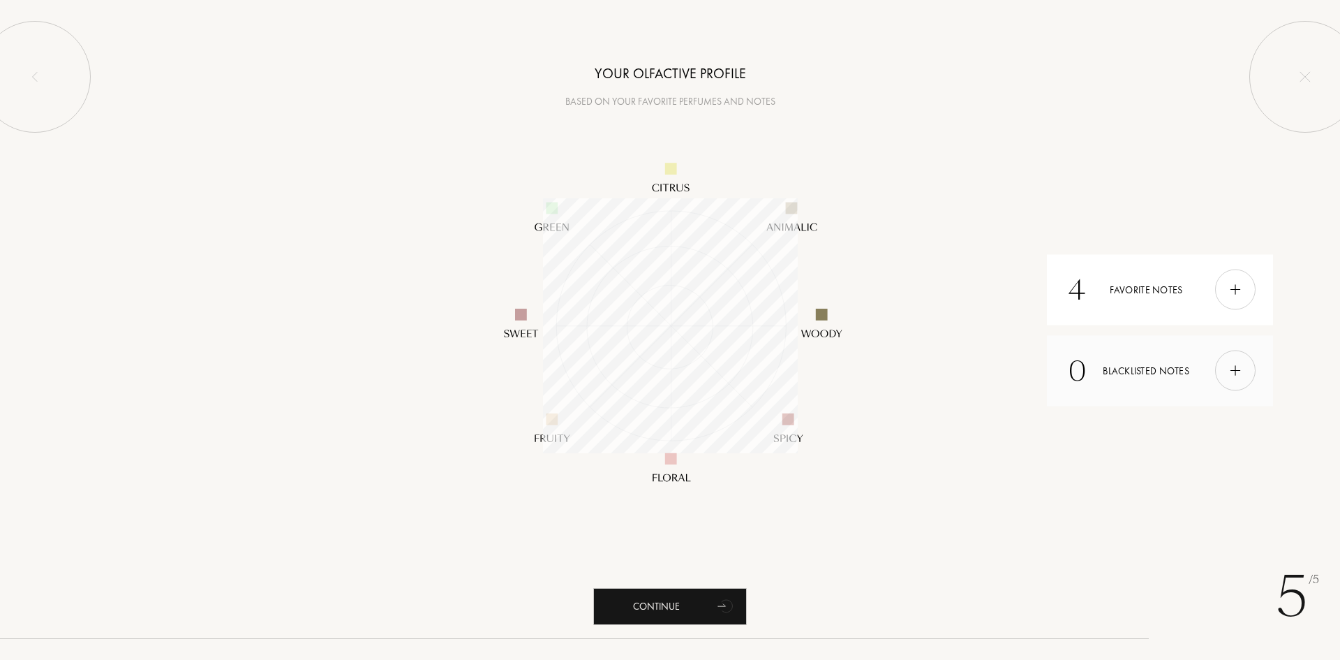
click at [1220, 378] on div at bounding box center [1235, 370] width 40 height 40
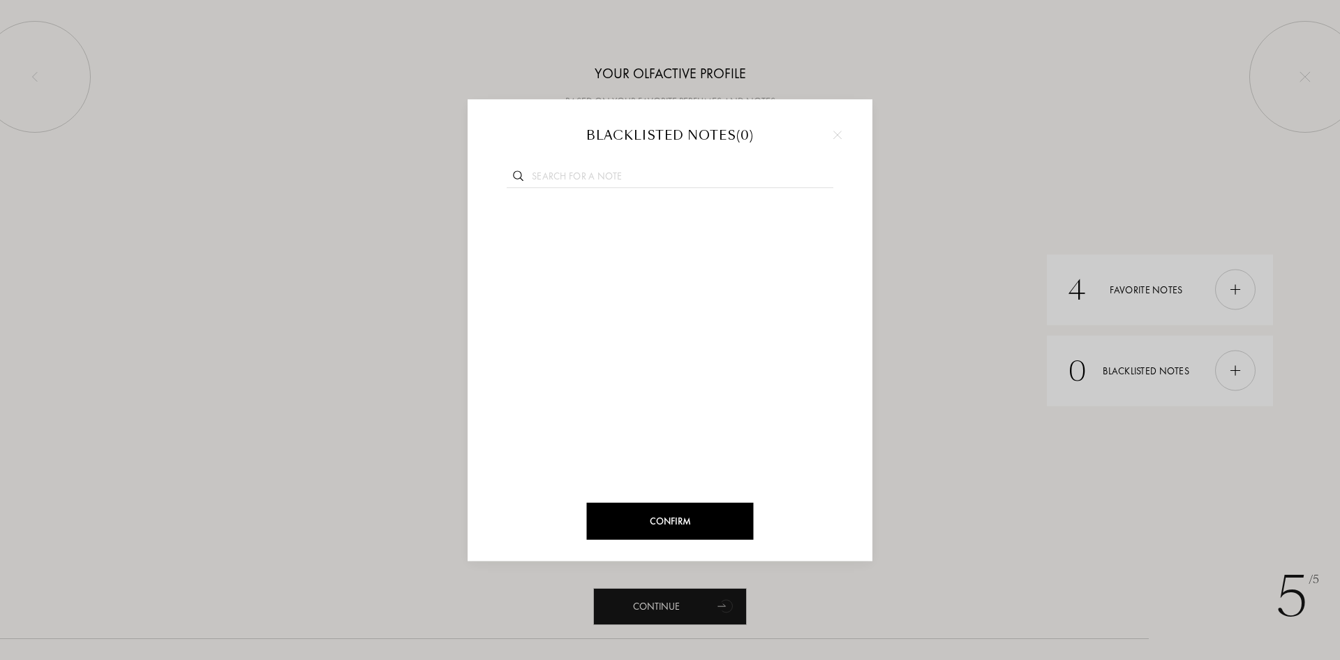
click at [836, 141] on div at bounding box center [837, 134] width 21 height 21
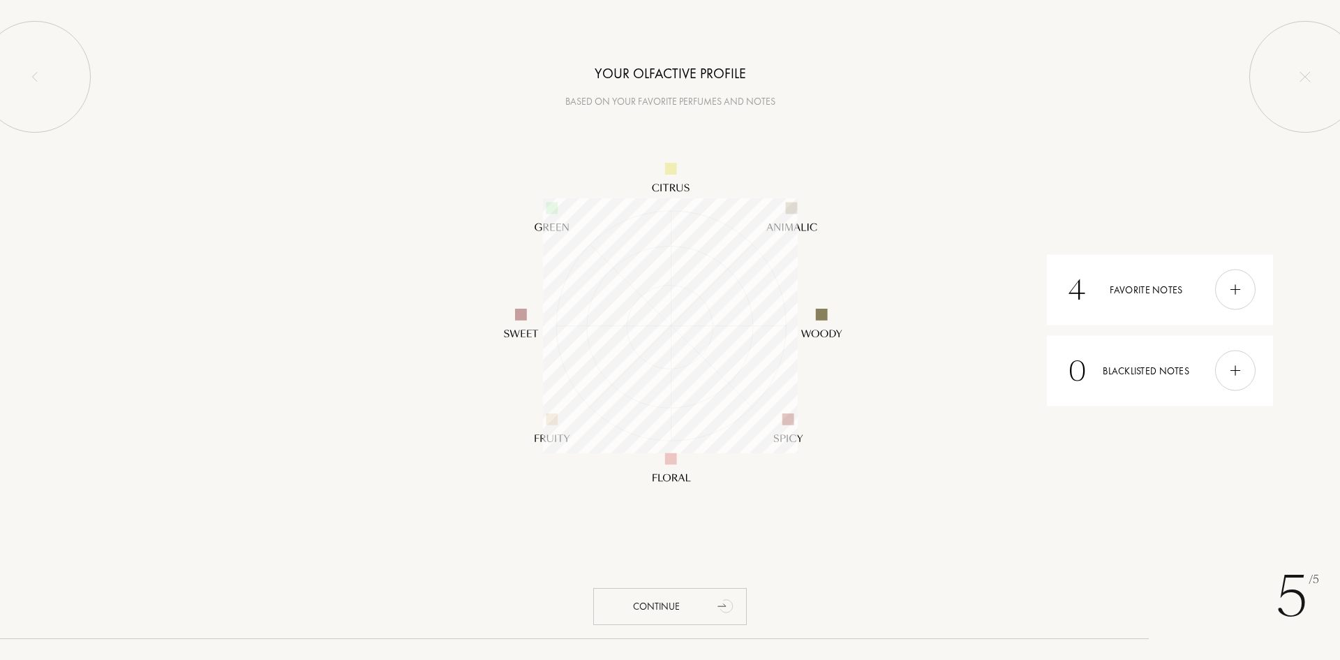
click at [699, 602] on div "Continue" at bounding box center [670, 606] width 154 height 37
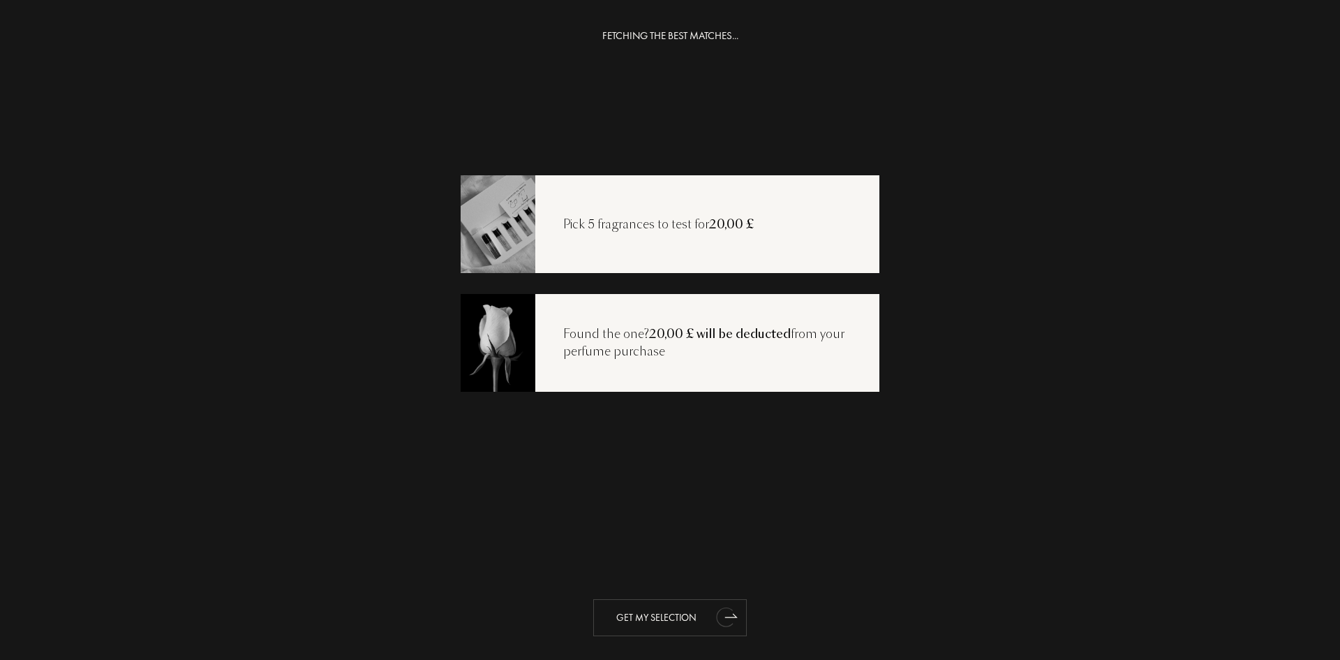
click at [691, 617] on div "Get my selection" at bounding box center [670, 617] width 154 height 37
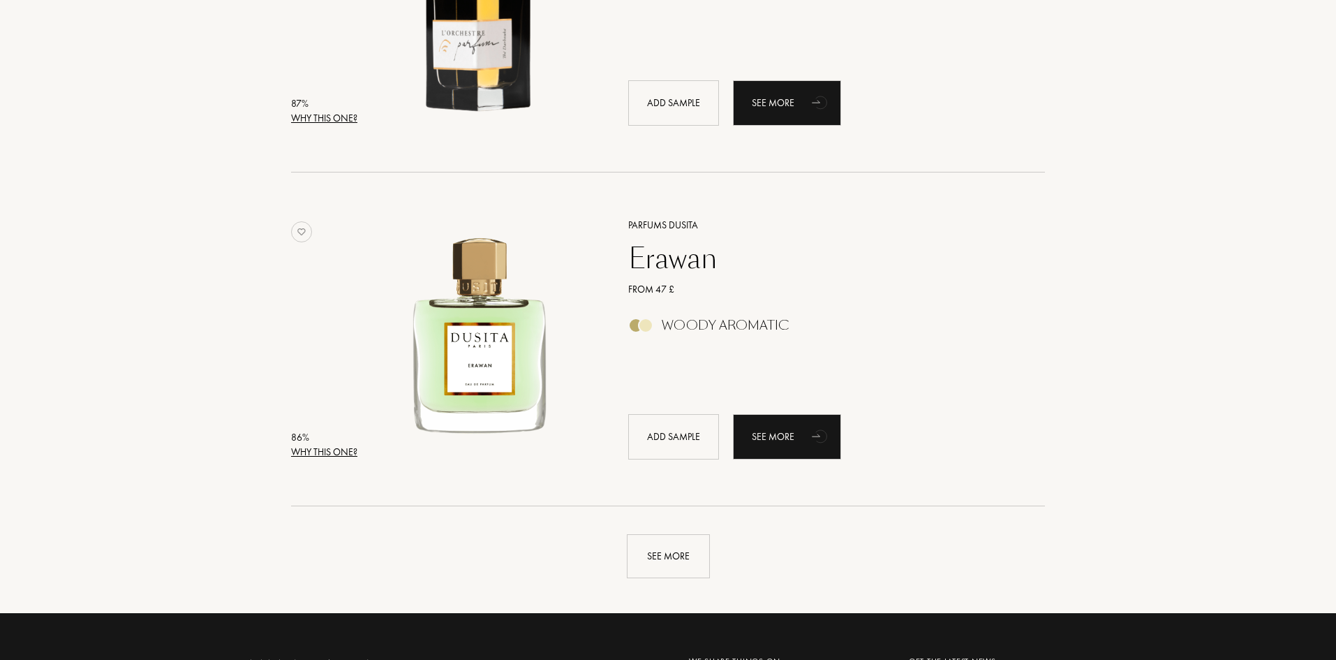
scroll to position [3211, 0]
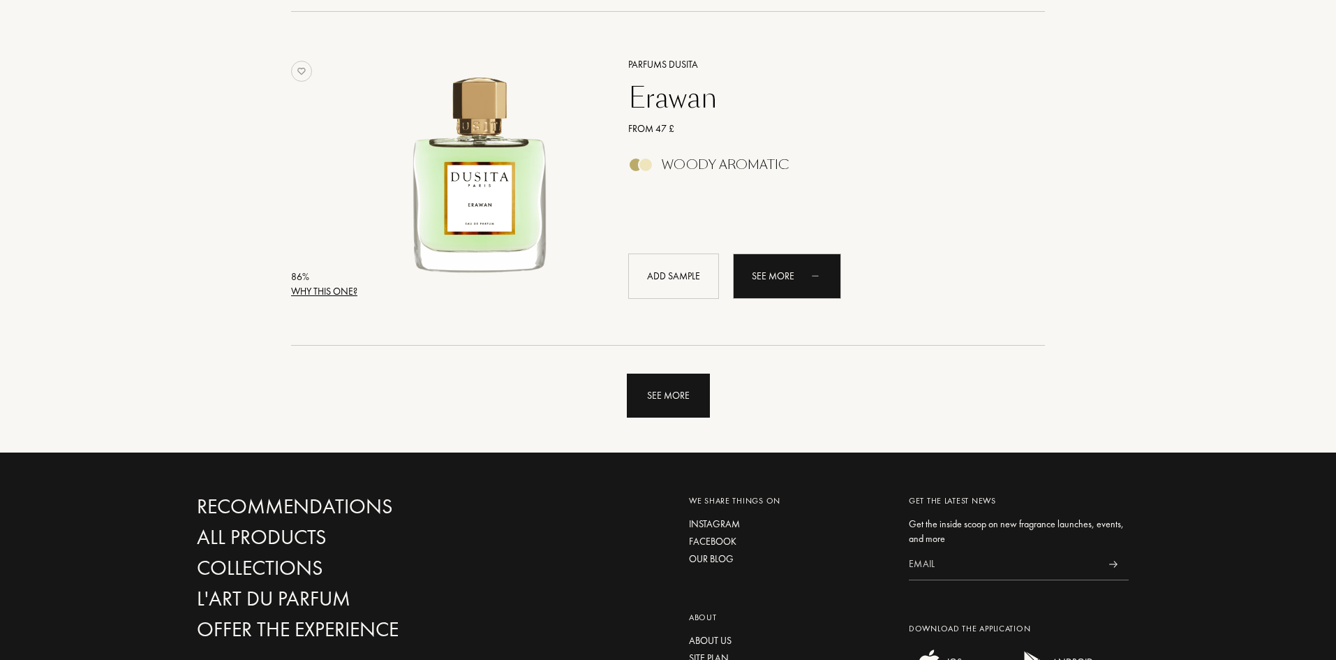
click at [680, 413] on div "See more" at bounding box center [668, 395] width 83 height 44
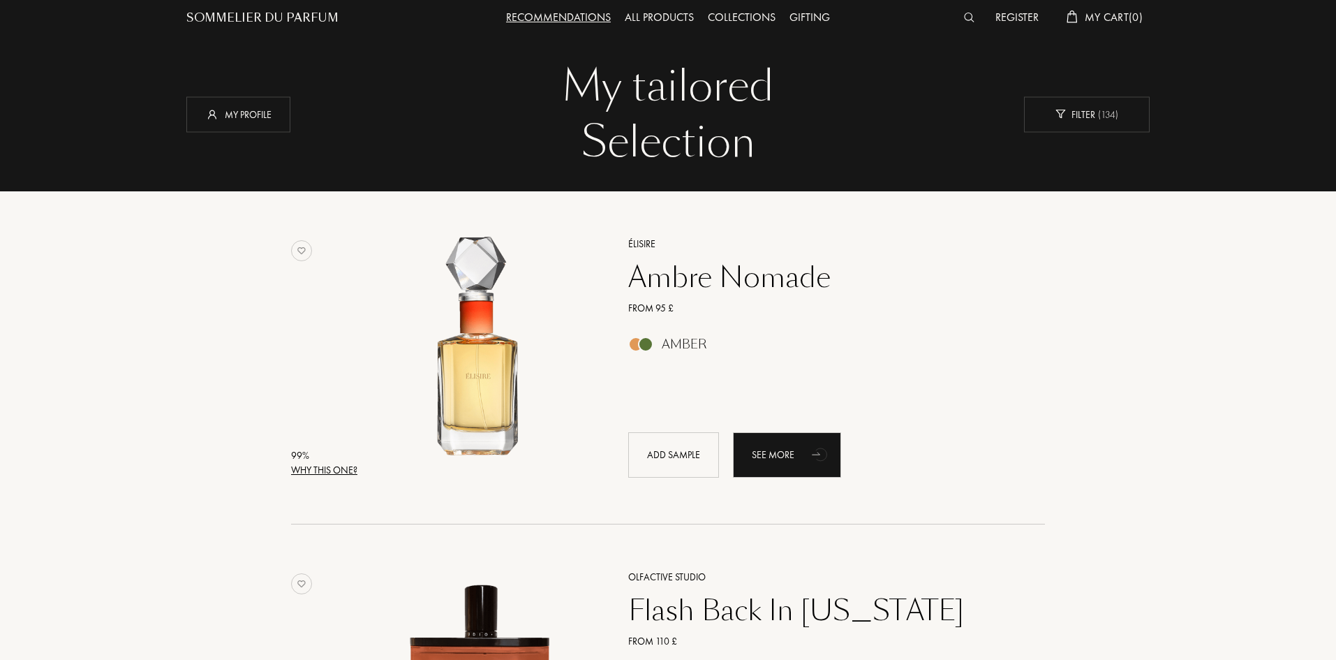
scroll to position [0, 0]
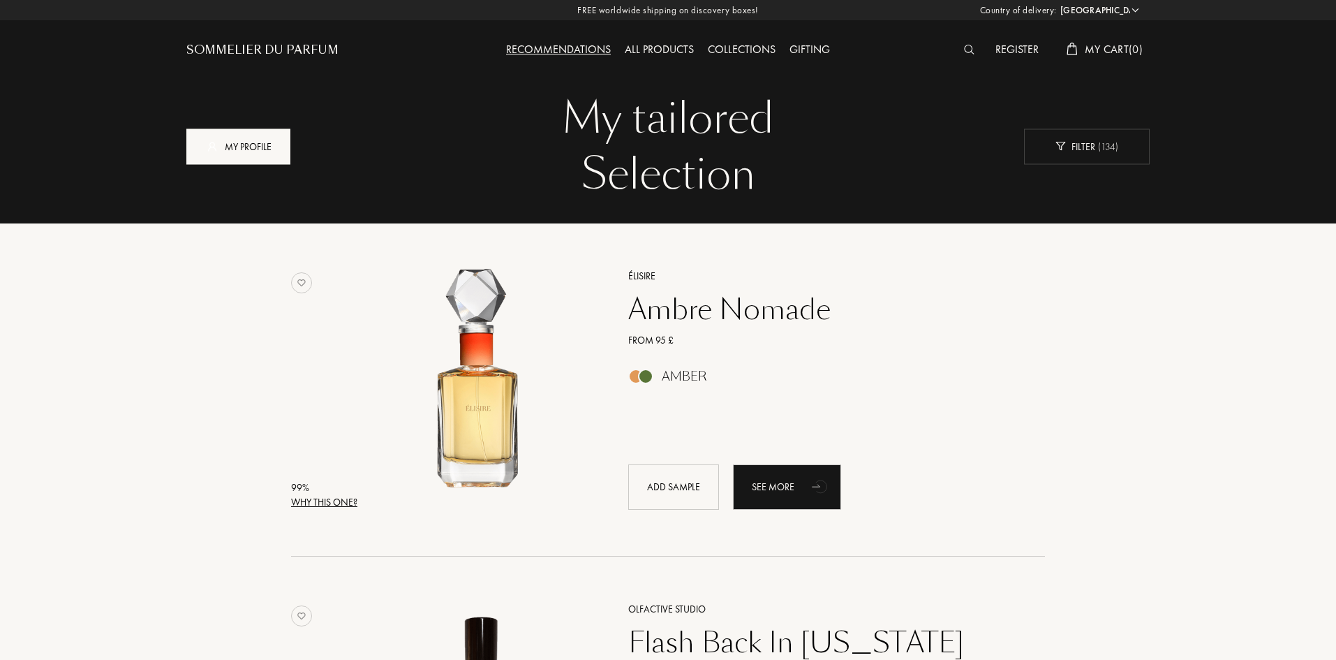
click at [265, 154] on div "My profile" at bounding box center [238, 146] width 104 height 36
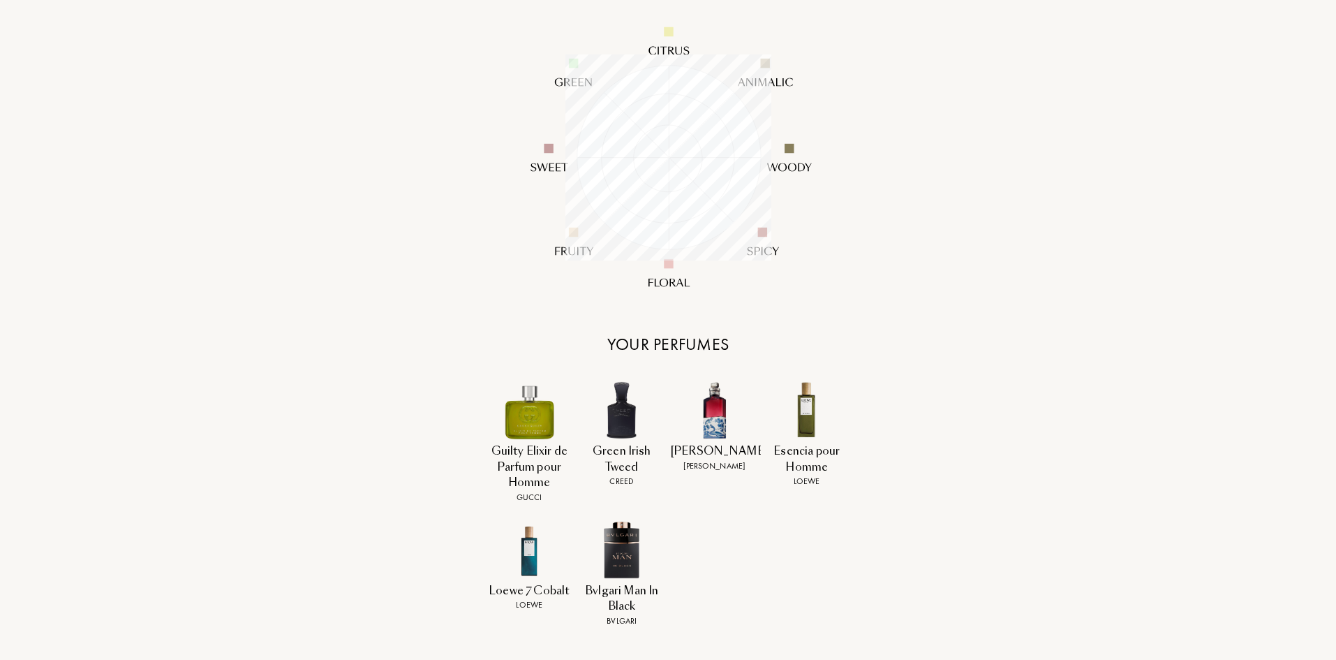
scroll to position [698, 0]
